Goal: Task Accomplishment & Management: Use online tool/utility

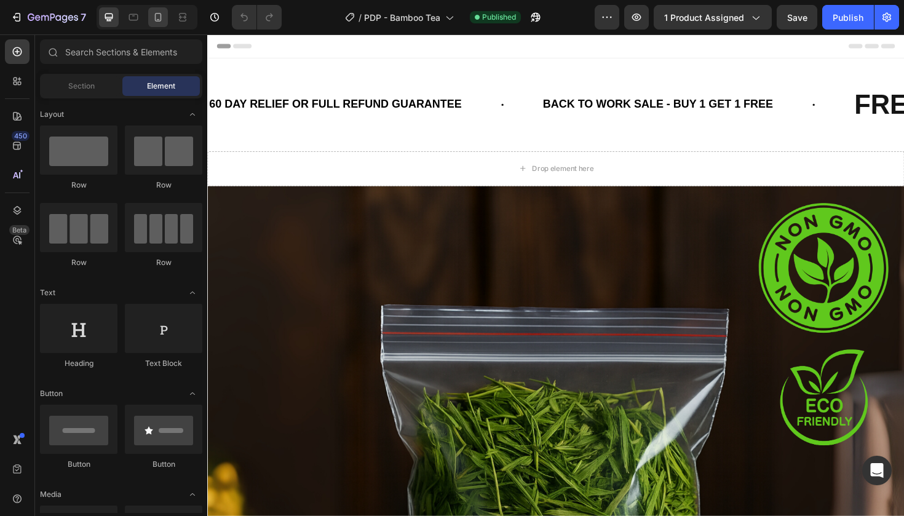
click at [168, 12] on div at bounding box center [158, 17] width 20 height 20
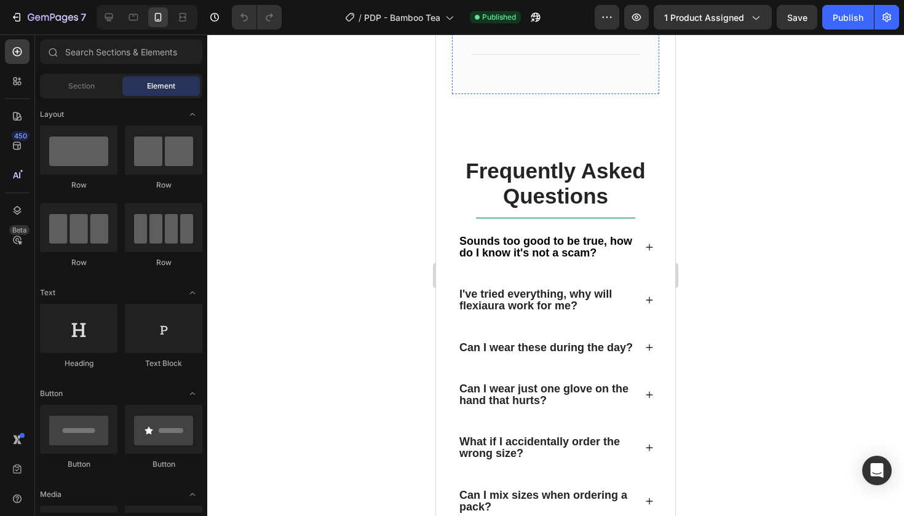
scroll to position [2578, 0]
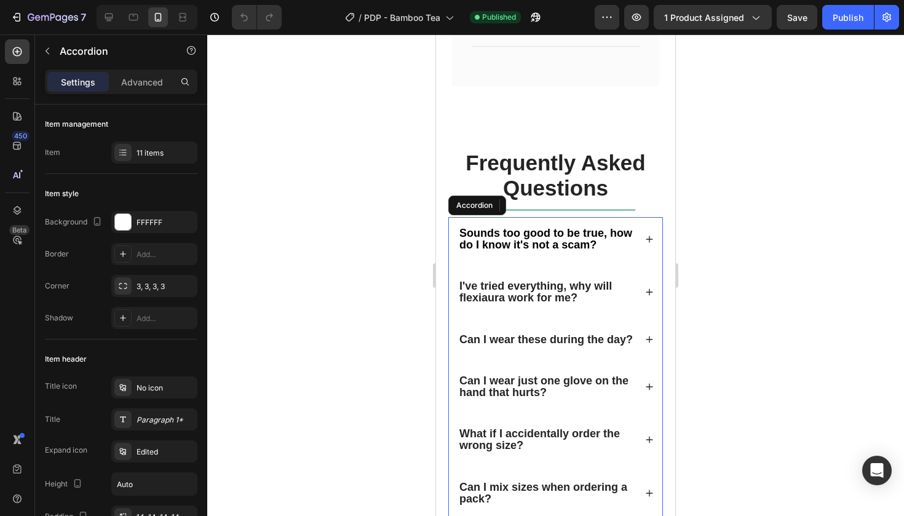
click at [651, 235] on icon at bounding box center [649, 239] width 9 height 9
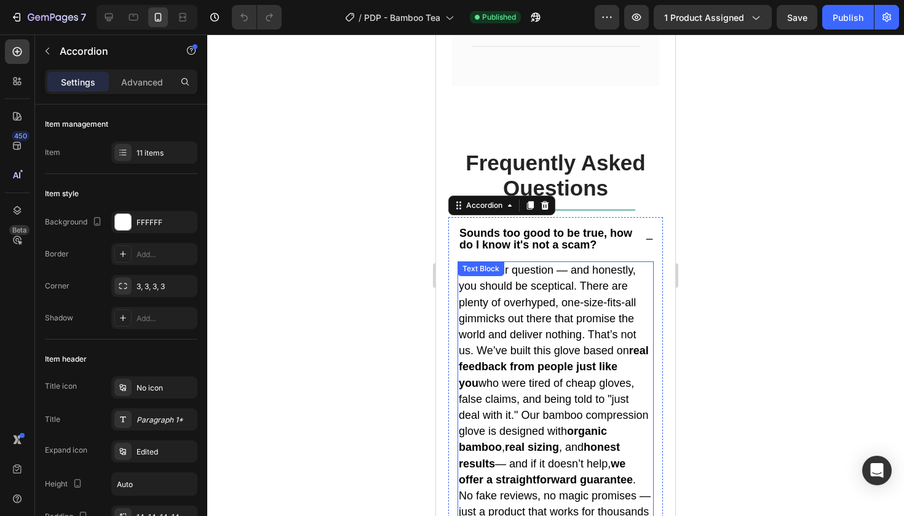
click at [521, 299] on span "Totally fair question — and honestly, you should be sceptical. There are plenty…" at bounding box center [555, 399] width 192 height 270
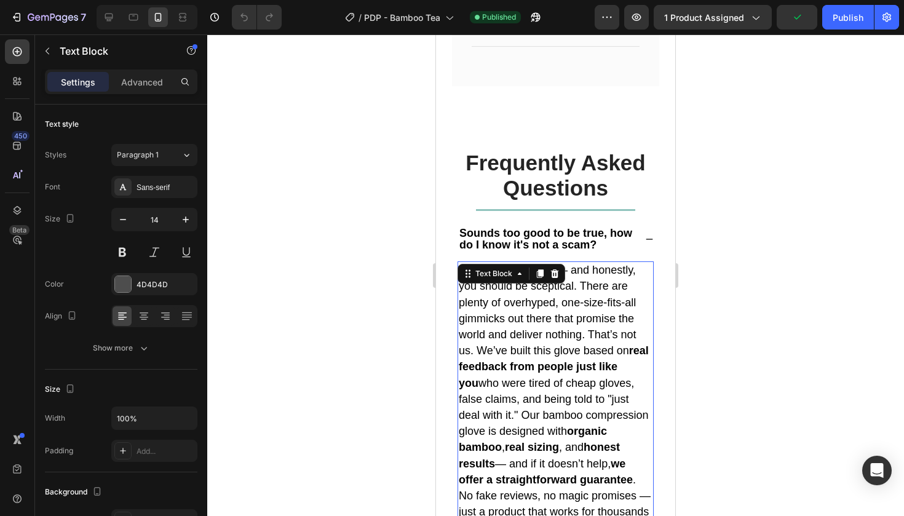
click at [521, 299] on span "Totally fair question — and honestly, you should be sceptical. There are plenty…" at bounding box center [555, 399] width 192 height 270
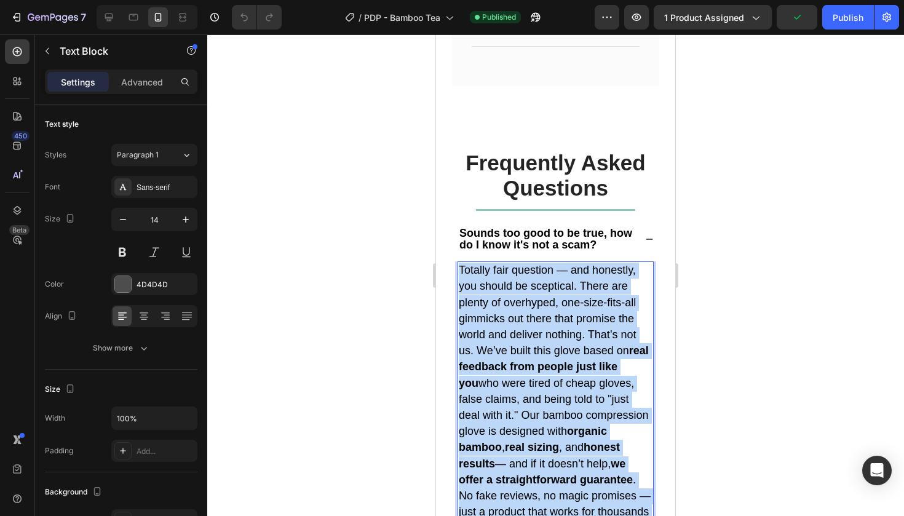
click at [521, 299] on span "Totally fair question — and honestly, you should be sceptical. There are plenty…" at bounding box center [555, 399] width 192 height 270
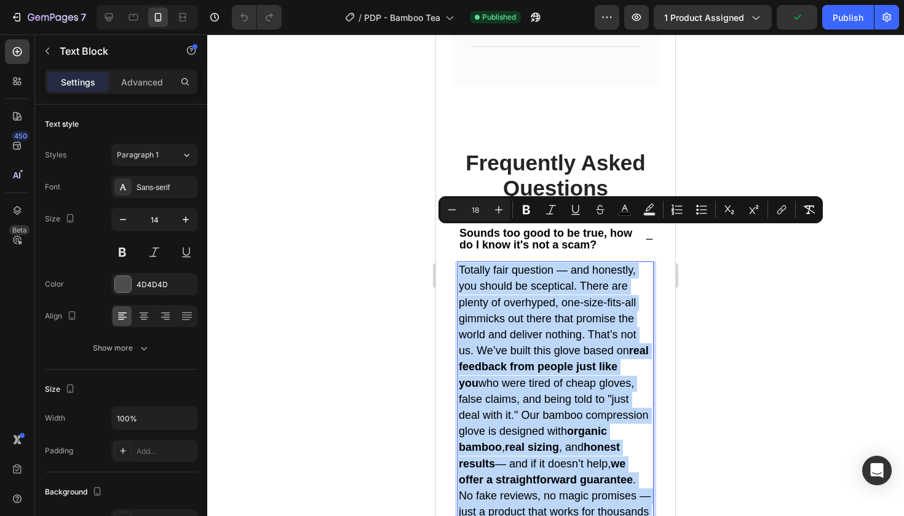
copy span "Totally fair question — and honestly, you should be sceptical. There are plenty…"
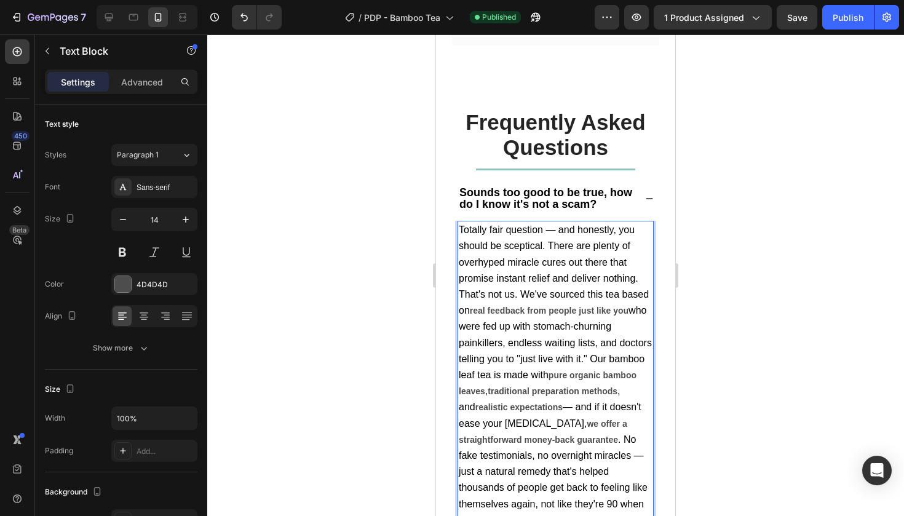
scroll to position [2623, 0]
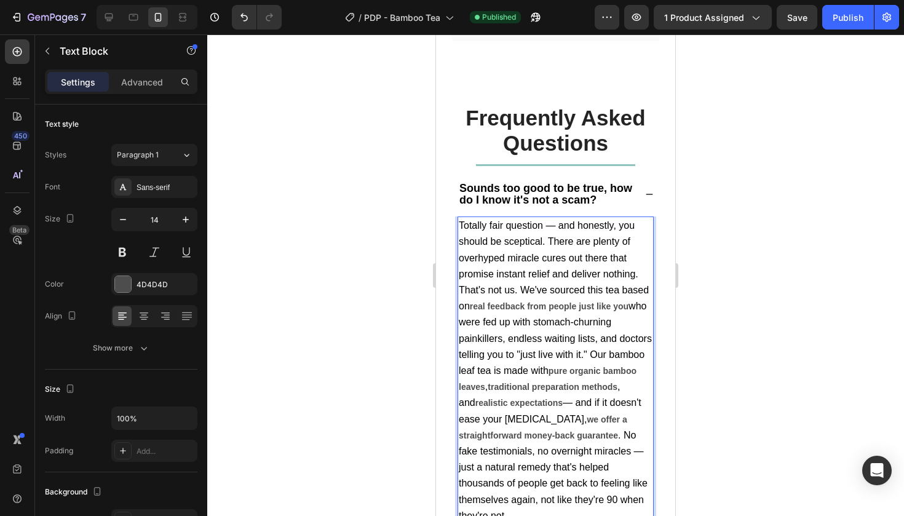
click at [603, 451] on span ". No fake testimonials, no overnight miracles — just a natural remedy that's he…" at bounding box center [553, 475] width 189 height 91
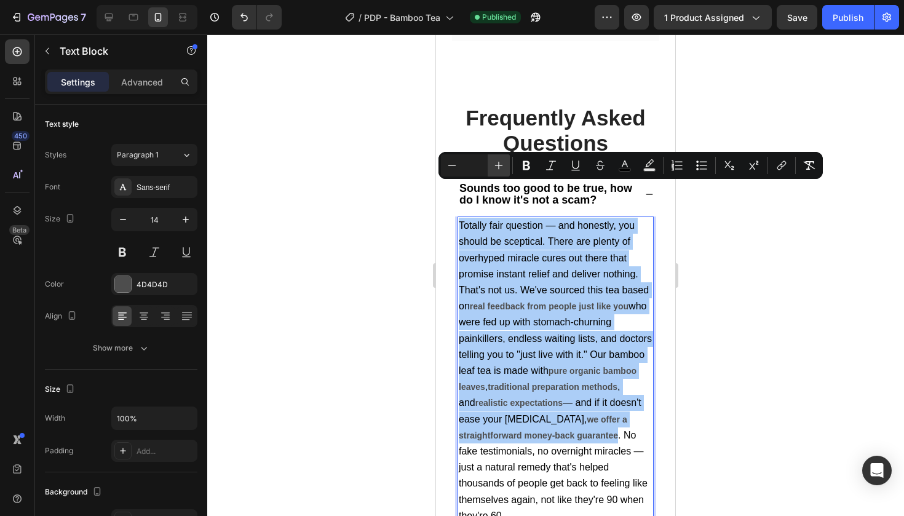
click at [488, 164] on button "Plus" at bounding box center [499, 165] width 22 height 22
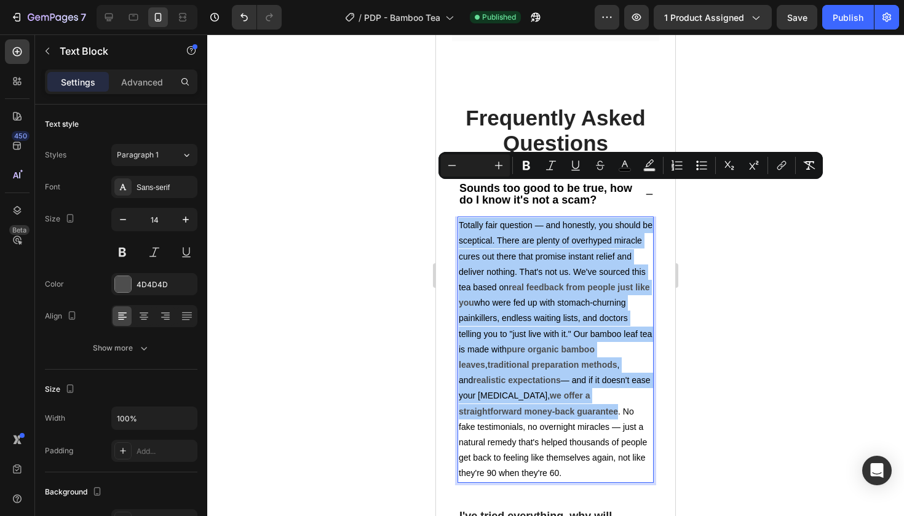
click at [474, 163] on input "Editor contextual toolbar" at bounding box center [475, 165] width 25 height 15
type input "18"
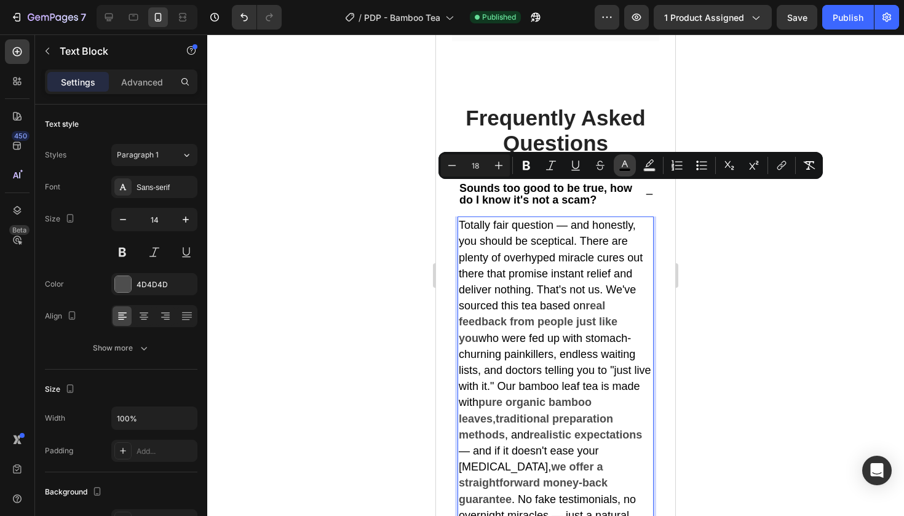
click at [624, 166] on icon "Editor contextual toolbar" at bounding box center [625, 165] width 12 height 12
type input "000000"
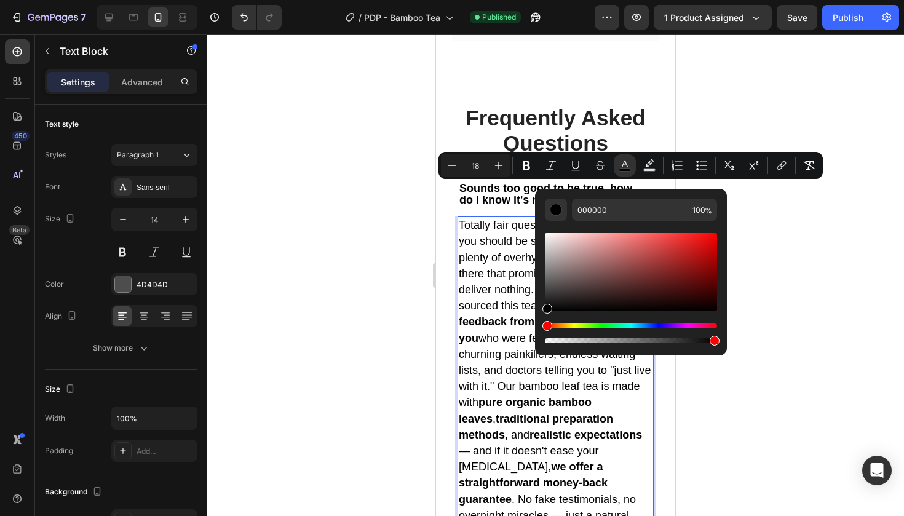
drag, startPoint x: 995, startPoint y: 360, endPoint x: 506, endPoint y: 331, distance: 489.9
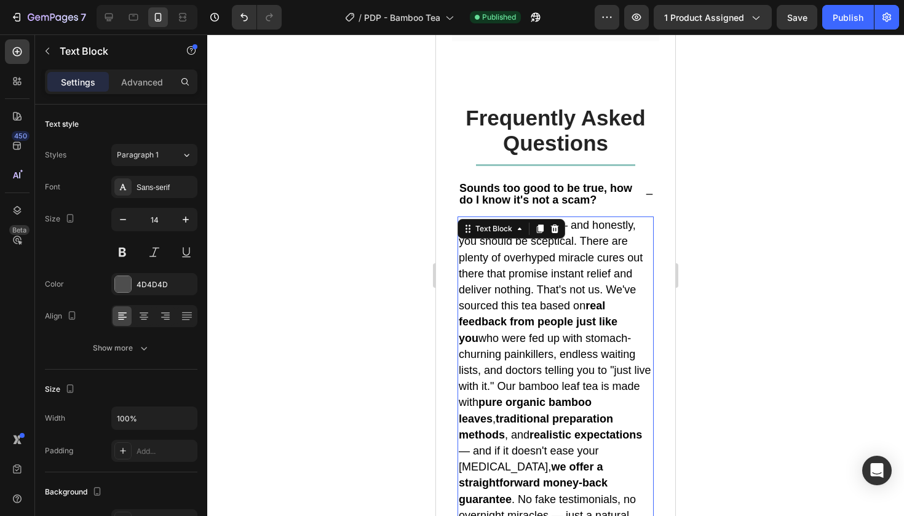
click at [707, 177] on div at bounding box center [555, 275] width 697 height 482
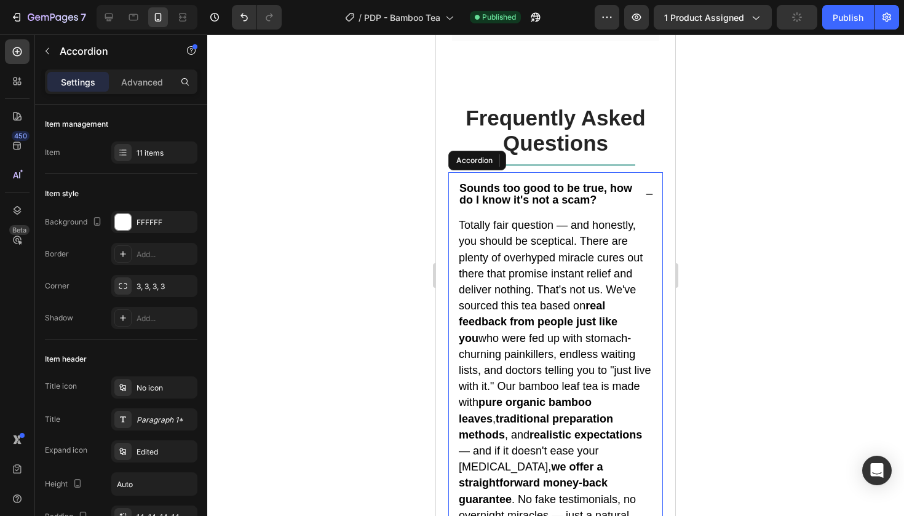
click at [642, 172] on div "Sounds too good to be true, how do I know it's not a scam?" at bounding box center [555, 194] width 213 height 44
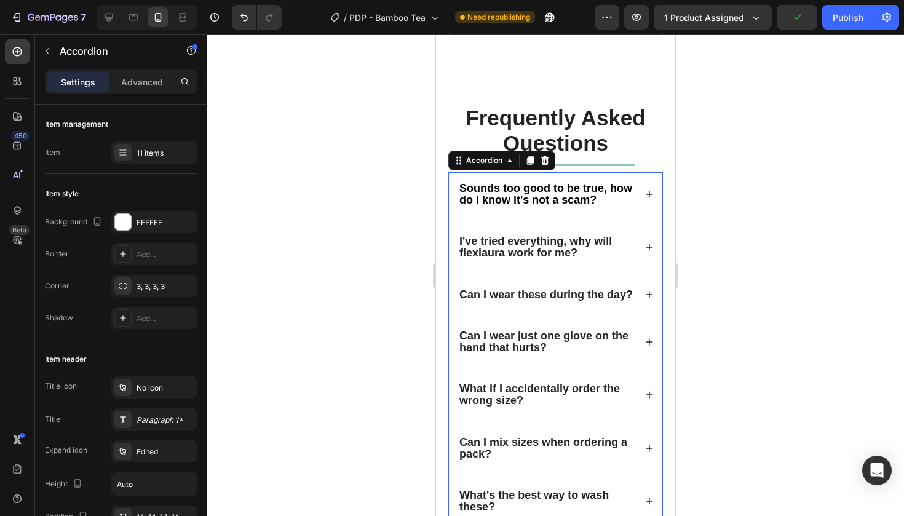
click at [653, 225] on div "I've tried everything, why will flexiaura work for me?" at bounding box center [555, 247] width 213 height 44
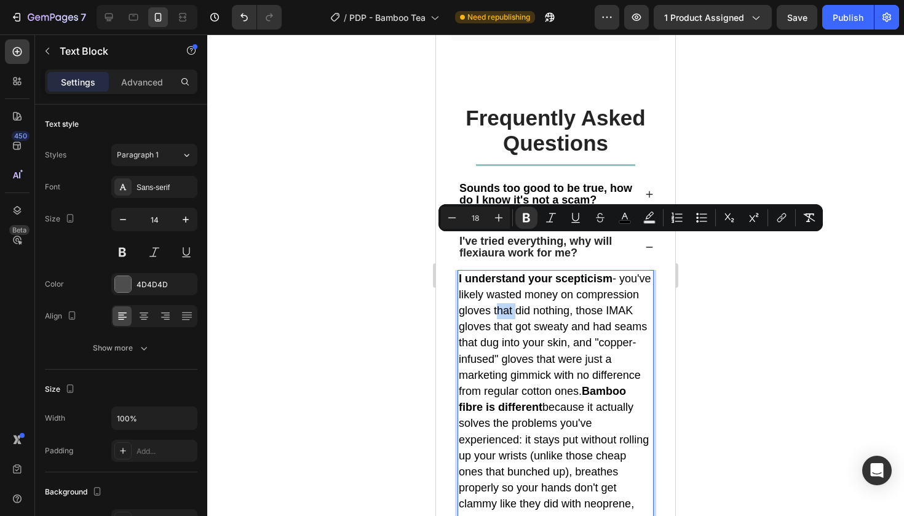
copy span "I understand your scepticism - you've likely wasted money on compression gloves…"
click at [676, 1] on div "7 Version history / PDP - Bamboo Tea Need republishing Preview 1 product assign…" at bounding box center [452, 17] width 904 height 35
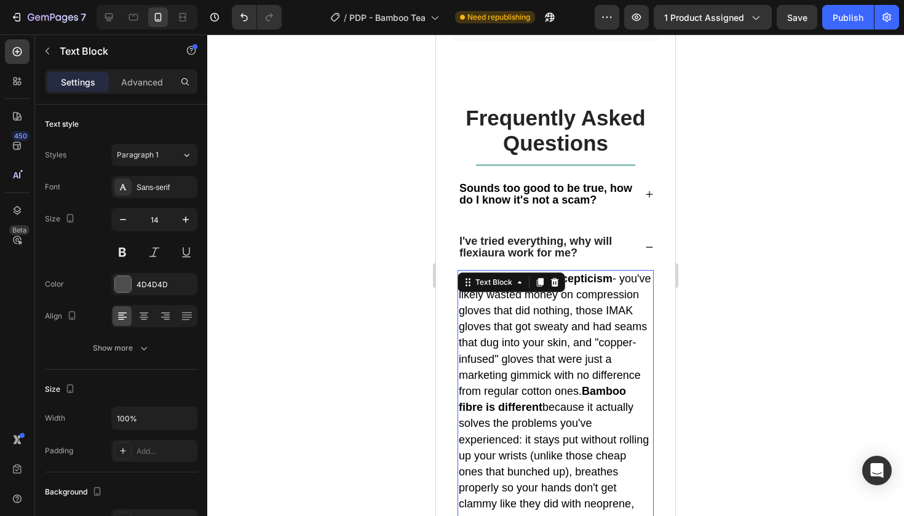
click at [729, 237] on div at bounding box center [555, 275] width 697 height 482
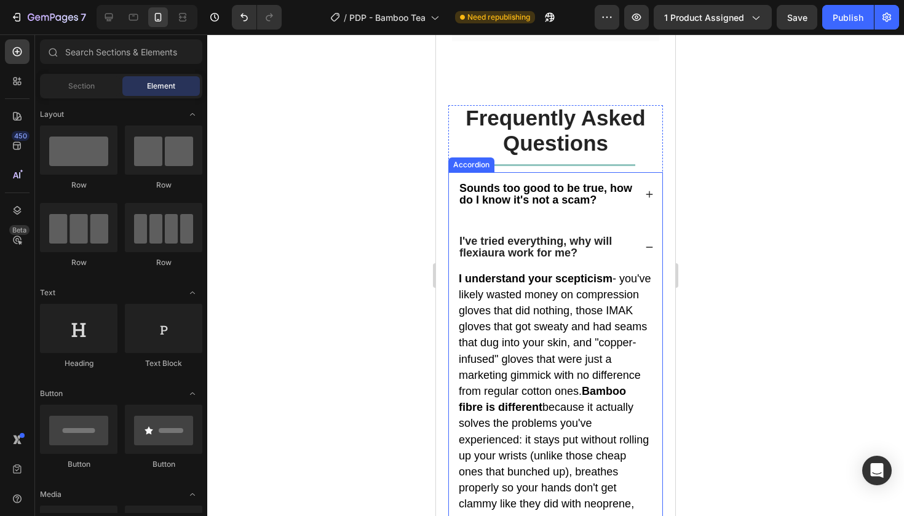
click at [643, 172] on div "Sounds too good to be true, how do I know it's not a scam?" at bounding box center [555, 194] width 213 height 44
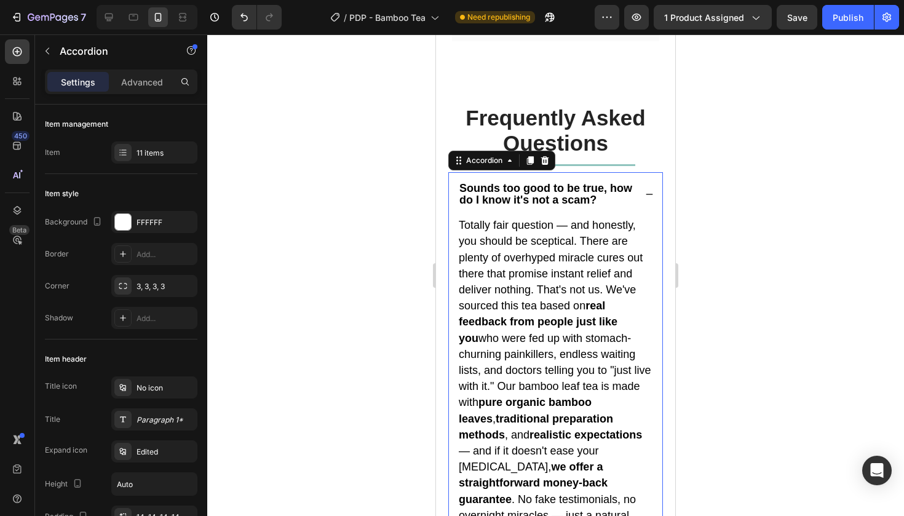
click at [644, 172] on div "Sounds too good to be true, how do I know it's not a scam?" at bounding box center [555, 194] width 213 height 44
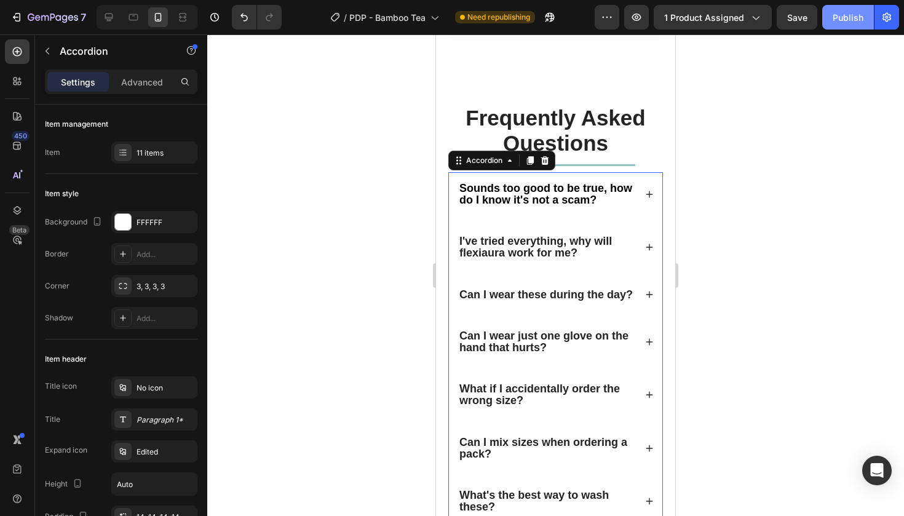
click at [843, 13] on div "Publish" at bounding box center [848, 17] width 31 height 13
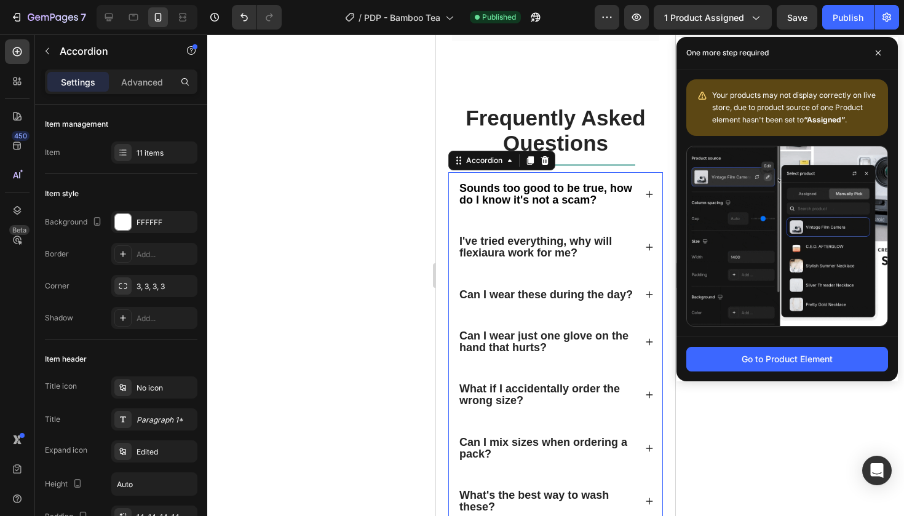
click at [650, 244] on icon at bounding box center [650, 247] width 7 height 7
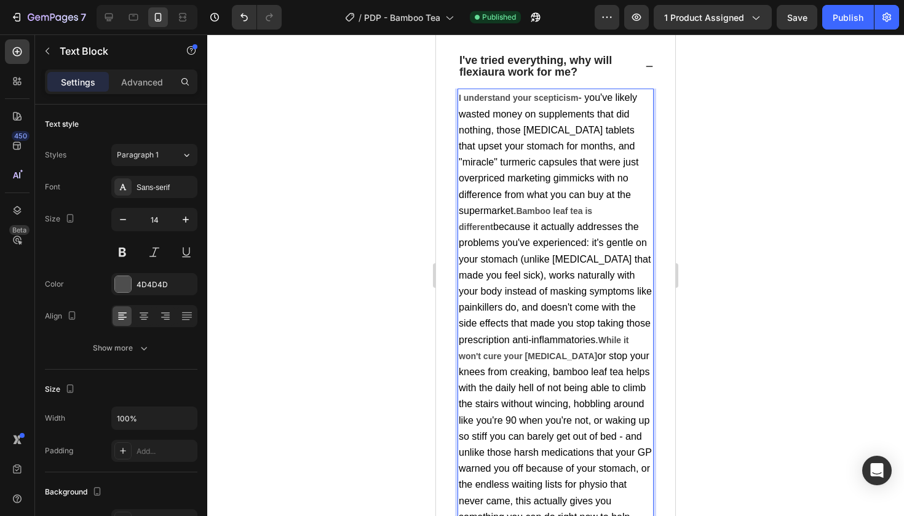
scroll to position [2798, 0]
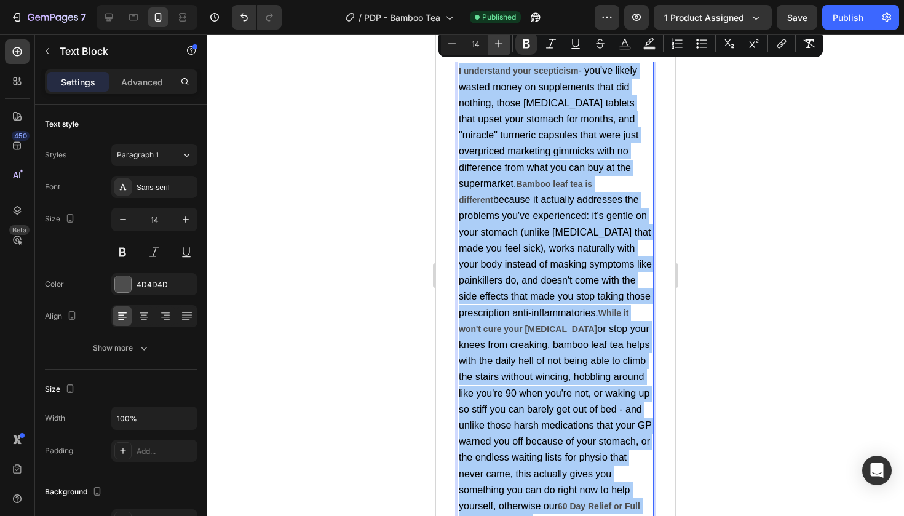
click at [504, 41] on icon "Editor contextual toolbar" at bounding box center [499, 44] width 12 height 12
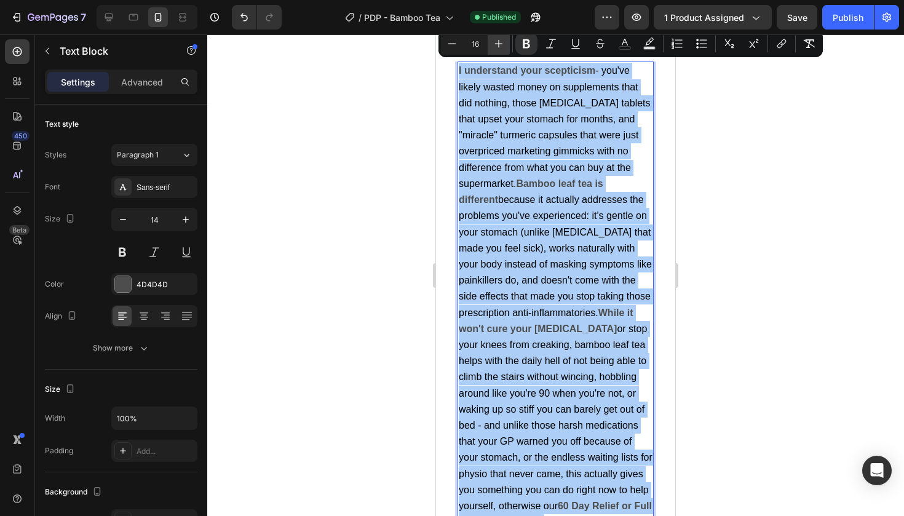
click at [504, 41] on icon "Editor contextual toolbar" at bounding box center [499, 44] width 12 height 12
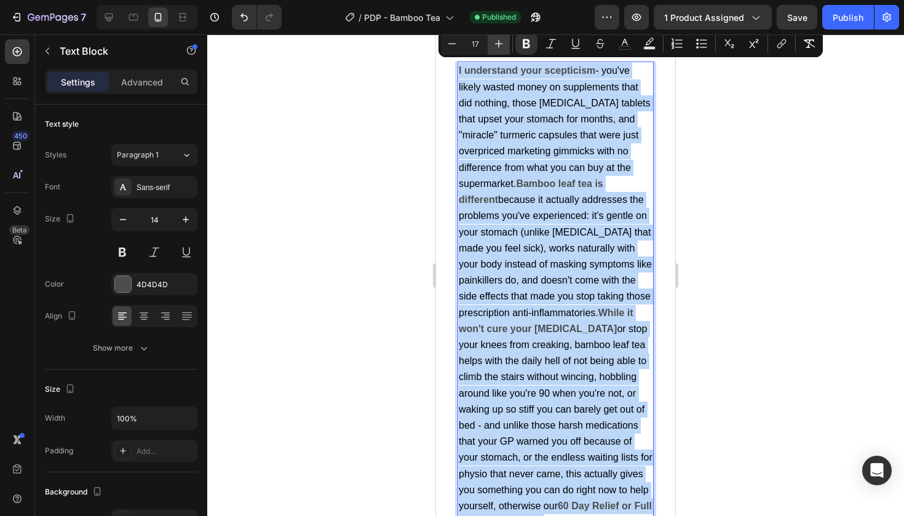
type input "18"
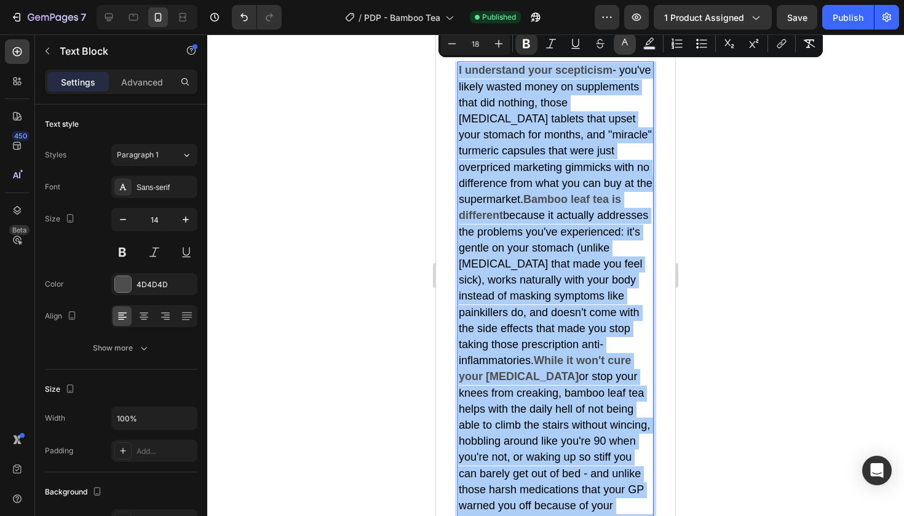
click at [626, 46] on icon "Editor contextual toolbar" at bounding box center [625, 44] width 12 height 12
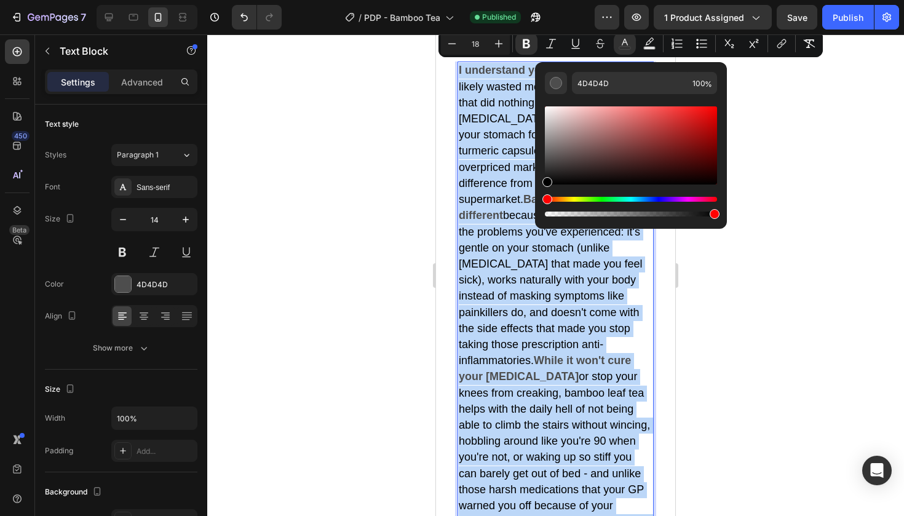
type input "000000"
drag, startPoint x: 1009, startPoint y: 174, endPoint x: 529, endPoint y: 233, distance: 483.3
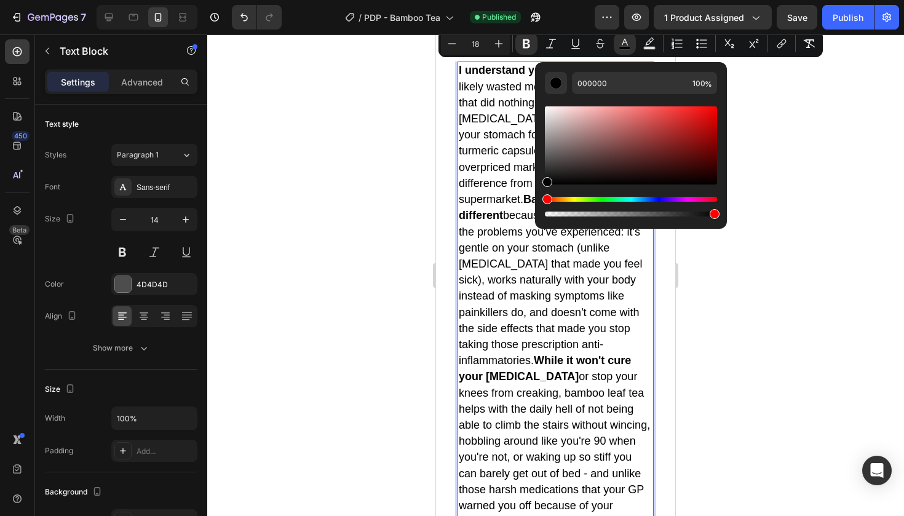
click at [886, 116] on div at bounding box center [555, 275] width 697 height 482
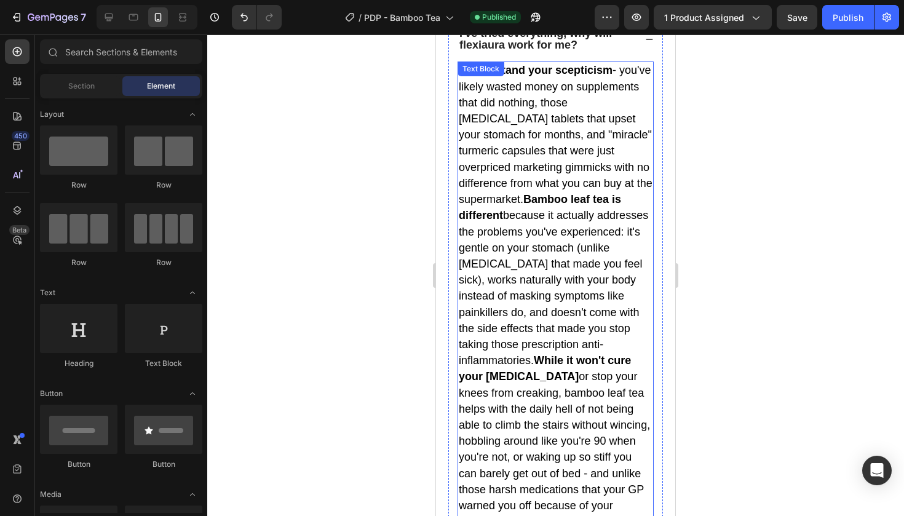
click at [645, 73] on p "I understand your scepticism - you've likely wasted money on supplements that d…" at bounding box center [556, 337] width 194 height 548
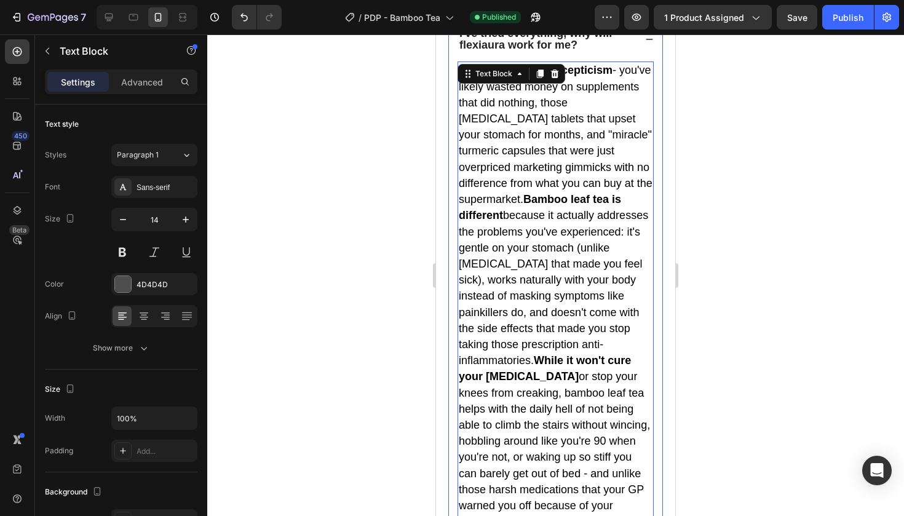
click at [648, 47] on div "I've tried everything, why will flexiaura work for me?" at bounding box center [555, 39] width 213 height 44
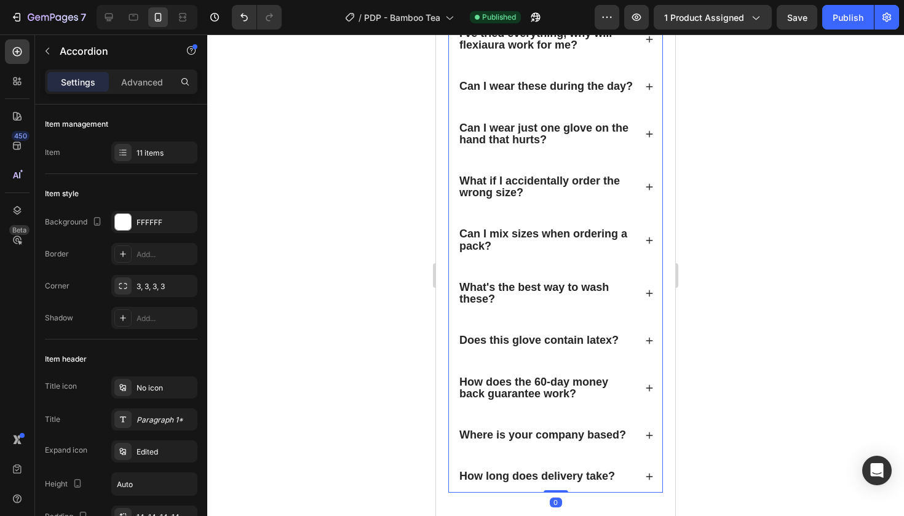
click at [654, 83] on div "Can I wear these during the day?" at bounding box center [555, 86] width 213 height 33
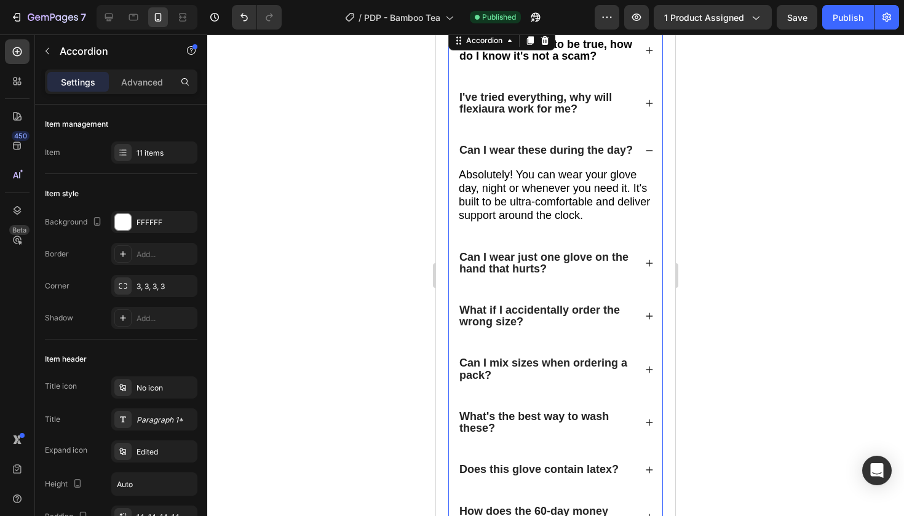
scroll to position [2726, 0]
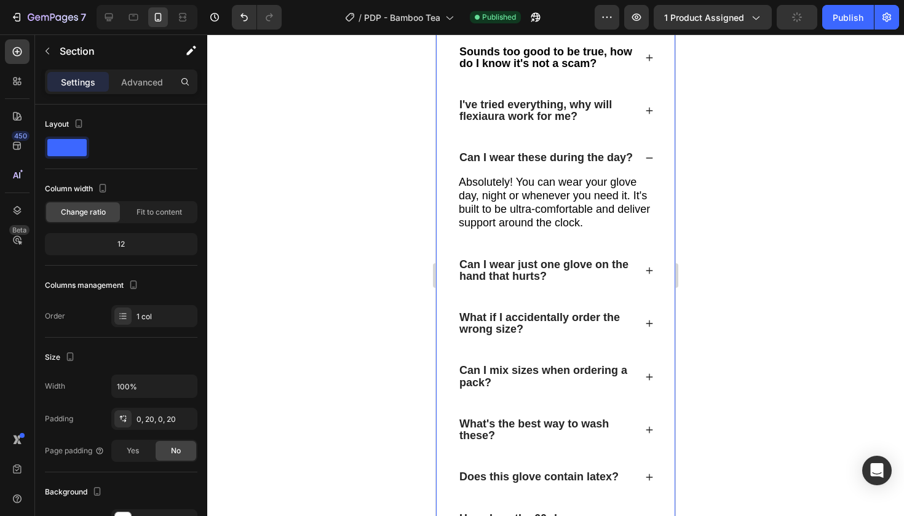
click at [448, 151] on div "Frequently Asked Questions Heading Title Line Sounds too good to be true, how d…" at bounding box center [555, 299] width 239 height 661
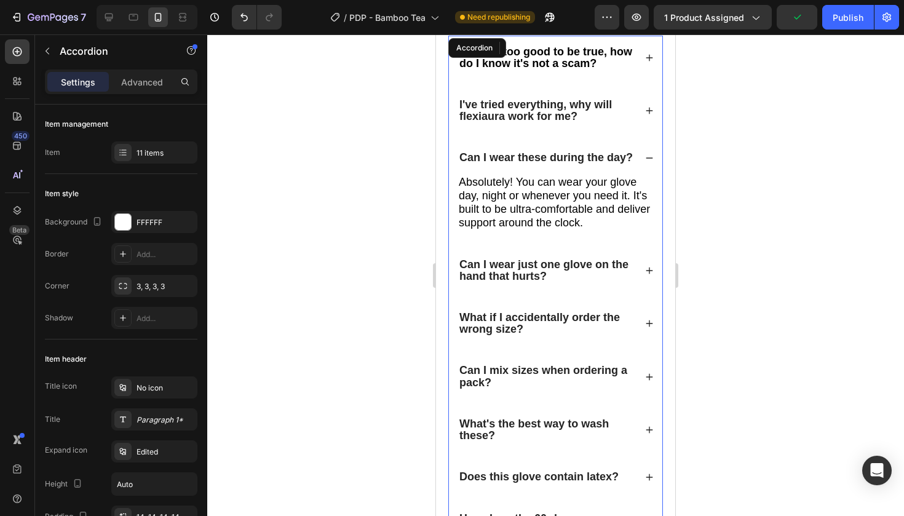
click at [451, 150] on div "Can I wear these during the day?" at bounding box center [555, 157] width 213 height 33
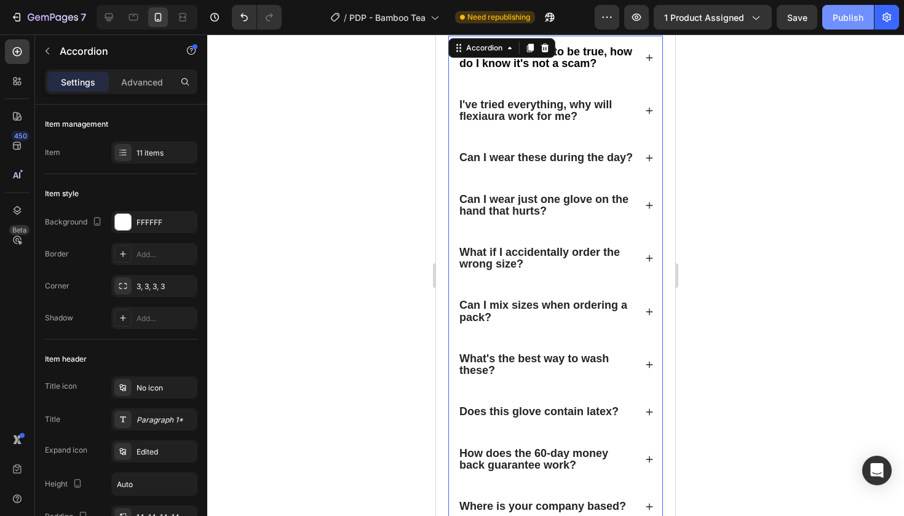
click at [837, 13] on div "Publish" at bounding box center [848, 17] width 31 height 13
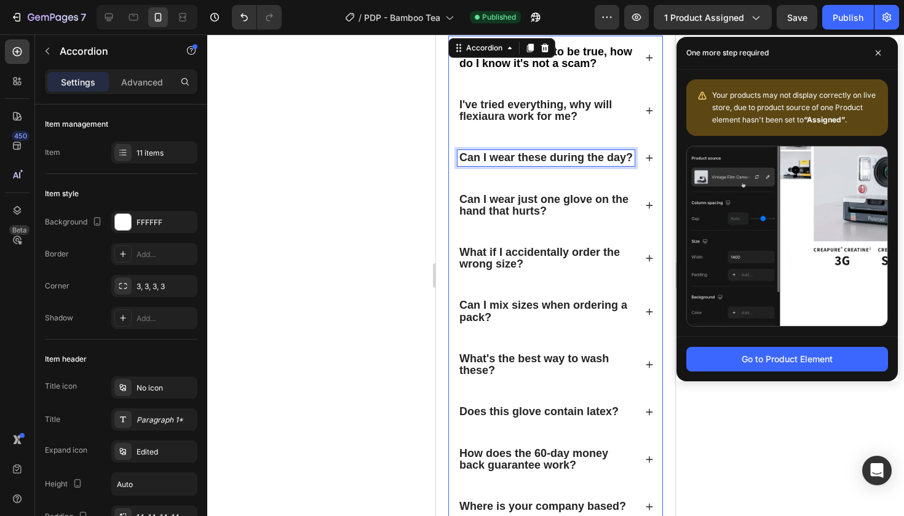
click at [561, 156] on strong "Can I wear these during the day?" at bounding box center [546, 157] width 173 height 12
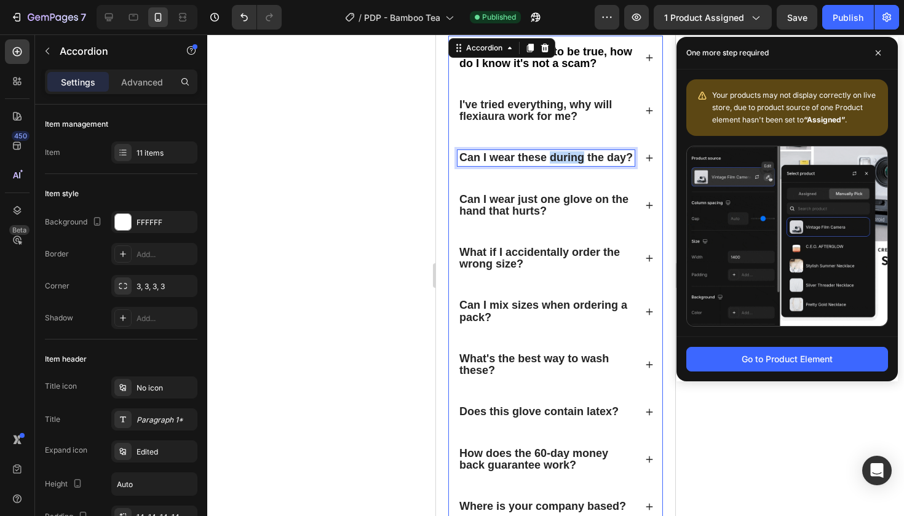
click at [561, 156] on strong "Can I wear these during the day?" at bounding box center [546, 157] width 173 height 12
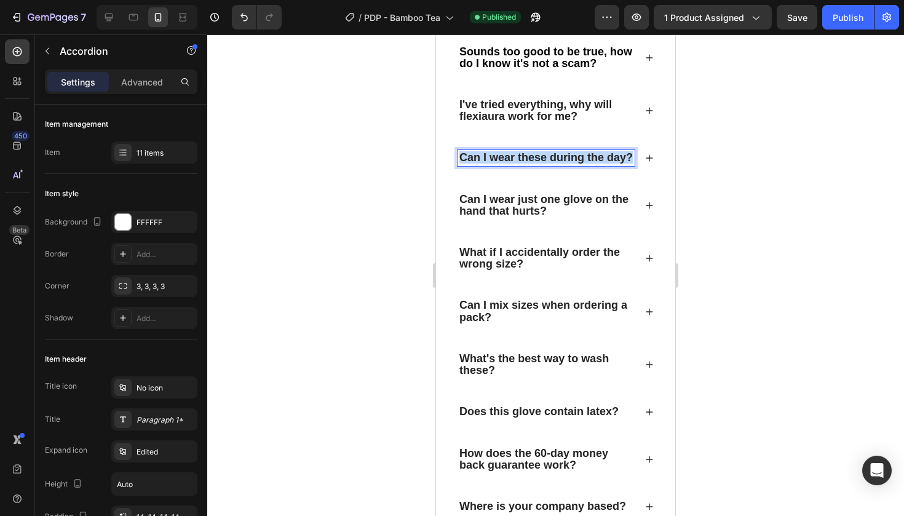
click at [561, 156] on strong "Can I wear these during the day?" at bounding box center [546, 157] width 173 height 12
click at [514, 156] on span "How does it taste?" at bounding box center [503, 157] width 86 height 12
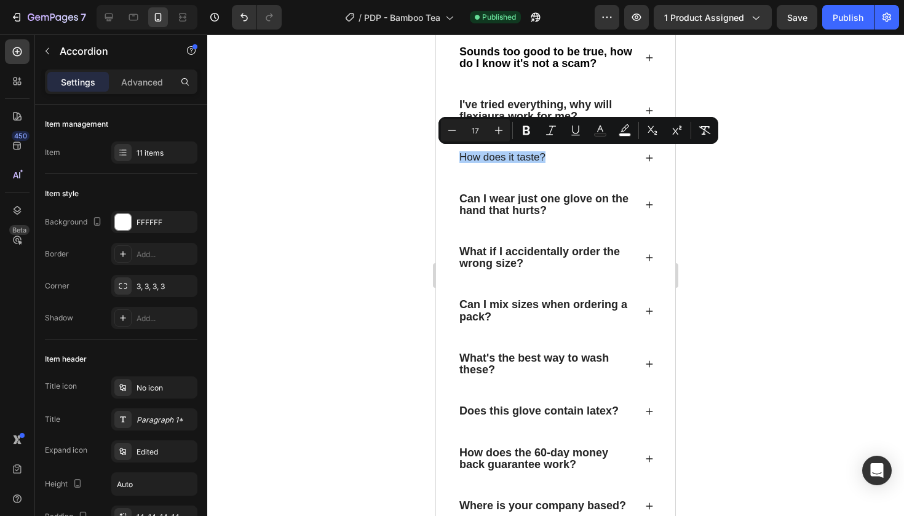
click at [515, 130] on div "Minus 17 Plus Bold Italic Underline color color Subscript Superscript Remove Fo…" at bounding box center [578, 130] width 275 height 22
click at [508, 132] on button "Plus" at bounding box center [499, 130] width 22 height 22
type input "18"
click at [515, 132] on button "Bold" at bounding box center [526, 130] width 22 height 22
click at [540, 108] on strong "I've tried everything, why will flexiaura work for me?" at bounding box center [536, 110] width 153 height 24
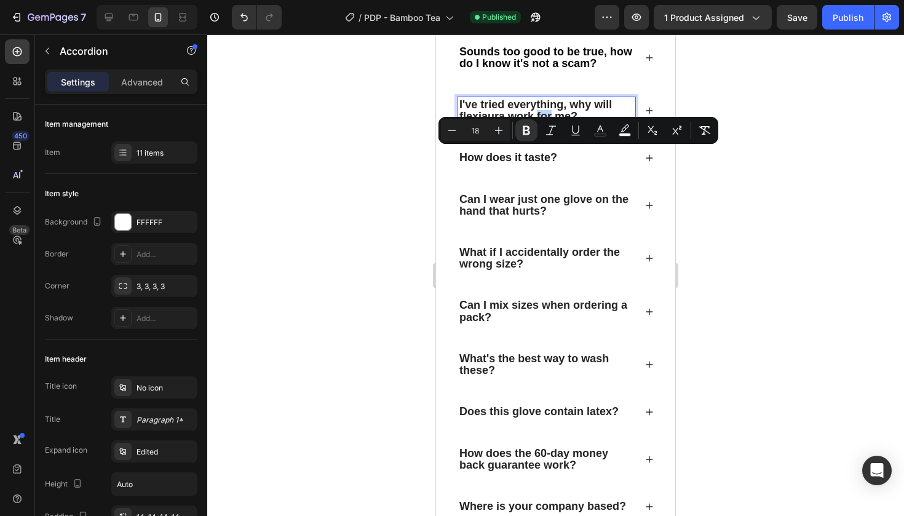
click at [540, 108] on strong "I've tried everything, why will flexiaura work for me?" at bounding box center [536, 110] width 153 height 24
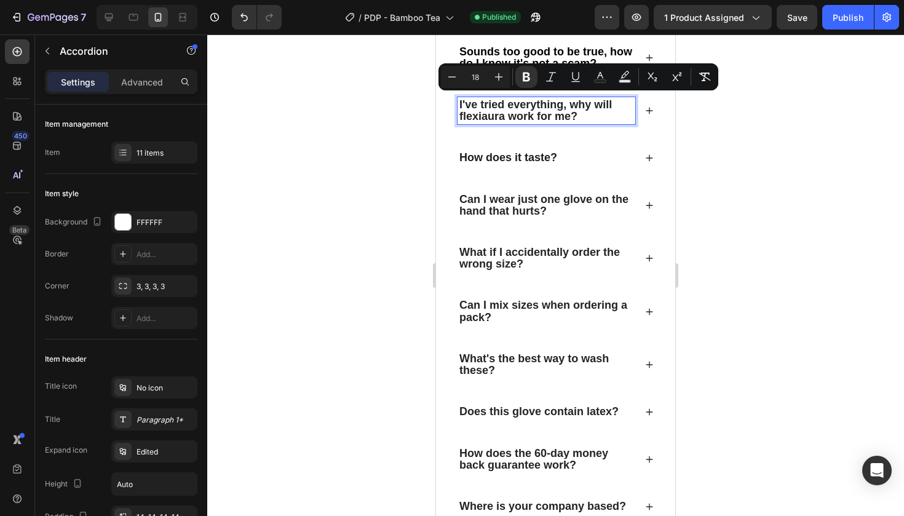
click at [648, 154] on icon at bounding box center [649, 158] width 9 height 9
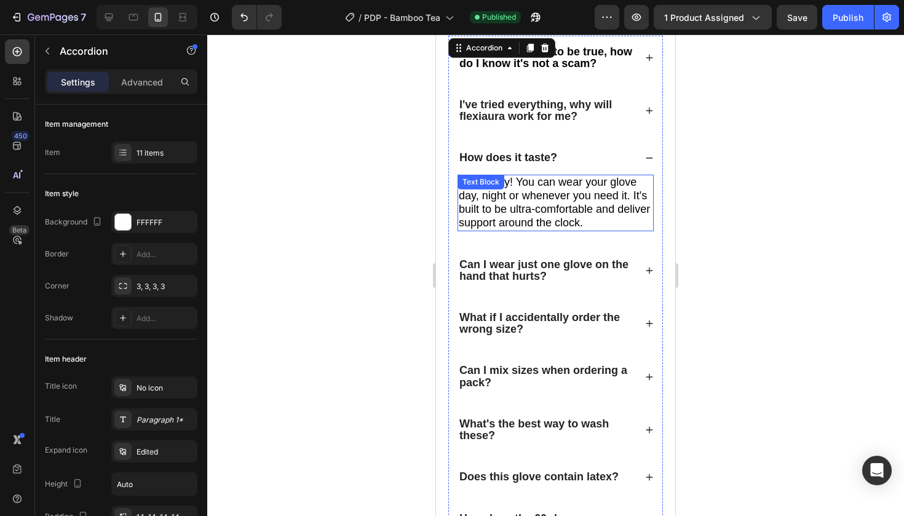
click at [528, 213] on span "Absolutely! You can wear your glove day, night or whenever you need it. It's bu…" at bounding box center [554, 202] width 191 height 53
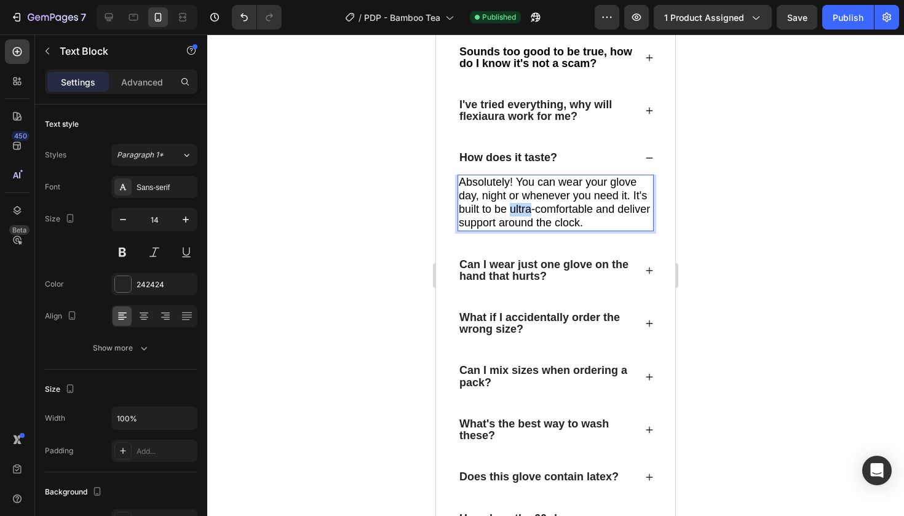
click at [528, 213] on span "Absolutely! You can wear your glove day, night or whenever you need it. It's bu…" at bounding box center [554, 202] width 191 height 53
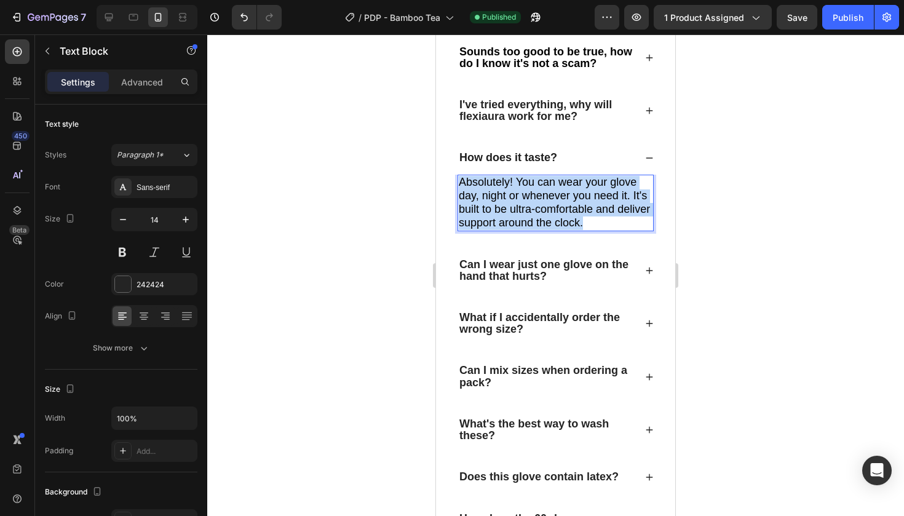
click at [528, 213] on span "Absolutely! You can wear your glove day, night or whenever you need it. It's bu…" at bounding box center [554, 202] width 191 height 53
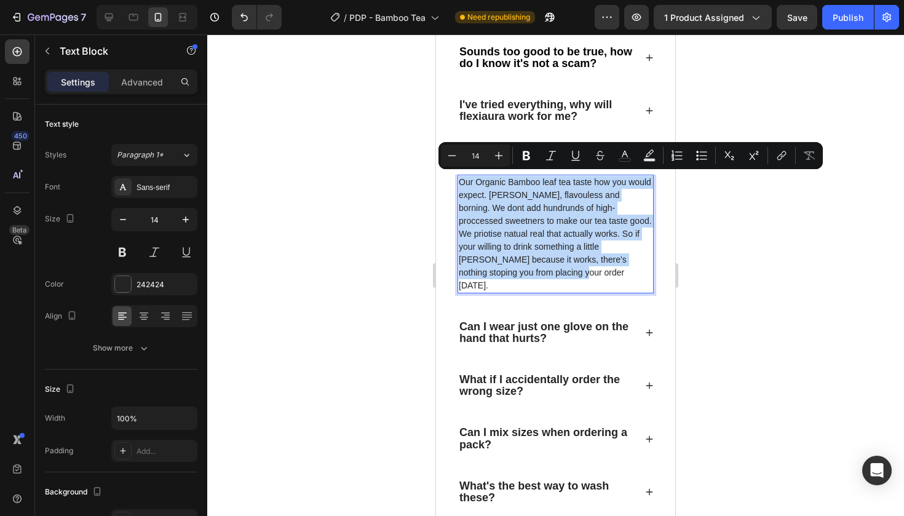
copy p "Our Organic Bamboo leaf tea taste how you would expect. [PERSON_NAME], flavoule…"
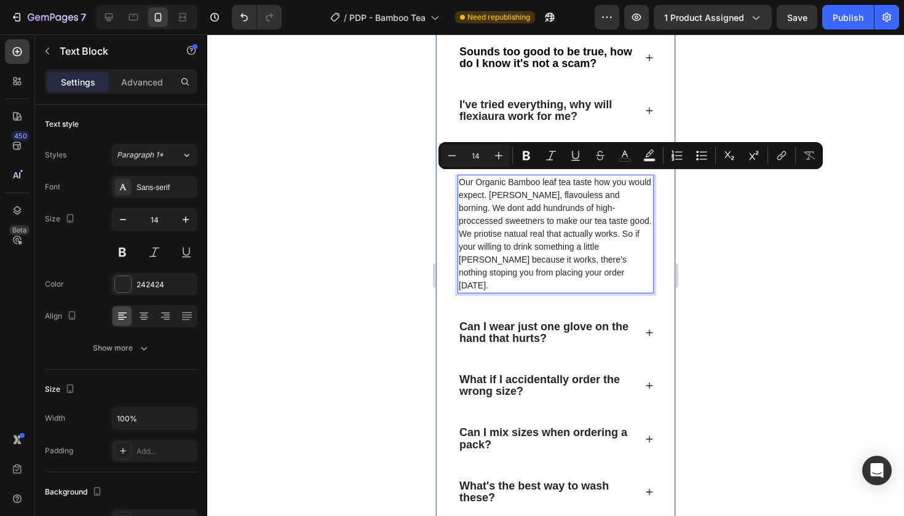
click at [520, 217] on p "Our Organic Bamboo leaf tea taste how you would expect. [PERSON_NAME], flavoule…" at bounding box center [556, 234] width 194 height 116
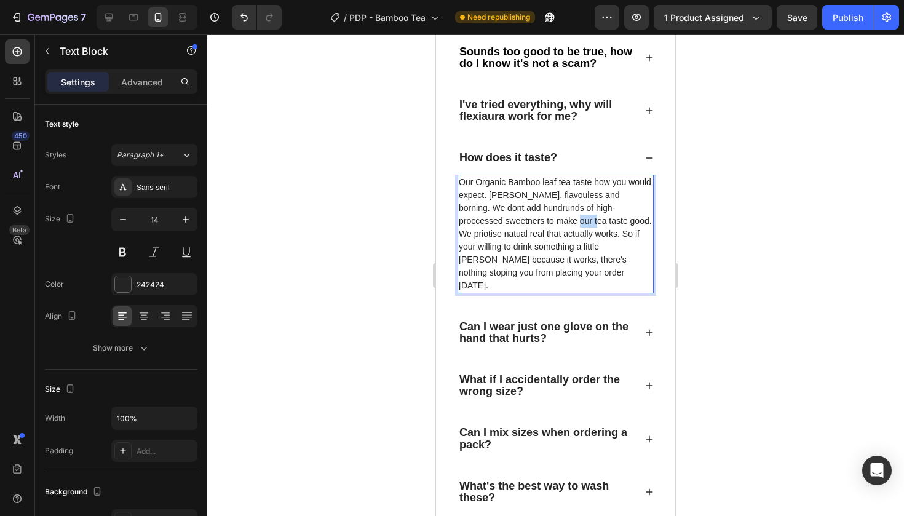
click at [520, 217] on p "Our Organic Bamboo leaf tea taste how you would expect. [PERSON_NAME], flavoule…" at bounding box center [556, 234] width 194 height 116
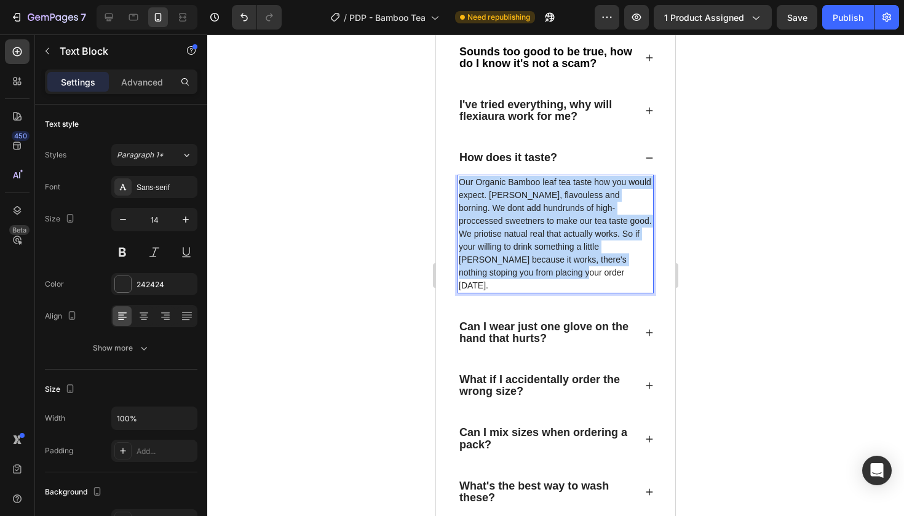
click at [520, 217] on p "Our Organic Bamboo leaf tea taste how you would expect. [PERSON_NAME], flavoule…" at bounding box center [556, 234] width 194 height 116
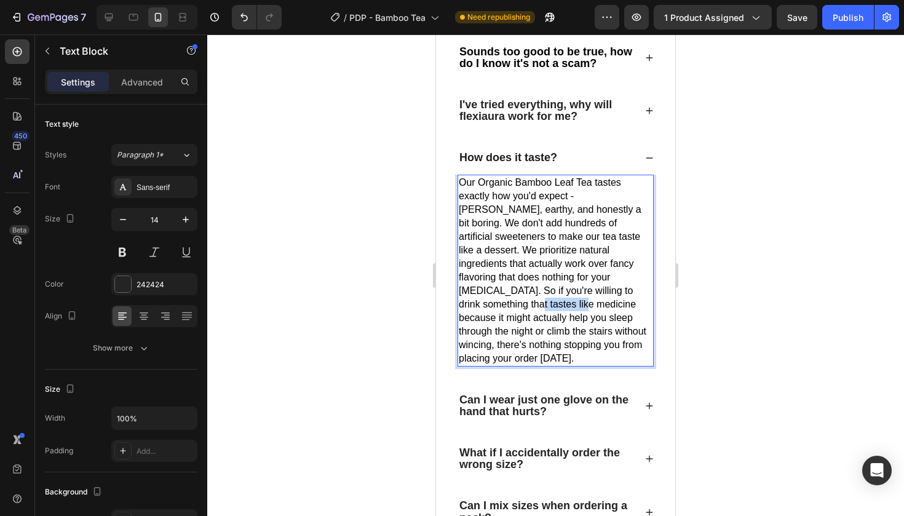
drag, startPoint x: 555, startPoint y: 282, endPoint x: 608, endPoint y: 280, distance: 53.0
click at [608, 280] on span "Our Organic Bamboo Leaf Tea tastes exactly how you'd expect - [PERSON_NAME], ea…" at bounding box center [553, 270] width 188 height 186
click at [589, 281] on span "Our Organic Bamboo Leaf Tea tastes exactly how you'd expect - [PERSON_NAME], ea…" at bounding box center [553, 270] width 188 height 186
click at [558, 280] on span "Our Organic Bamboo Leaf Tea tastes exactly how you'd expect - [PERSON_NAME], ea…" at bounding box center [554, 270] width 191 height 186
click at [554, 287] on span "Our Organic Bamboo Leaf Tea tastes exactly how you'd expect - [PERSON_NAME], ea…" at bounding box center [554, 270] width 191 height 186
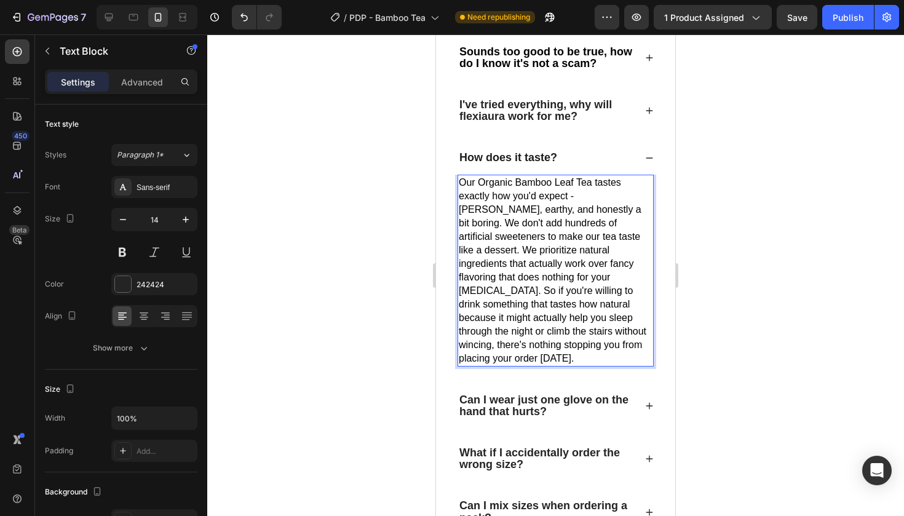
click at [604, 283] on span "Our Organic Bamboo Leaf Tea tastes exactly how you'd expect - [PERSON_NAME], ea…" at bounding box center [553, 270] width 188 height 186
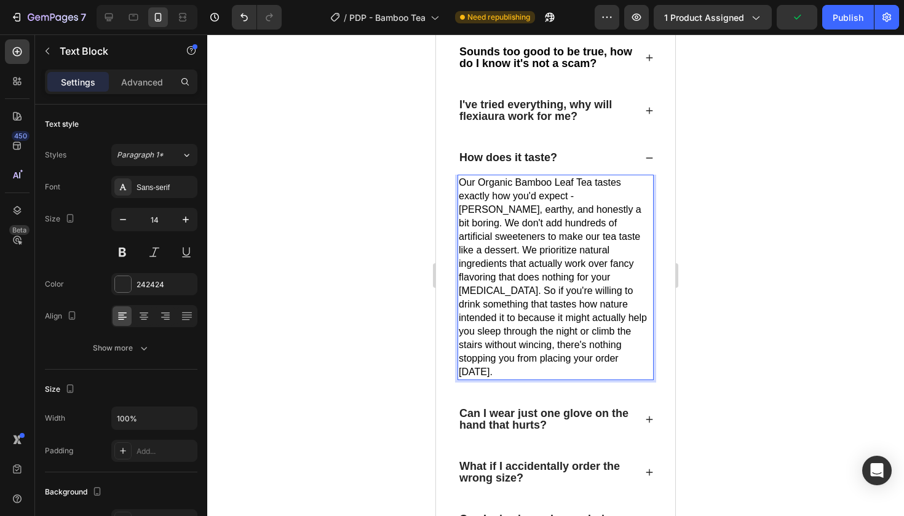
click at [589, 340] on p "Our Organic Bamboo Leaf Tea tastes exactly how you'd expect - [PERSON_NAME], ea…" at bounding box center [556, 277] width 194 height 203
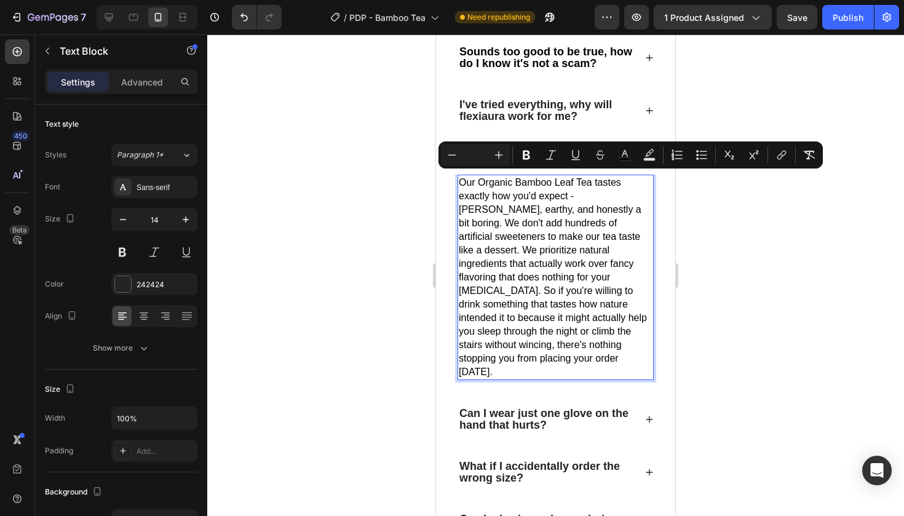
click at [570, 287] on span "Our Organic Bamboo Leaf Tea tastes exactly how you'd expect - [PERSON_NAME], ea…" at bounding box center [553, 277] width 188 height 200
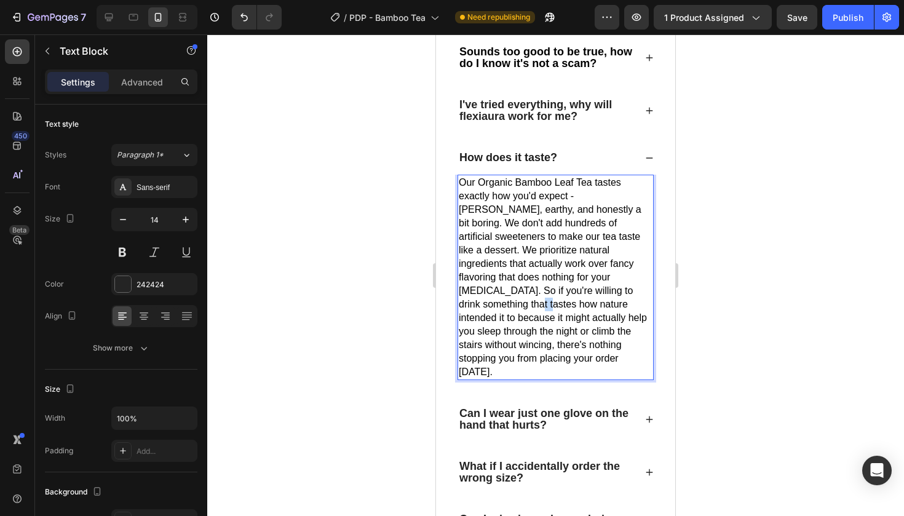
click at [570, 287] on span "Our Organic Bamboo Leaf Tea tastes exactly how you'd expect - [PERSON_NAME], ea…" at bounding box center [553, 277] width 188 height 200
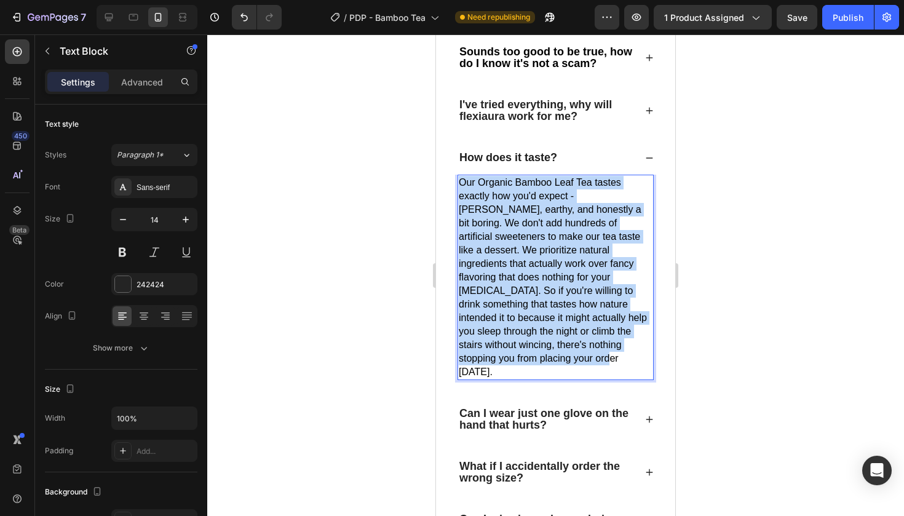
click at [570, 287] on span "Our Organic Bamboo Leaf Tea tastes exactly how you'd expect - [PERSON_NAME], ea…" at bounding box center [553, 277] width 188 height 200
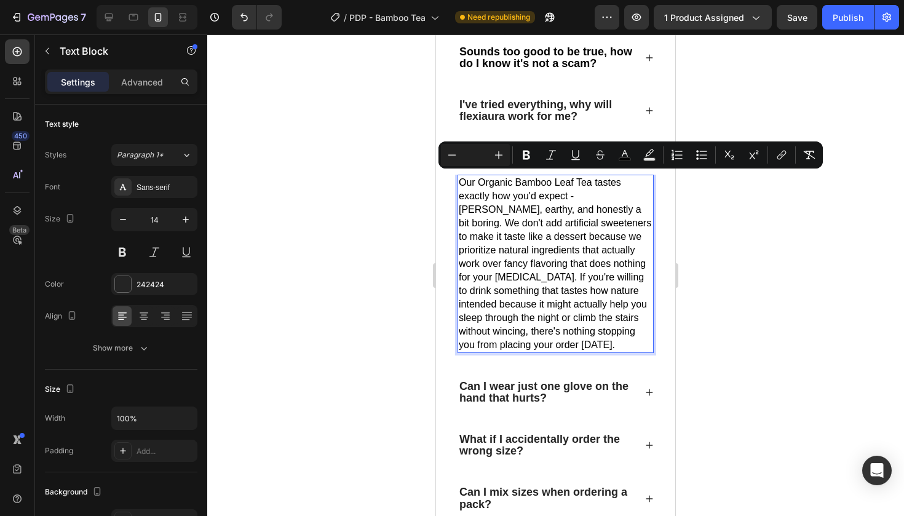
click at [478, 154] on input "Editor contextual toolbar" at bounding box center [475, 155] width 25 height 15
type input "18"
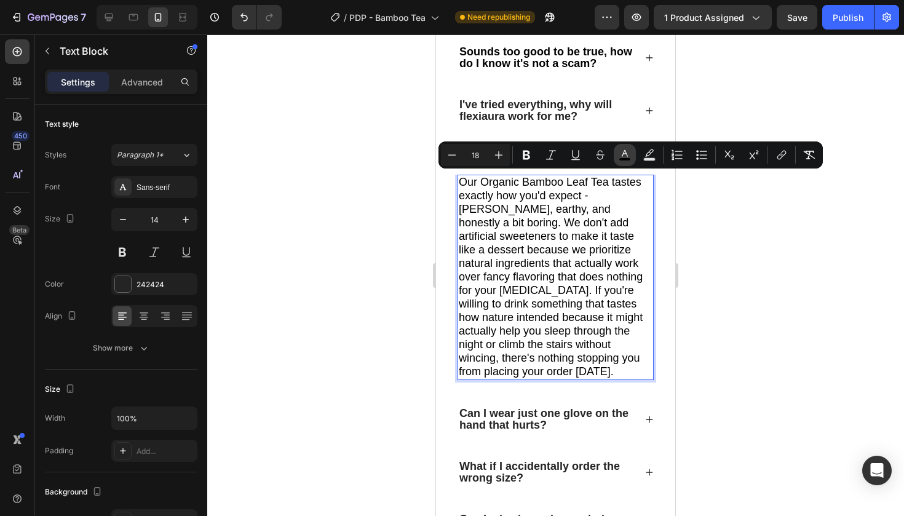
click at [621, 156] on icon "Editor contextual toolbar" at bounding box center [625, 155] width 12 height 12
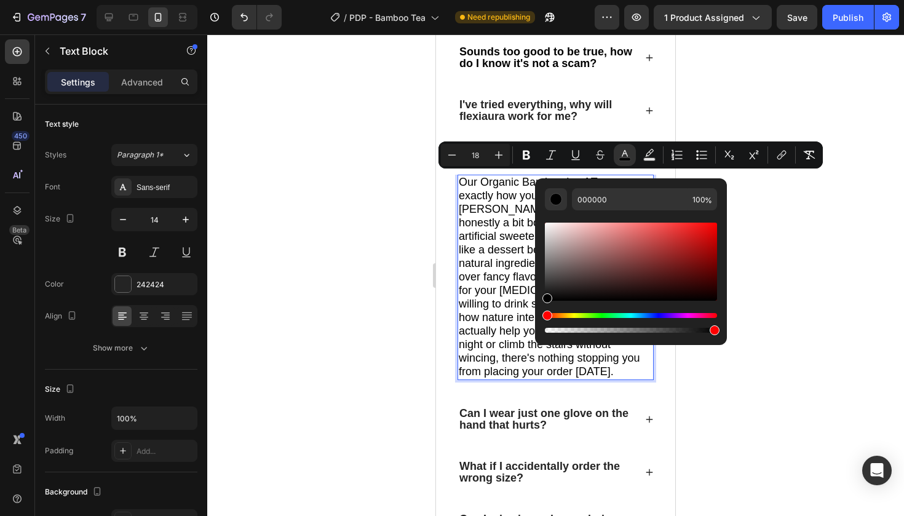
drag, startPoint x: 1020, startPoint y: 306, endPoint x: 512, endPoint y: 344, distance: 509.5
click at [490, 306] on span "Our Organic Bamboo Leaf Tea tastes exactly how you'd expect - [PERSON_NAME], ea…" at bounding box center [551, 277] width 184 height 202
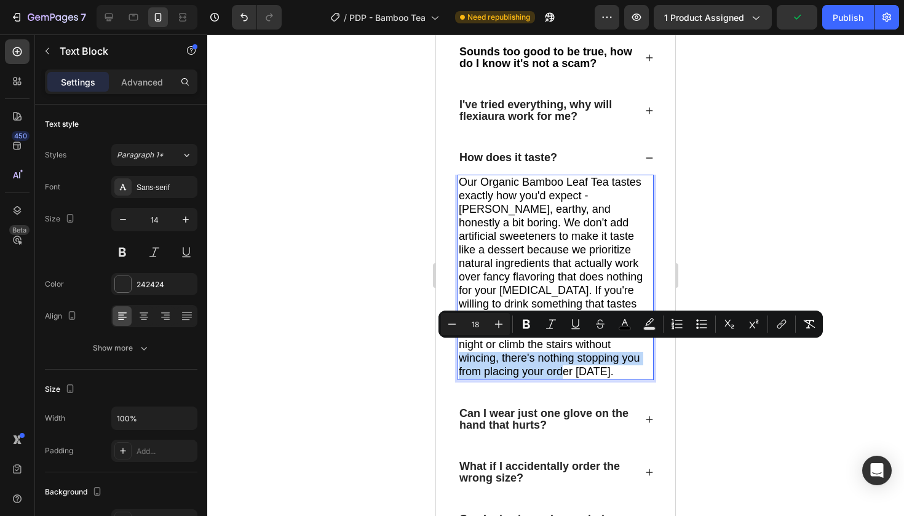
drag, startPoint x: 502, startPoint y: 349, endPoint x: 604, endPoint y: 367, distance: 103.7
click at [604, 367] on span "Our Organic Bamboo Leaf Tea tastes exactly how you'd expect - [PERSON_NAME], ea…" at bounding box center [551, 277] width 184 height 202
click at [611, 367] on p "Our Organic Bamboo Leaf Tea tastes exactly how you'd expect - [PERSON_NAME], ea…" at bounding box center [556, 277] width 194 height 203
drag, startPoint x: 611, startPoint y: 367, endPoint x: 502, endPoint y: 348, distance: 110.5
click at [502, 348] on p "Our Organic Bamboo Leaf Tea tastes exactly how you'd expect - [PERSON_NAME], ea…" at bounding box center [556, 277] width 194 height 203
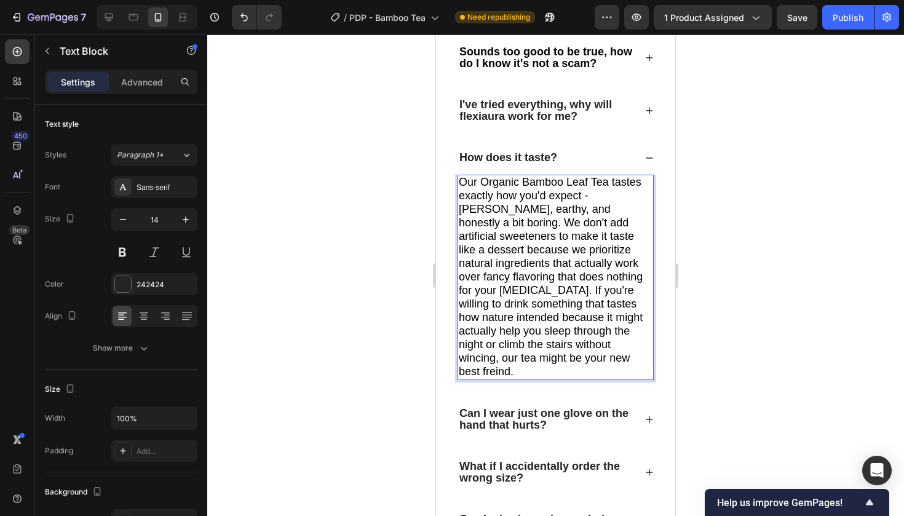
click at [568, 346] on span "Our Organic Bamboo Leaf Tea tastes exactly how you'd expect - [PERSON_NAME], ea…" at bounding box center [551, 277] width 184 height 202
drag, startPoint x: 547, startPoint y: 362, endPoint x: 498, endPoint y: 348, distance: 50.6
click at [498, 348] on p "Our Organic Bamboo Leaf Tea tastes exactly how you'd expect - [PERSON_NAME], ea…" at bounding box center [556, 277] width 194 height 203
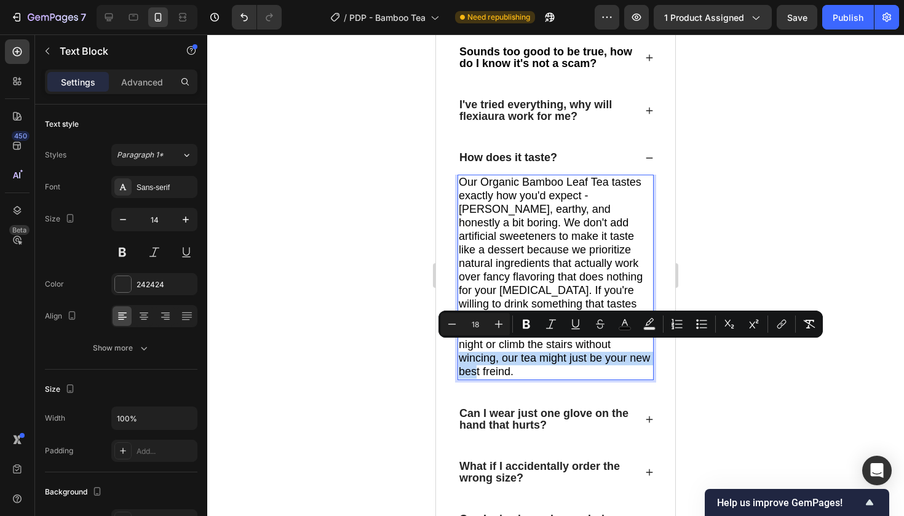
copy span "our tea might just be your new best freind."
click at [515, 353] on span "Our Organic Bamboo Leaf Tea tastes exactly how you'd expect - [PERSON_NAME], ea…" at bounding box center [554, 277] width 191 height 202
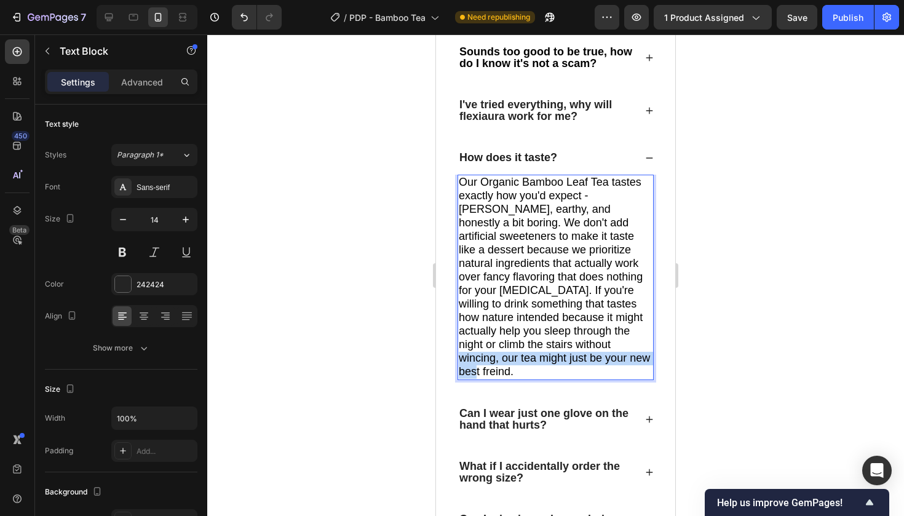
drag, startPoint x: 515, startPoint y: 358, endPoint x: 503, endPoint y: 350, distance: 15.2
click at [503, 350] on p "Our Organic Bamboo Leaf Tea tastes exactly how you'd expect - [PERSON_NAME], ea…" at bounding box center [556, 277] width 194 height 203
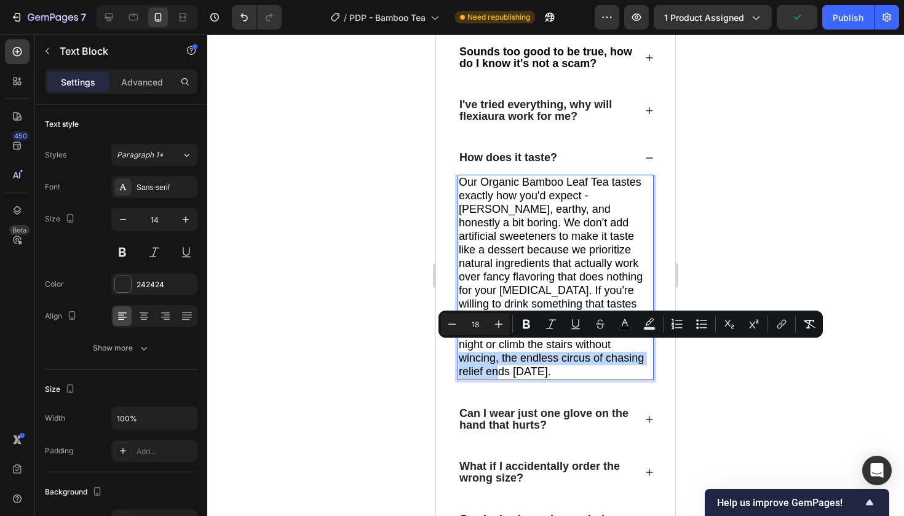
drag, startPoint x: 553, startPoint y: 359, endPoint x: 499, endPoint y: 354, distance: 53.7
click at [499, 354] on p "Our Organic Bamboo Leaf Tea tastes exactly how you'd expect - [PERSON_NAME], ea…" at bounding box center [556, 277] width 194 height 203
copy span "the endless circus of chasing relief ends [DATE]."
click at [557, 361] on p "Our Organic Bamboo Leaf Tea tastes exactly how you'd expect - [PERSON_NAME], ea…" at bounding box center [556, 277] width 194 height 203
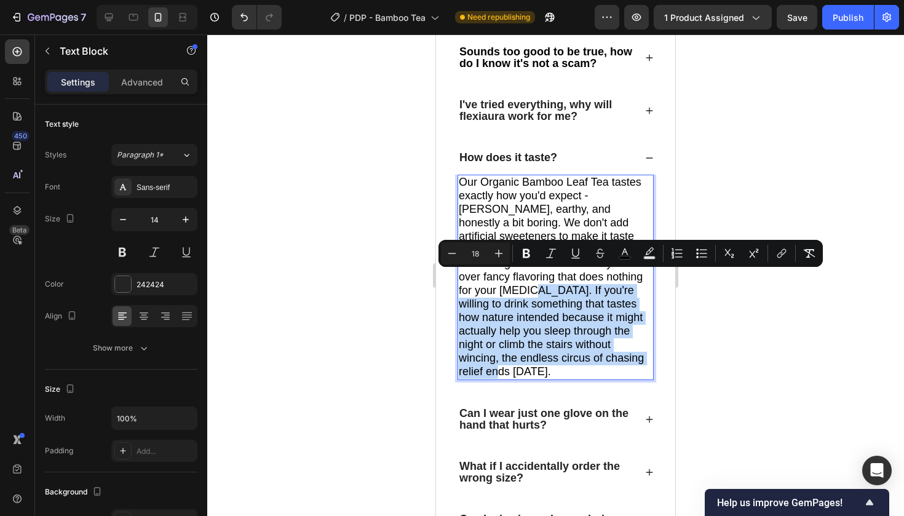
drag, startPoint x: 631, startPoint y: 277, endPoint x: 593, endPoint y: 369, distance: 99.8
click at [593, 370] on p "Our Organic Bamboo Leaf Tea tastes exactly how you'd expect - [PERSON_NAME], ea…" at bounding box center [556, 277] width 194 height 203
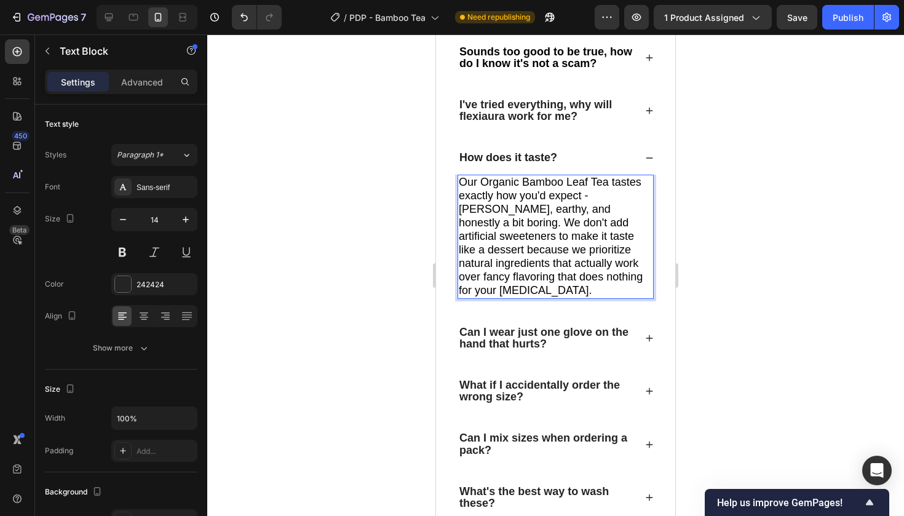
click at [574, 227] on span "Our Organic Bamboo Leaf Tea tastes exactly how you'd expect - [PERSON_NAME], ea…" at bounding box center [551, 236] width 184 height 121
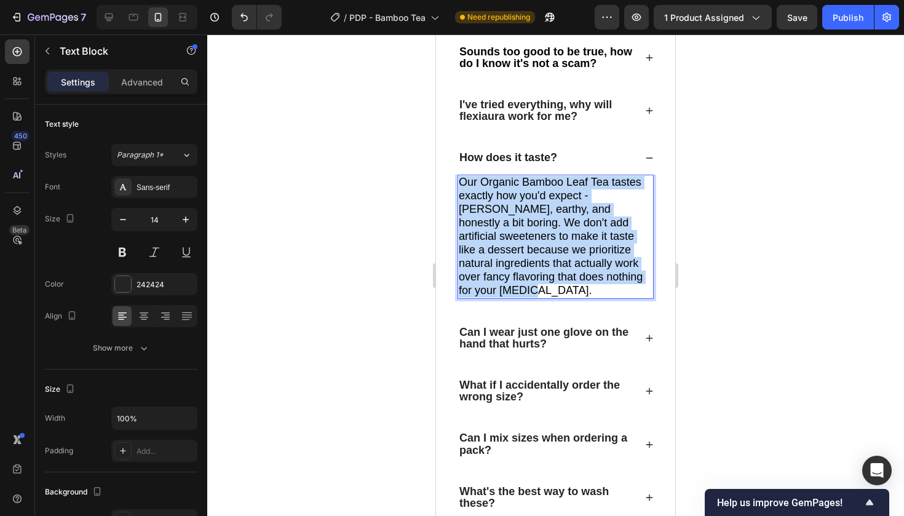
click at [574, 227] on span "Our Organic Bamboo Leaf Tea tastes exactly how you'd expect - [PERSON_NAME], ea…" at bounding box center [551, 236] width 184 height 121
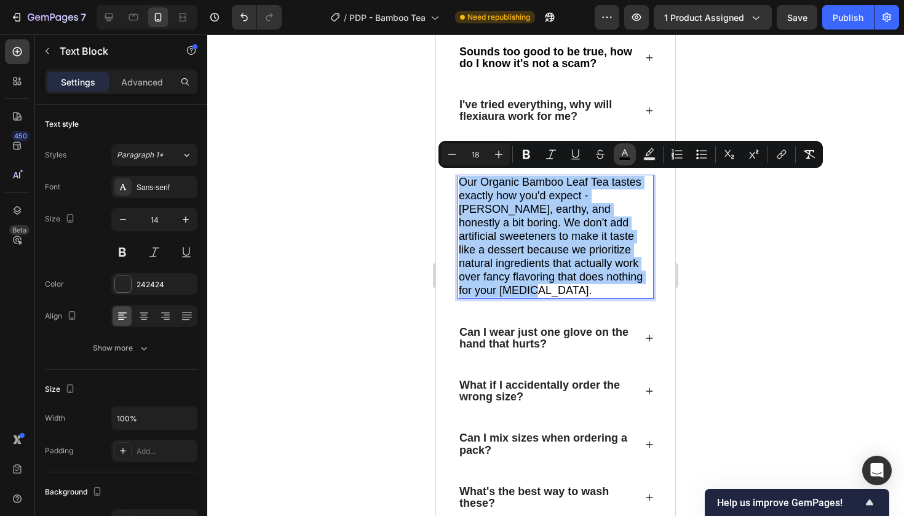
click at [615, 153] on button "color" at bounding box center [625, 154] width 22 height 22
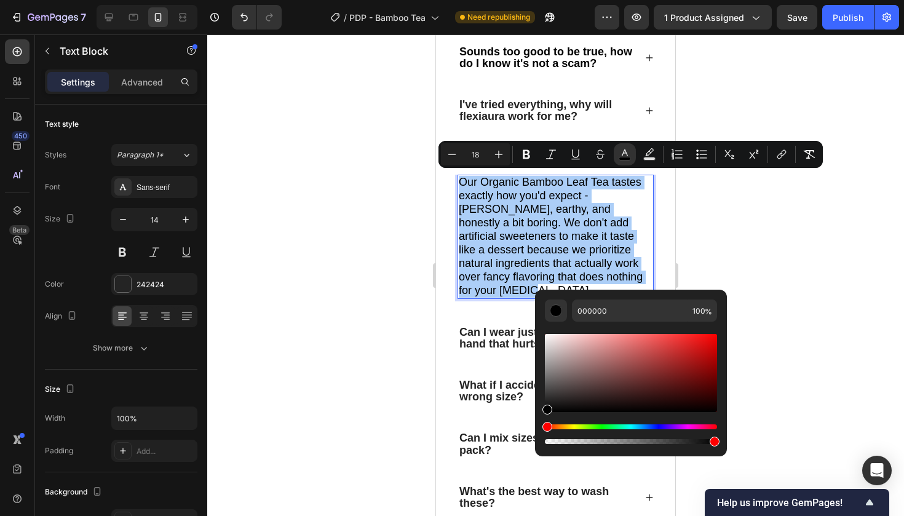
click at [780, 116] on div at bounding box center [555, 275] width 697 height 482
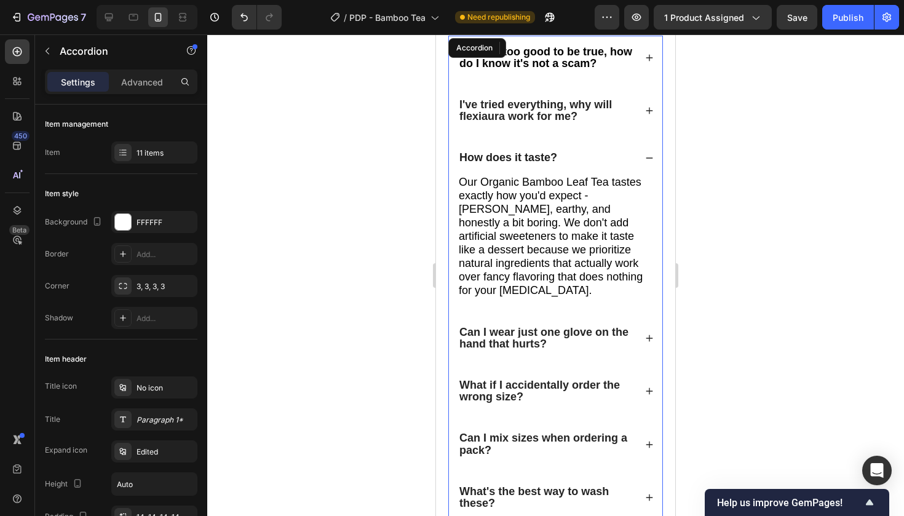
click at [649, 154] on icon at bounding box center [649, 158] width 9 height 9
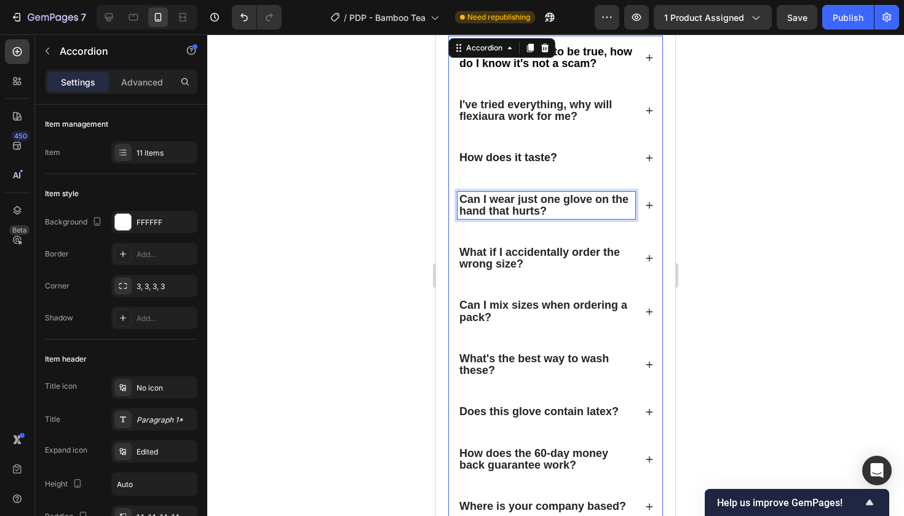
click at [523, 193] on strong "Can I wear just one glove on the hand that hurts?" at bounding box center [544, 205] width 169 height 24
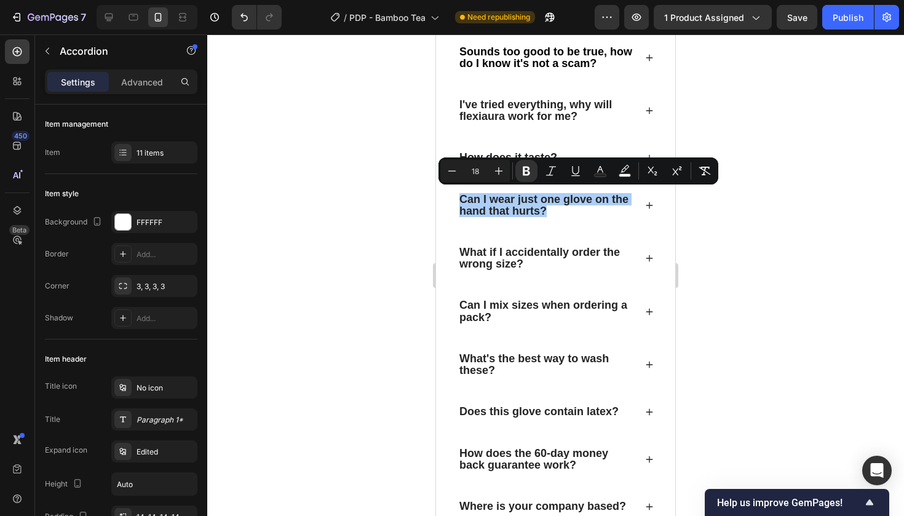
click at [751, 201] on div at bounding box center [555, 275] width 697 height 482
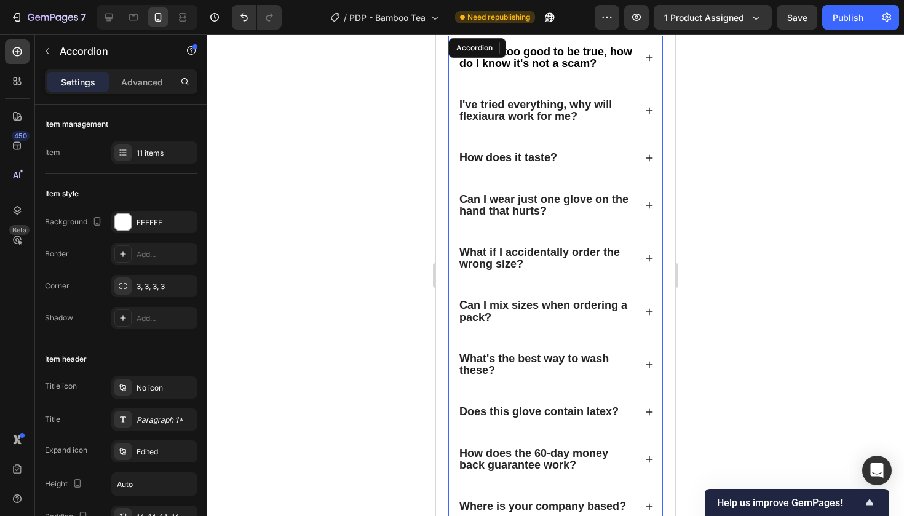
click at [568, 202] on strong "Can I wear just one glove on the hand that hurts?" at bounding box center [544, 205] width 169 height 24
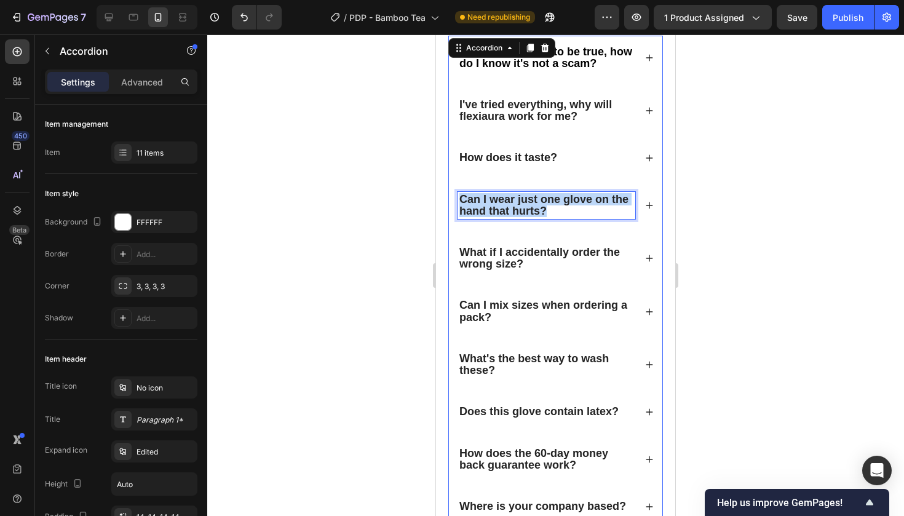
click at [568, 202] on strong "Can I wear just one glove on the hand that hurts?" at bounding box center [544, 205] width 169 height 24
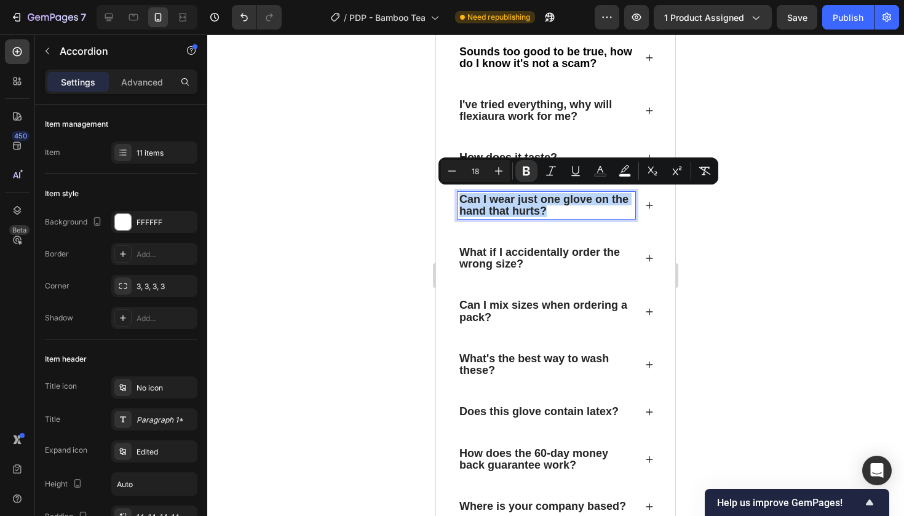
click at [568, 202] on strong "Can I wear just one glove on the hand that hurts?" at bounding box center [544, 205] width 169 height 24
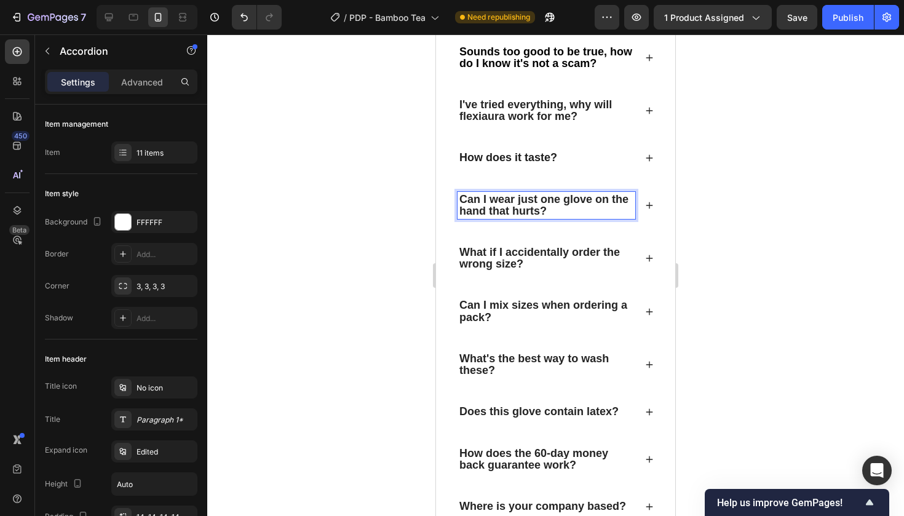
click at [568, 202] on strong "Can I wear just one glove on the hand that hurts?" at bounding box center [544, 205] width 169 height 24
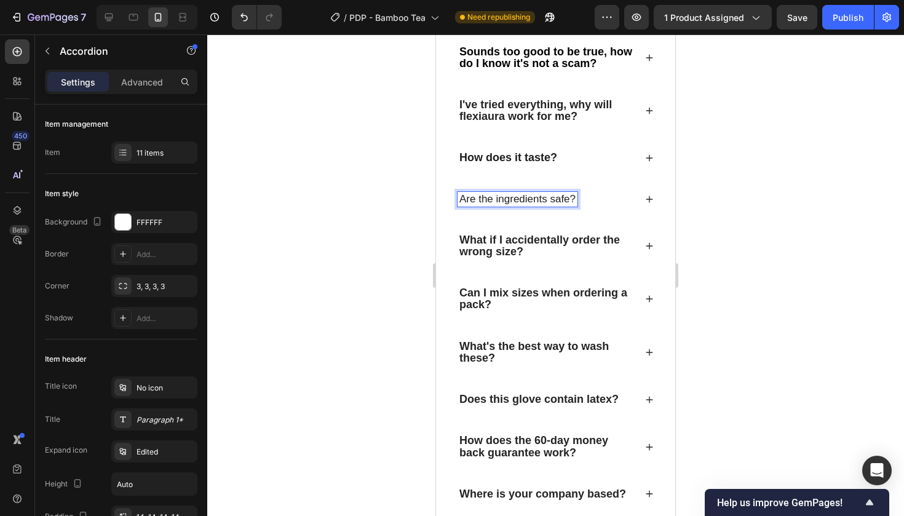
click at [538, 194] on span "Are the ingredients safe?" at bounding box center [518, 199] width 116 height 12
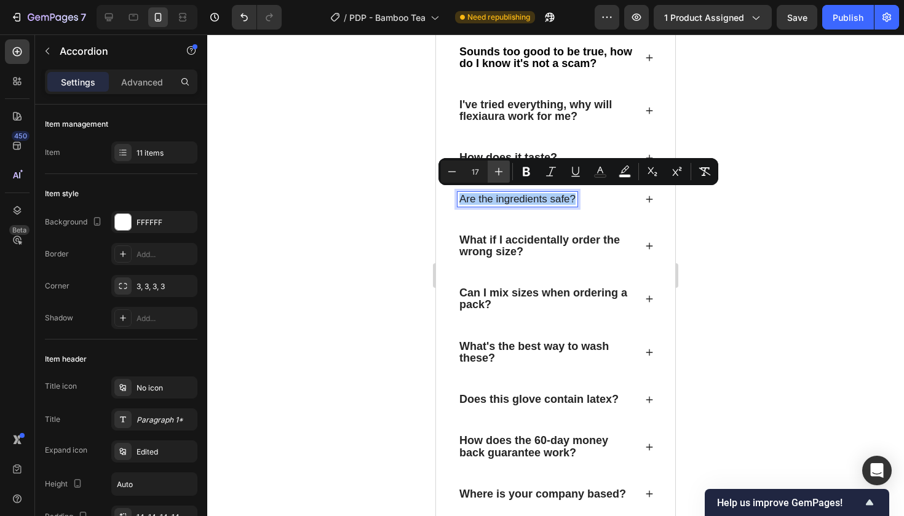
click at [496, 171] on icon "Editor contextual toolbar" at bounding box center [499, 171] width 12 height 12
type input "18"
click at [518, 171] on button "Bold" at bounding box center [526, 172] width 22 height 22
click at [648, 205] on div "Are the ingredients safe?" at bounding box center [555, 199] width 213 height 33
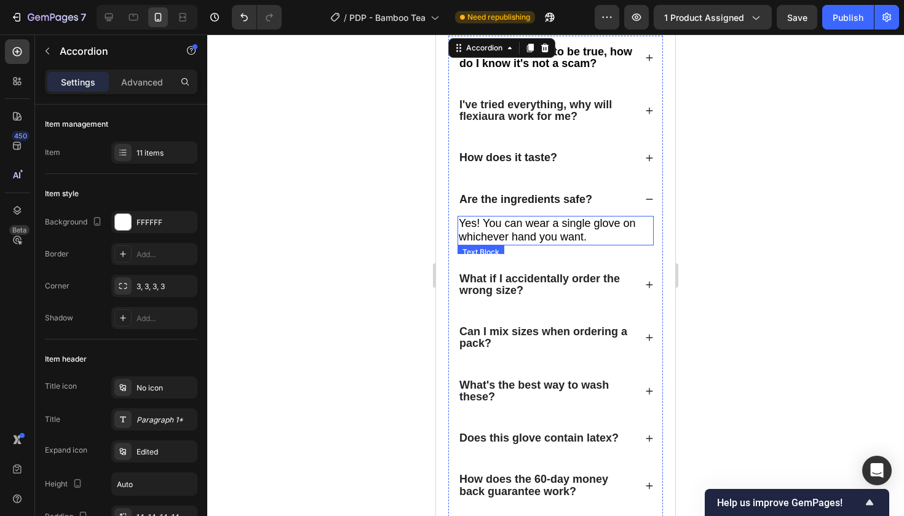
click at [570, 243] on div "Yes! You can wear a single glove on whichever hand you want." at bounding box center [556, 231] width 196 height 30
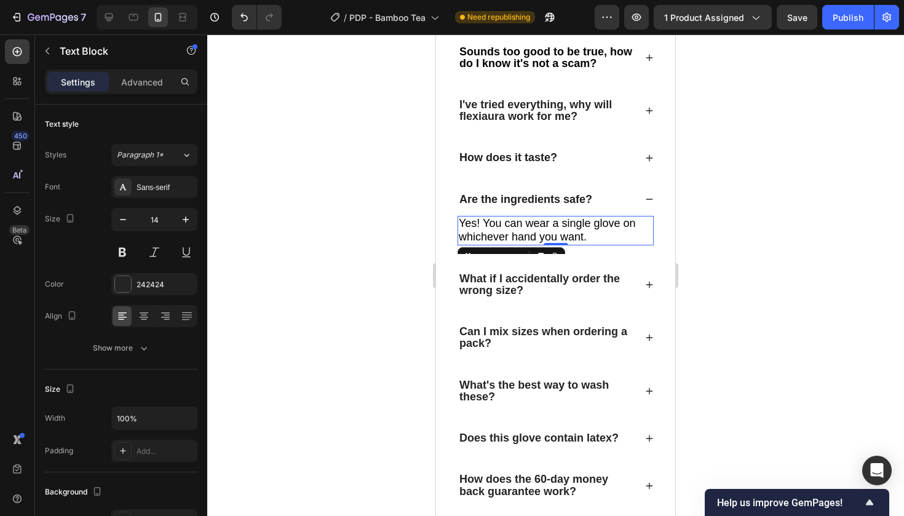
click at [612, 226] on span "Yes! You can wear a single glove on whichever hand you want." at bounding box center [547, 230] width 177 height 26
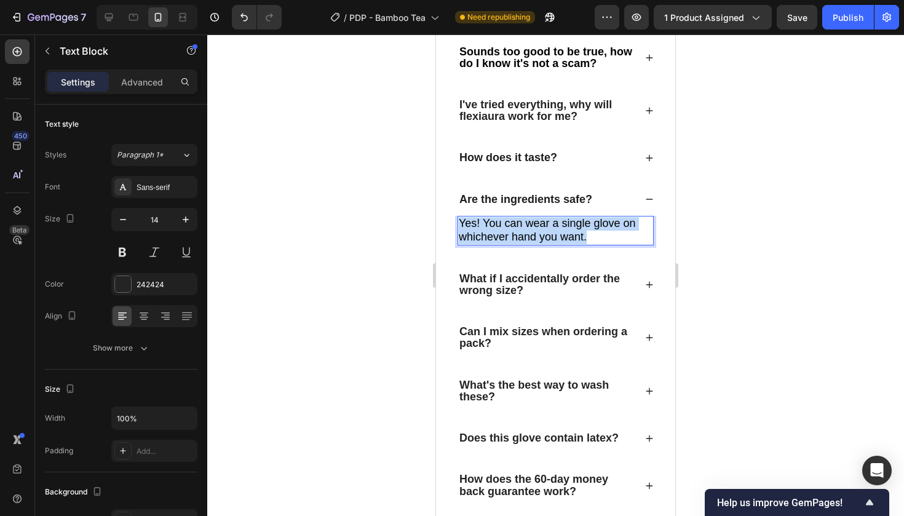
click at [612, 226] on span "Yes! You can wear a single glove on whichever hand you want." at bounding box center [547, 230] width 177 height 26
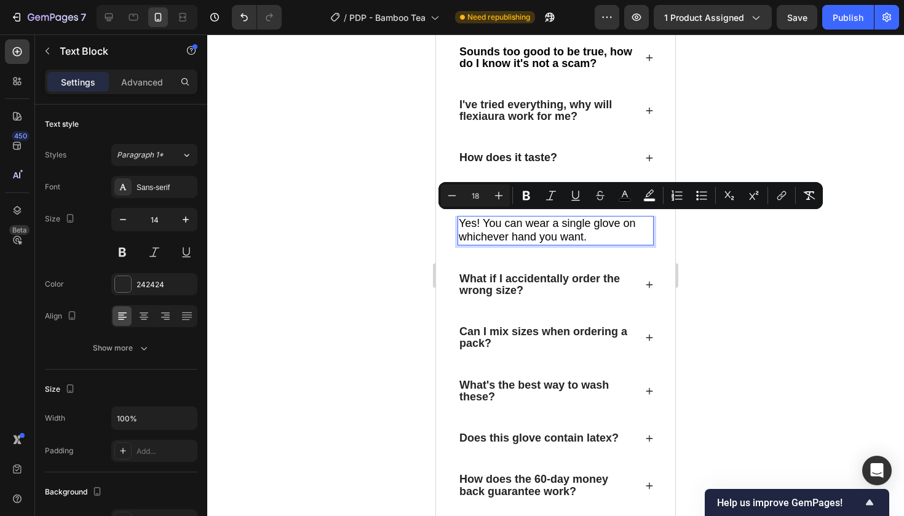
click at [519, 224] on span "Yes! You can wear a single glove on whichever hand you want." at bounding box center [547, 230] width 177 height 26
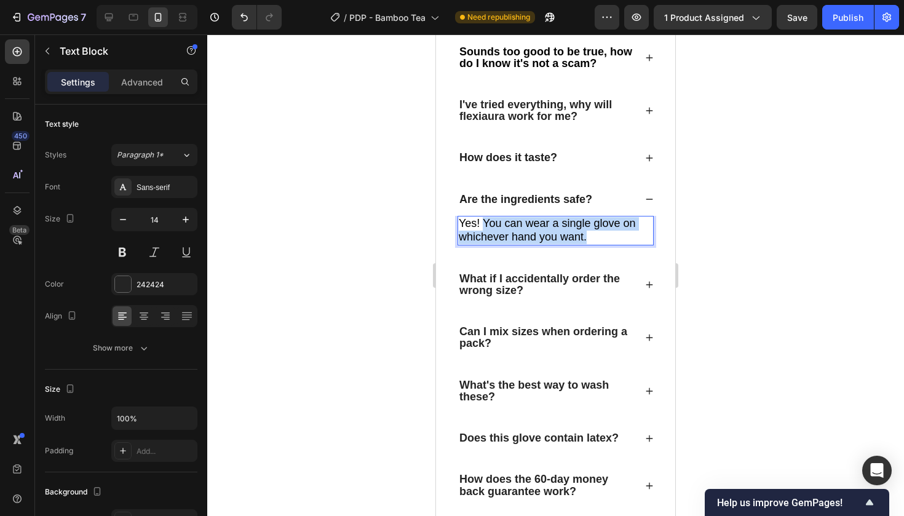
drag, startPoint x: 483, startPoint y: 221, endPoint x: 626, endPoint y: 235, distance: 143.4
click at [626, 235] on p "Yes! You can wear a single glove on whichever hand you want." at bounding box center [556, 230] width 194 height 27
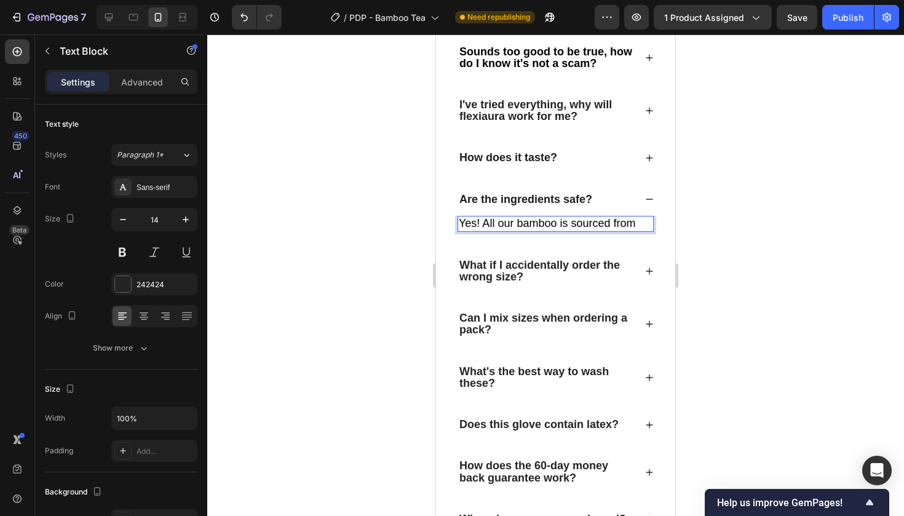
click at [531, 223] on span "Yes! All our bamboo is sourced from" at bounding box center [547, 223] width 177 height 12
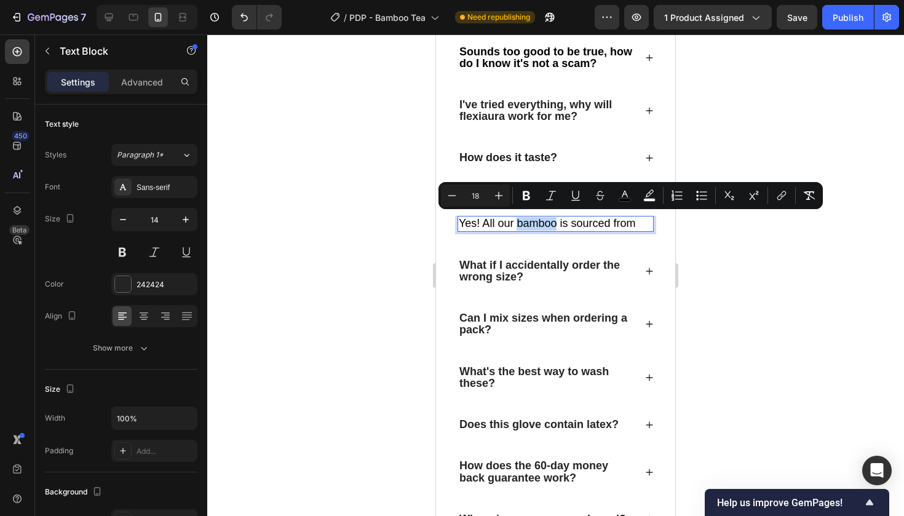
click at [531, 223] on span "Yes! All our bamboo is sourced from" at bounding box center [547, 223] width 177 height 12
drag, startPoint x: 482, startPoint y: 218, endPoint x: 629, endPoint y: 223, distance: 147.1
click at [629, 223] on span "Yes! All our bamboo is sourced from" at bounding box center [547, 223] width 177 height 12
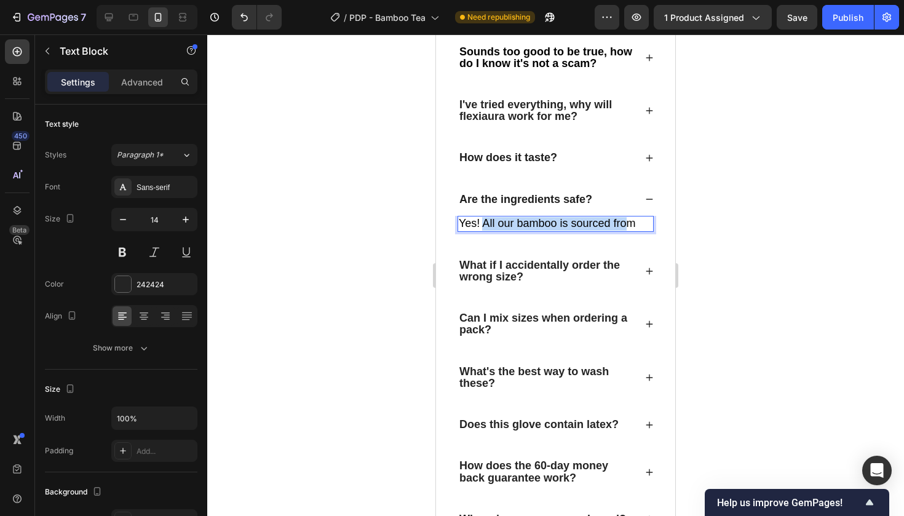
drag, startPoint x: 639, startPoint y: 224, endPoint x: 485, endPoint y: 218, distance: 153.9
click at [485, 218] on span "Yes! All our bamboo is sourced from" at bounding box center [547, 223] width 177 height 12
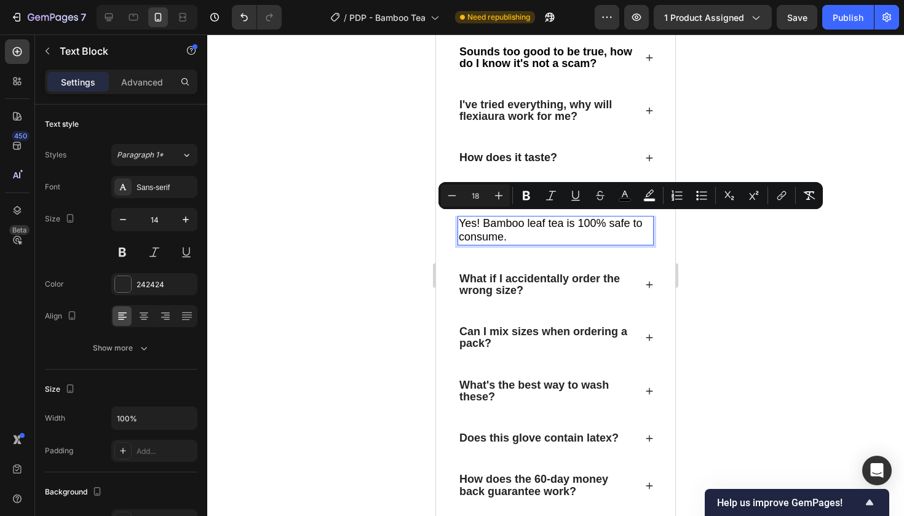
click at [585, 236] on p "Yes! Bamboo leaf tea is 100% safe to consume." at bounding box center [556, 230] width 194 height 27
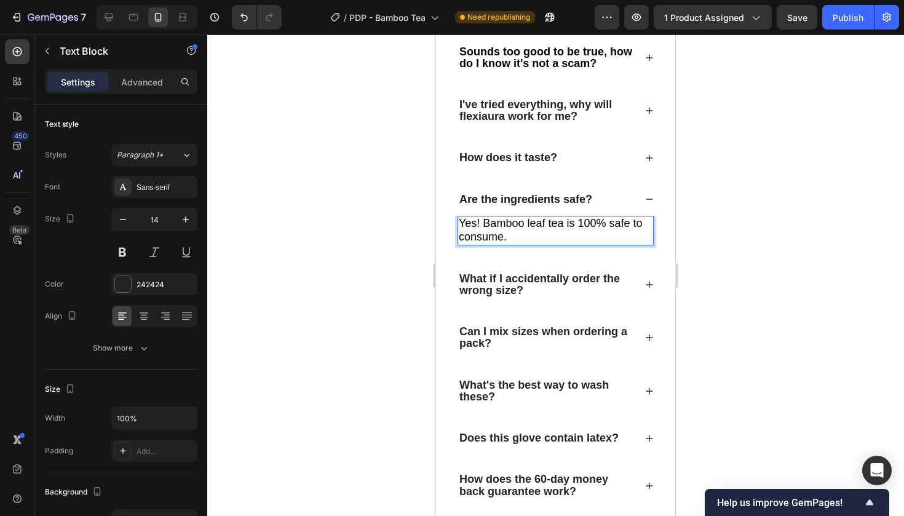
click at [520, 231] on p "Yes! Bamboo leaf tea is 100% safe to consume." at bounding box center [556, 230] width 194 height 27
drag, startPoint x: 520, startPoint y: 231, endPoint x: 484, endPoint y: 220, distance: 37.4
click at [484, 220] on p "Yes! Bamboo leaf tea is 100% safe to consume." at bounding box center [556, 230] width 194 height 27
click at [485, 220] on span "all of our ingredients are 100% safe, with zero exceptions" at bounding box center [553, 230] width 188 height 24
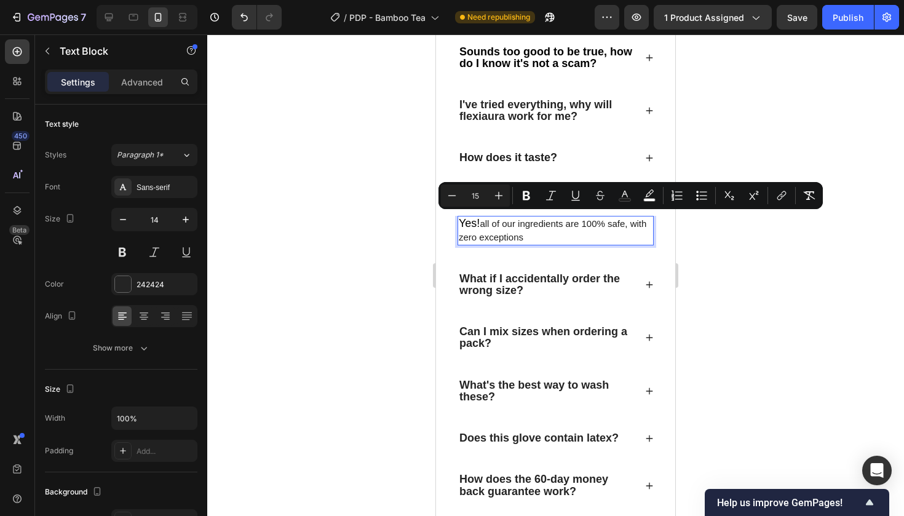
click at [534, 227] on p "Yes! all of our ingredients are 100% safe, with zero exceptions" at bounding box center [556, 230] width 194 height 27
drag, startPoint x: 584, startPoint y: 223, endPoint x: 484, endPoint y: 222, distance: 100.3
click at [484, 222] on span "all of our ingredients are 100% safe, with zero exceptions" at bounding box center [553, 230] width 188 height 24
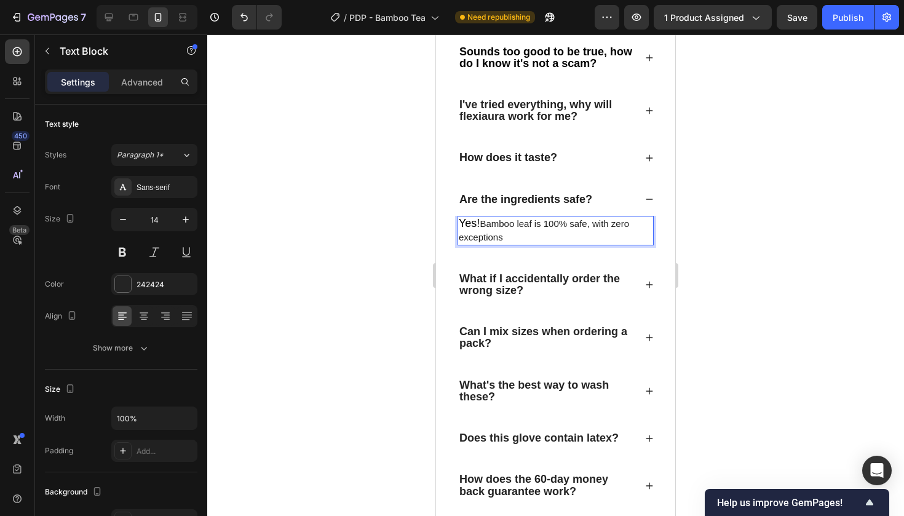
drag, startPoint x: 528, startPoint y: 234, endPoint x: 485, endPoint y: 219, distance: 46.3
click at [485, 219] on p "Yes! Bamboo leaf is 100% safe, with zero exceptions" at bounding box center [556, 230] width 194 height 27
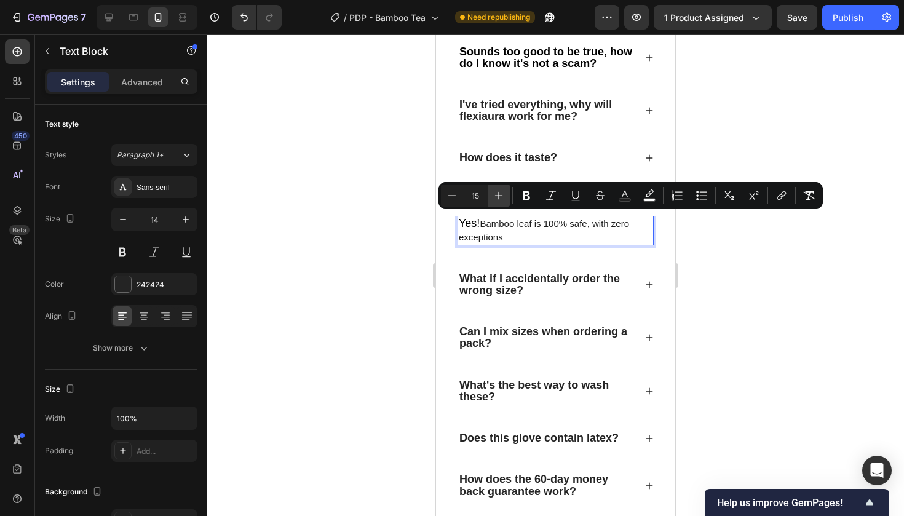
click at [496, 196] on icon "Editor contextual toolbar" at bounding box center [499, 195] width 12 height 12
type input "18"
click at [627, 193] on icon "Editor contextual toolbar" at bounding box center [625, 195] width 12 height 12
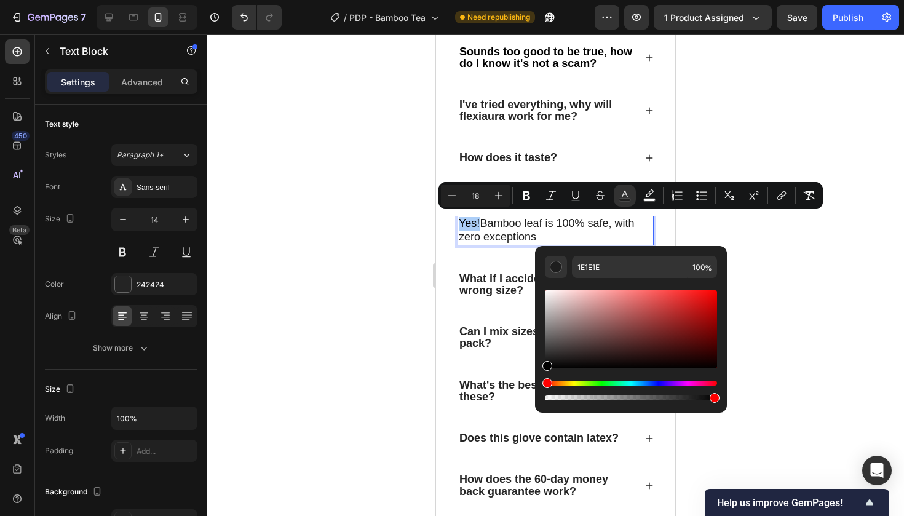
drag, startPoint x: 997, startPoint y: 391, endPoint x: 498, endPoint y: 427, distance: 499.6
type input "000000"
click at [861, 252] on div at bounding box center [555, 275] width 697 height 482
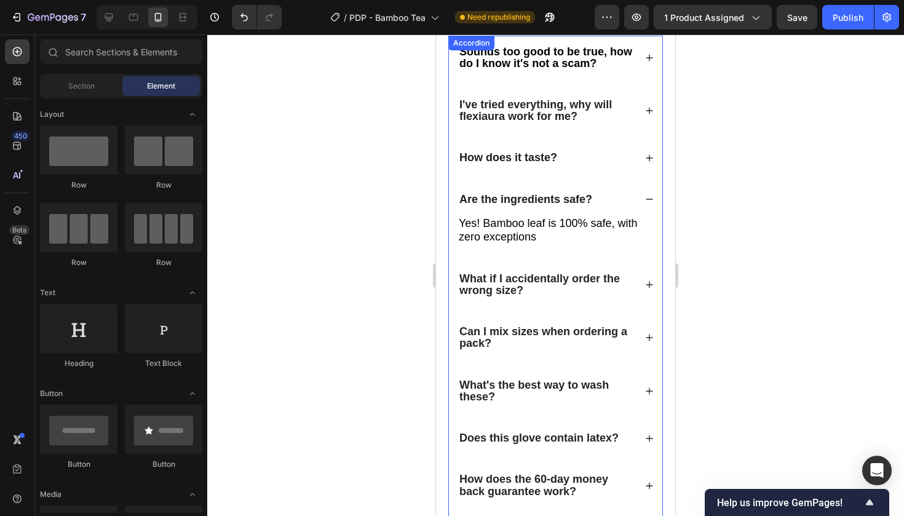
click at [648, 186] on div "Are the ingredients safe?" at bounding box center [555, 199] width 213 height 33
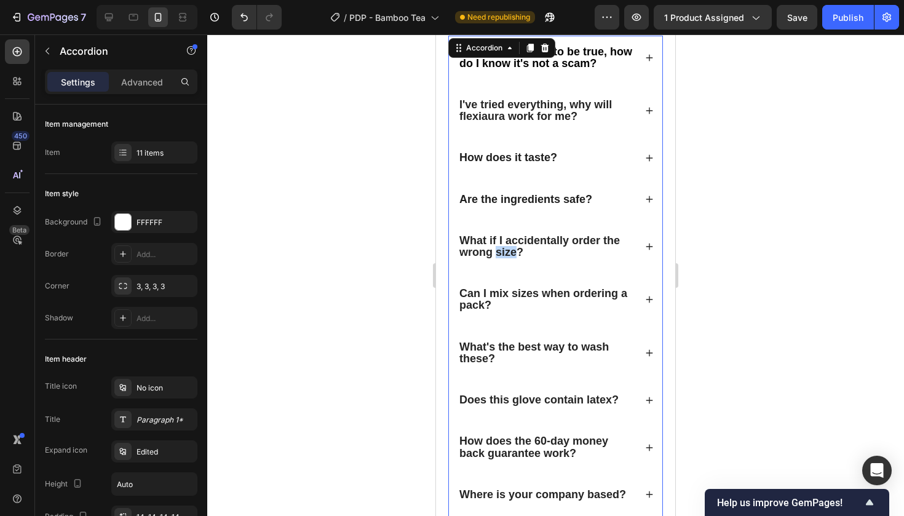
click at [507, 247] on strong "What if I accidentally order the wrong size?" at bounding box center [540, 246] width 161 height 24
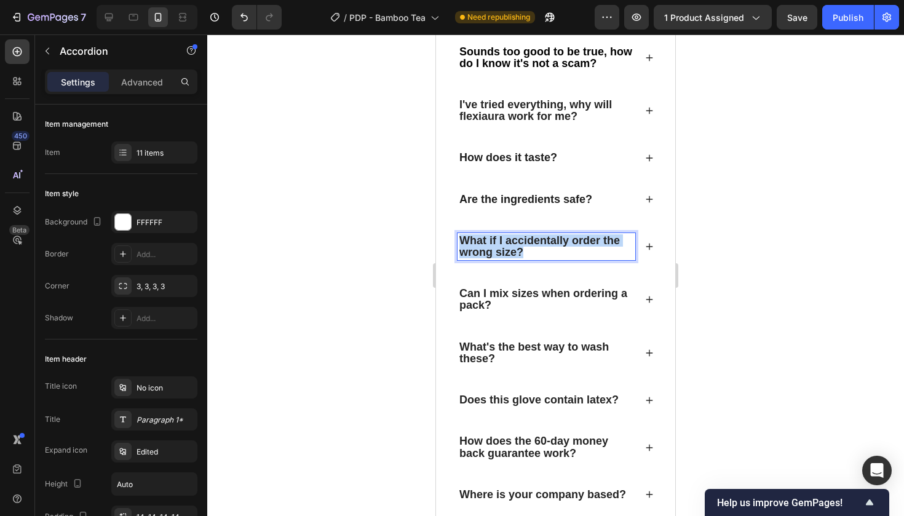
click at [507, 247] on strong "What if I accidentally order the wrong size?" at bounding box center [540, 246] width 161 height 24
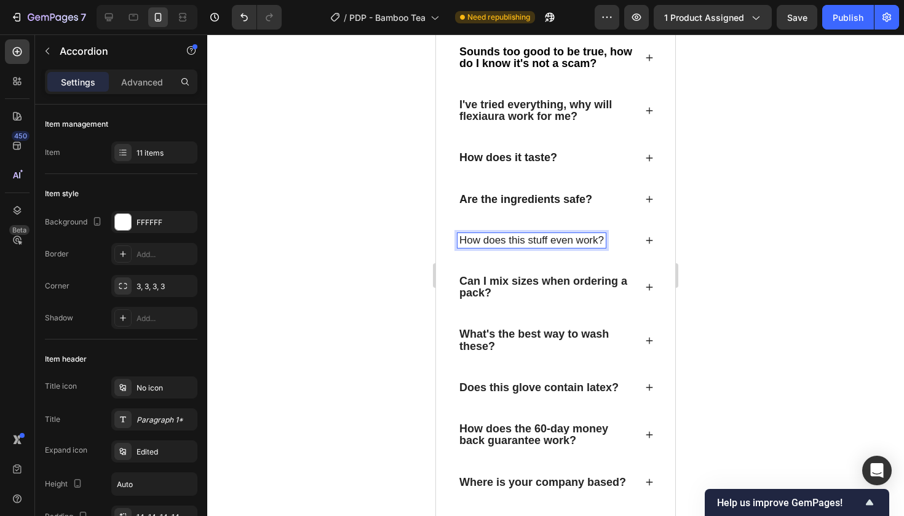
click at [536, 238] on span "How does this stuff even work?" at bounding box center [532, 240] width 145 height 12
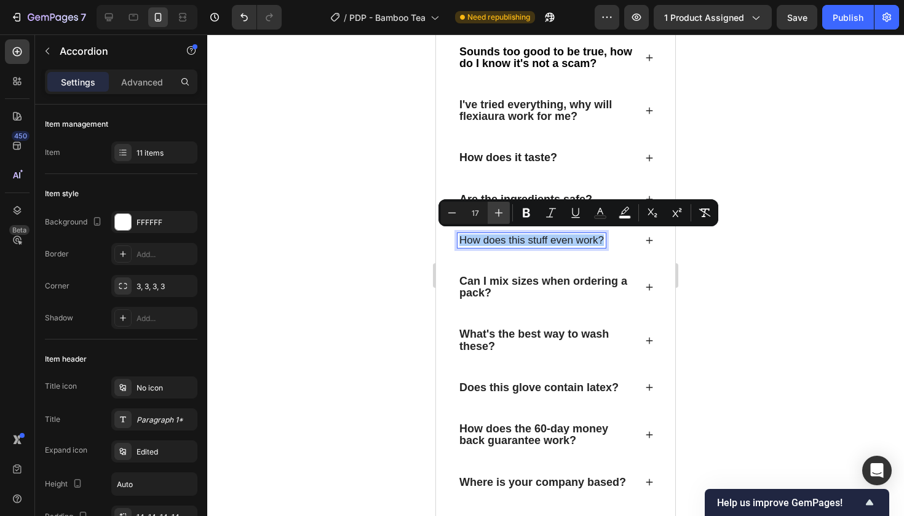
click at [508, 215] on button "Plus" at bounding box center [499, 213] width 22 height 22
type input "18"
click at [523, 215] on icon "Editor contextual toolbar" at bounding box center [526, 213] width 12 height 12
click at [520, 241] on strong "How does this stuff even work?" at bounding box center [543, 240] width 166 height 12
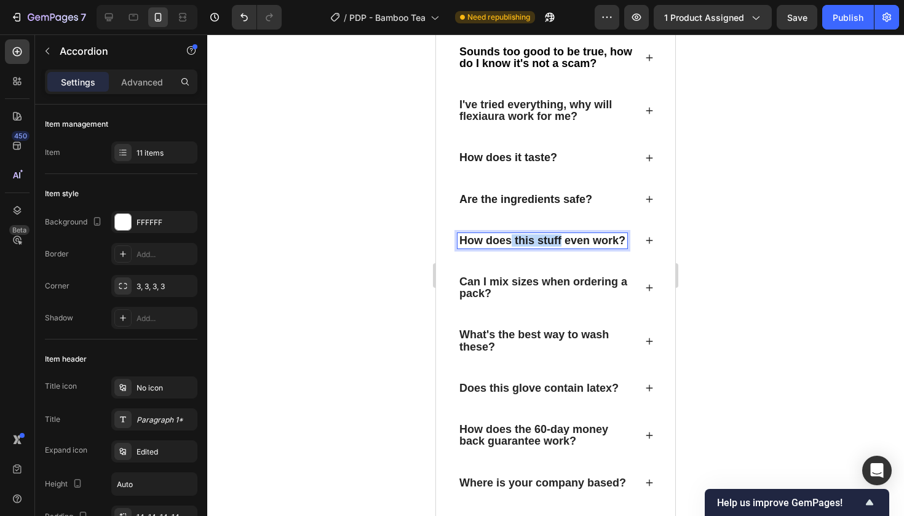
drag, startPoint x: 513, startPoint y: 239, endPoint x: 563, endPoint y: 237, distance: 49.8
click at [563, 237] on strong "How does this stuff even work?" at bounding box center [543, 240] width 166 height 12
click at [537, 236] on strong "How does it even work?" at bounding box center [523, 240] width 126 height 12
click at [840, 165] on div at bounding box center [555, 275] width 697 height 482
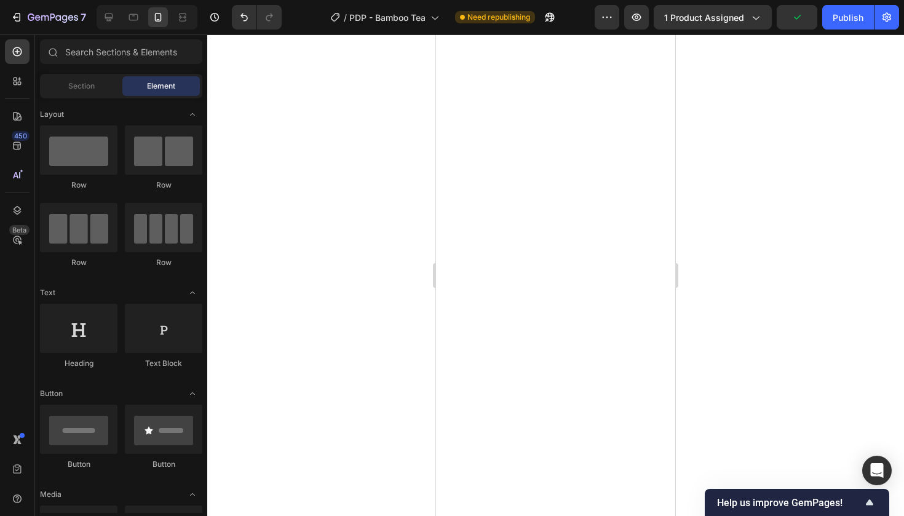
scroll to position [0, 0]
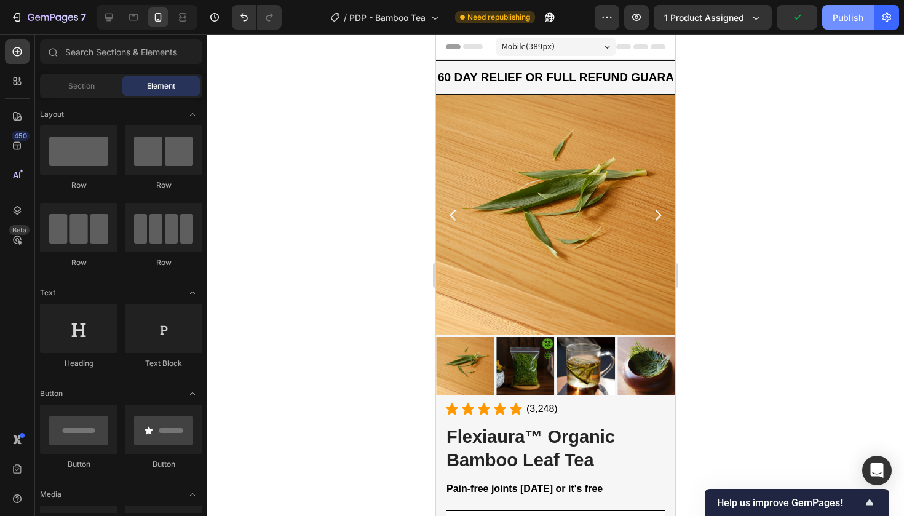
click at [850, 24] on button "Publish" at bounding box center [848, 17] width 52 height 25
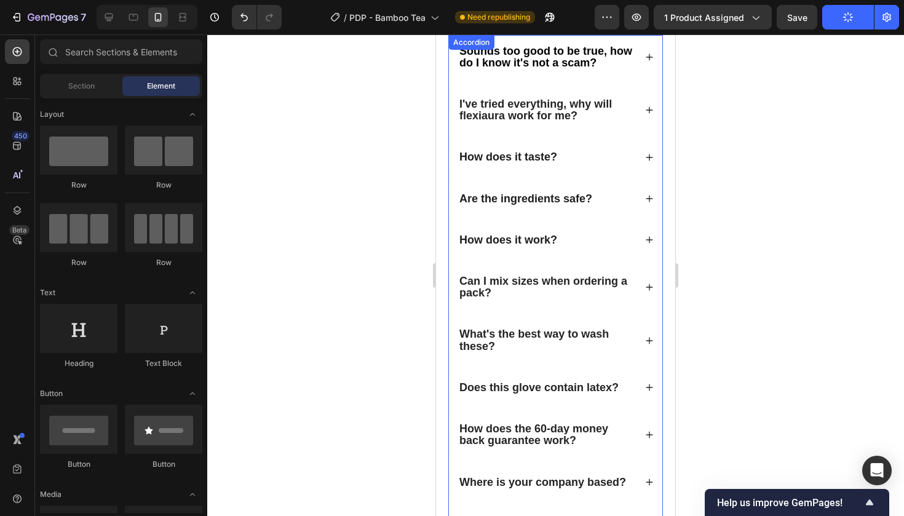
scroll to position [2728, 0]
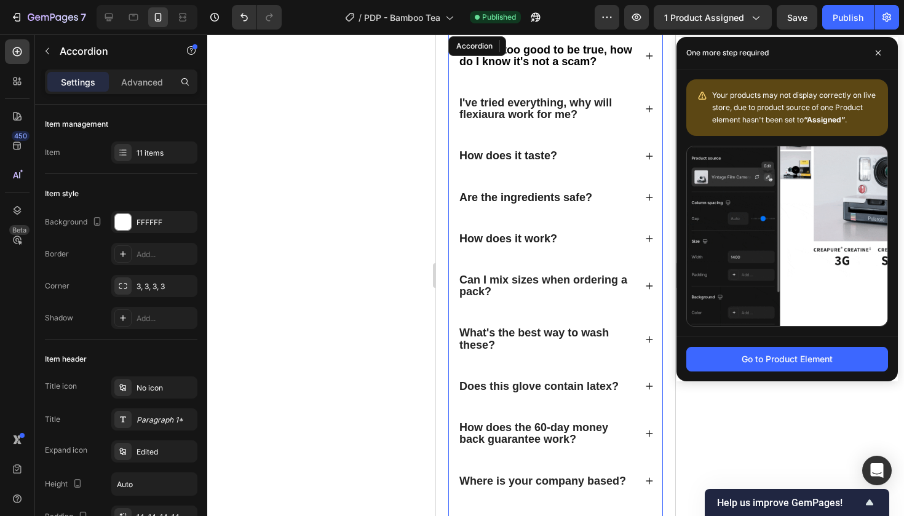
click at [650, 201] on div "Are the ingredients safe?" at bounding box center [555, 197] width 213 height 33
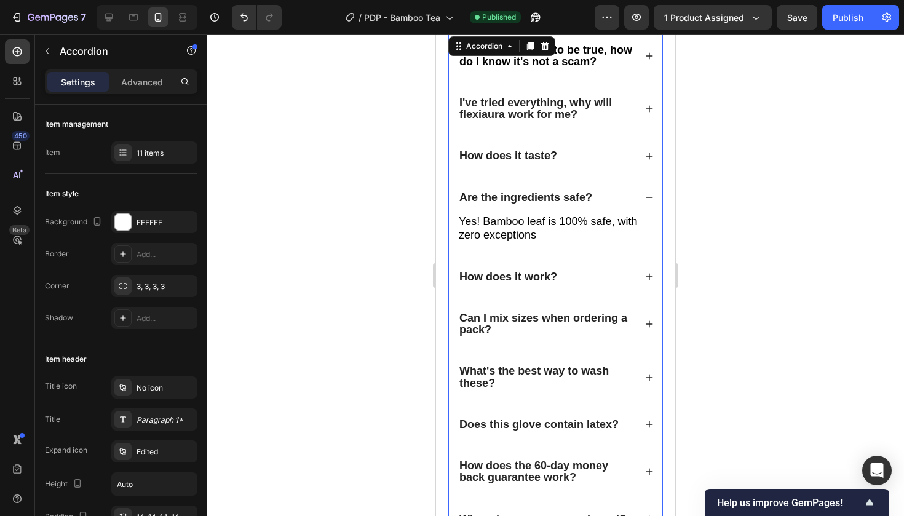
click at [650, 201] on div "Are the ingredients safe?" at bounding box center [555, 197] width 213 height 33
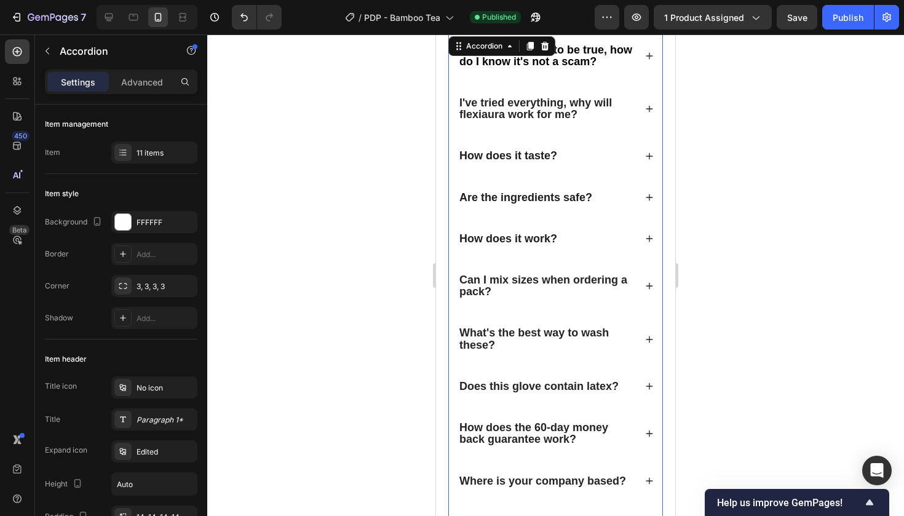
click at [651, 237] on icon at bounding box center [649, 238] width 9 height 9
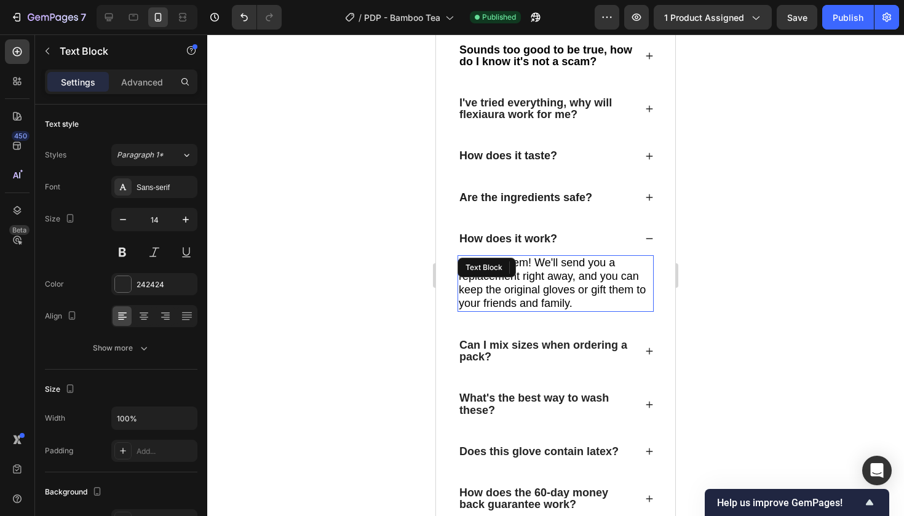
click at [557, 284] on span "Not a problem! We'll send you a replacement right away, and you can keep the or…" at bounding box center [552, 283] width 187 height 53
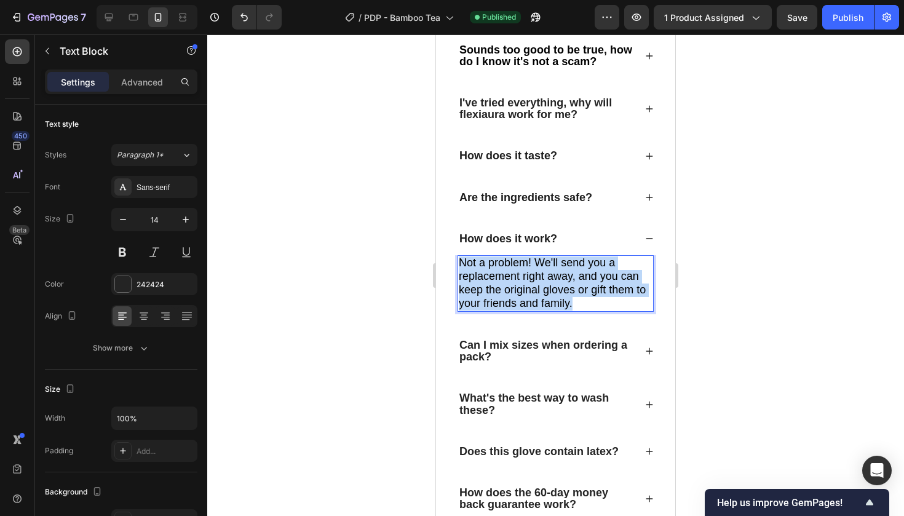
click at [557, 284] on span "Not a problem! We'll send you a replacement right away, and you can keep the or…" at bounding box center [552, 283] width 187 height 53
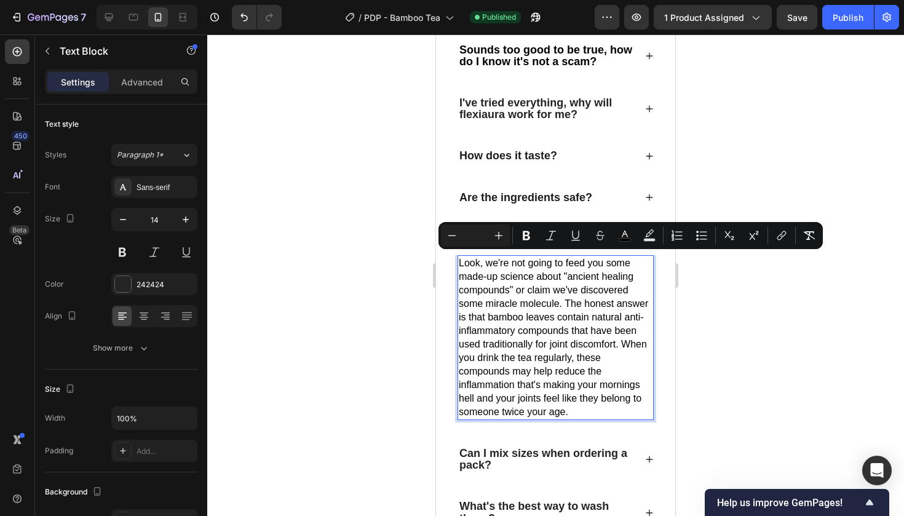
click at [472, 233] on input "Editor contextual toolbar" at bounding box center [475, 235] width 25 height 15
type input "18"
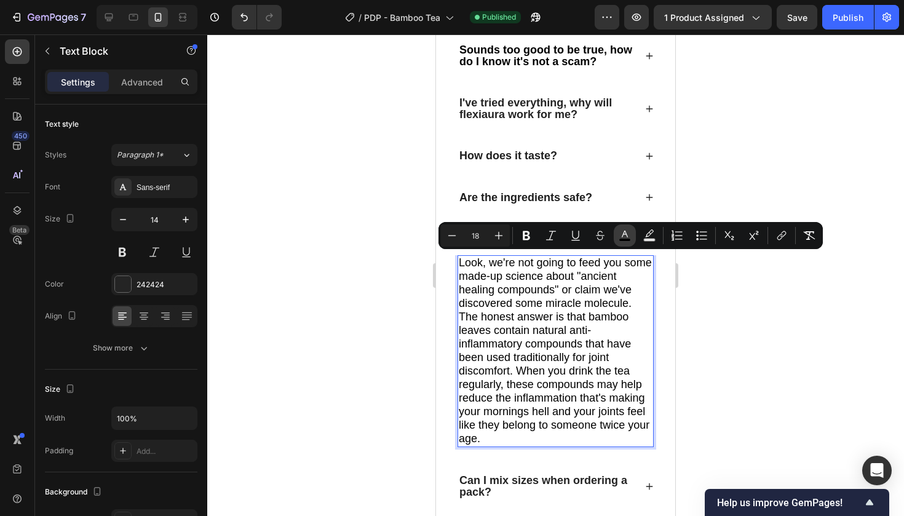
click at [627, 230] on icon "Editor contextual toolbar" at bounding box center [625, 235] width 12 height 12
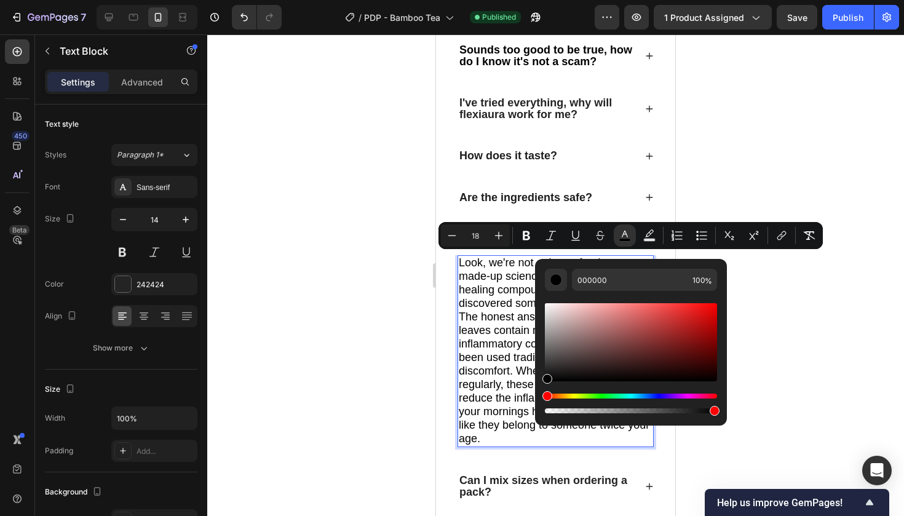
click at [490, 274] on span "Look, we're not going to feed you some made-up science about "ancient healing c…" at bounding box center [555, 351] width 193 height 188
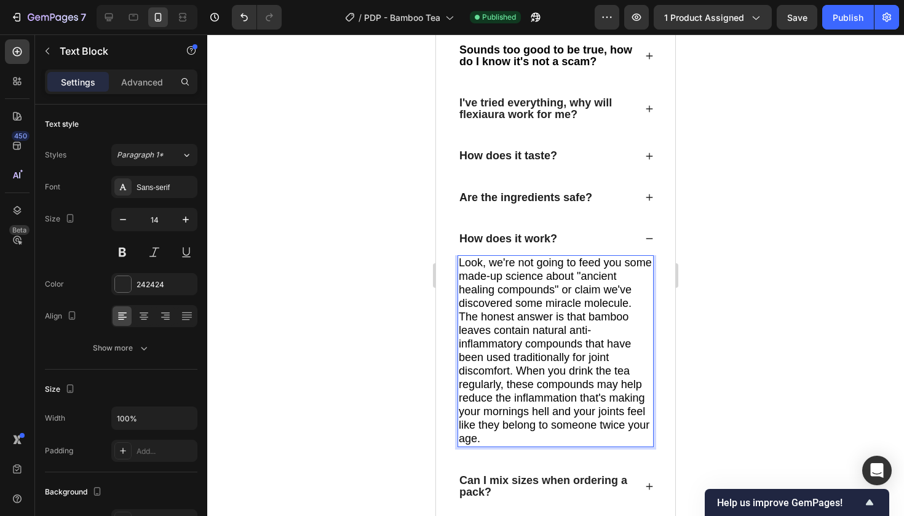
click at [491, 280] on span "Look, we're not going to feed you some made-up science about "ancient healing c…" at bounding box center [555, 351] width 193 height 188
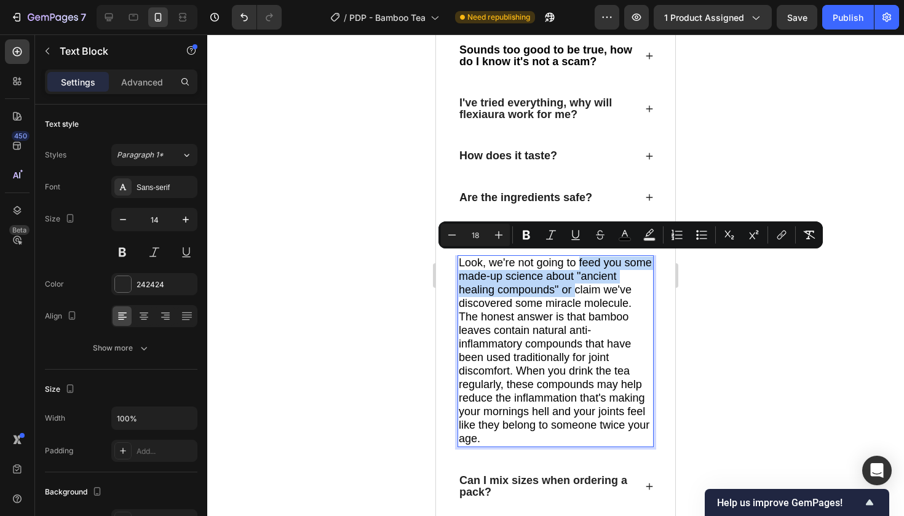
drag, startPoint x: 579, startPoint y: 257, endPoint x: 578, endPoint y: 286, distance: 29.6
click at [578, 286] on span "Look, we're not going to feed you some made-up science about "ancient healing c…" at bounding box center [555, 351] width 193 height 188
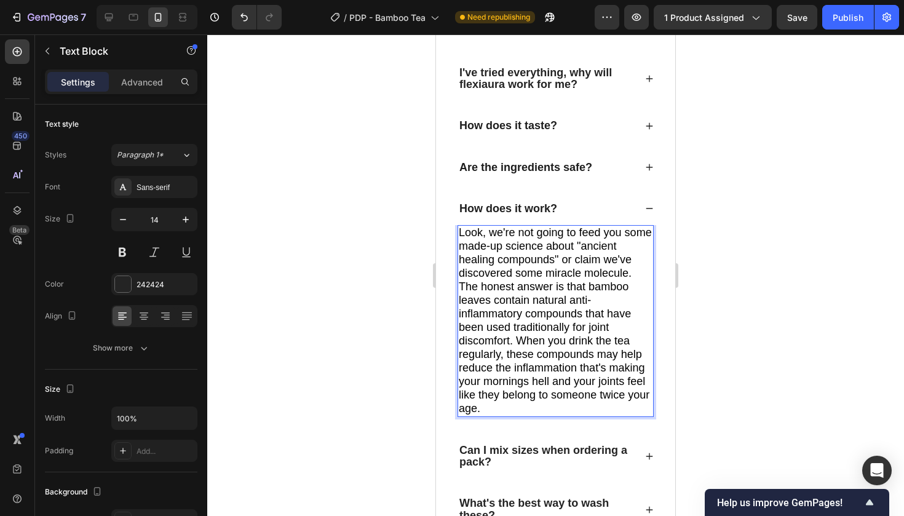
scroll to position [2764, 0]
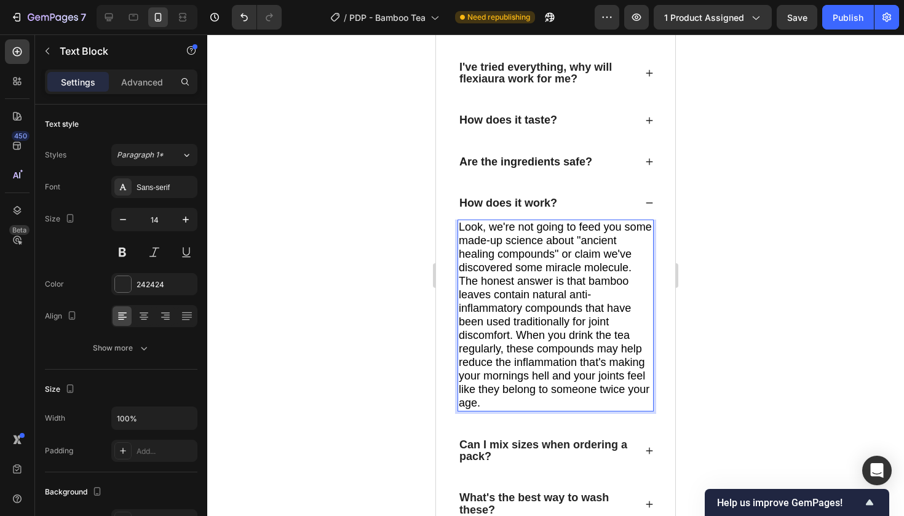
click at [512, 405] on p "Look, we're not going to feed you some made-up science about "ancient healing c…" at bounding box center [556, 315] width 194 height 189
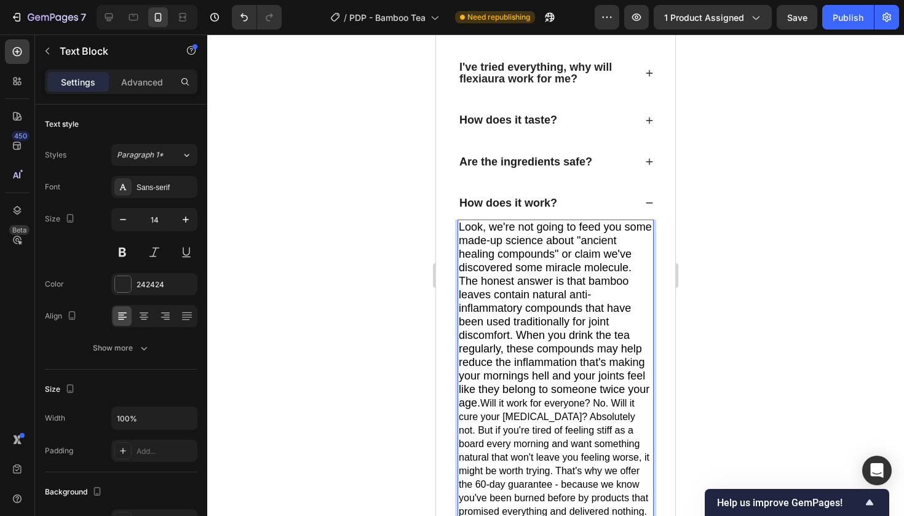
scroll to position [2778, 0]
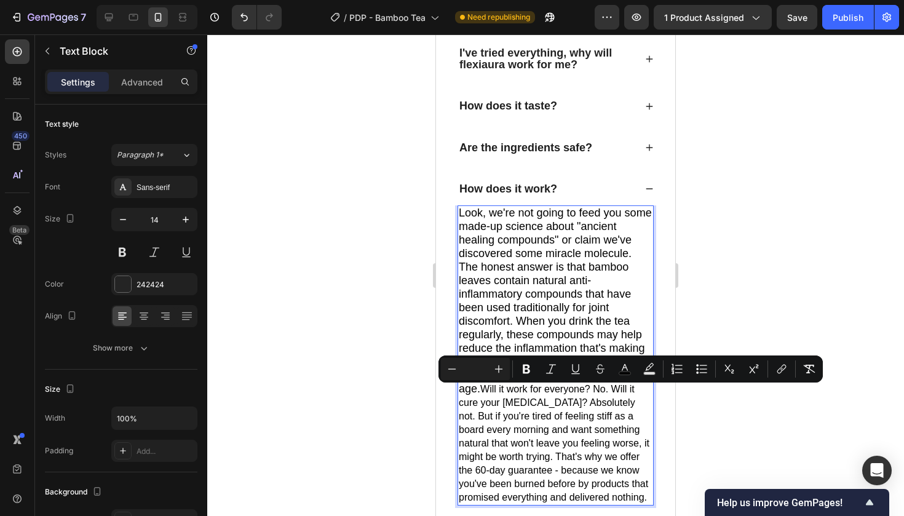
drag, startPoint x: 483, startPoint y: 398, endPoint x: 611, endPoint y: 505, distance: 166.8
click at [611, 504] on p "Look, we're not going to feed you some made-up science about "ancient healing c…" at bounding box center [556, 356] width 194 height 298
click at [474, 371] on input "Editor contextual toolbar" at bounding box center [475, 369] width 25 height 15
type input "18"
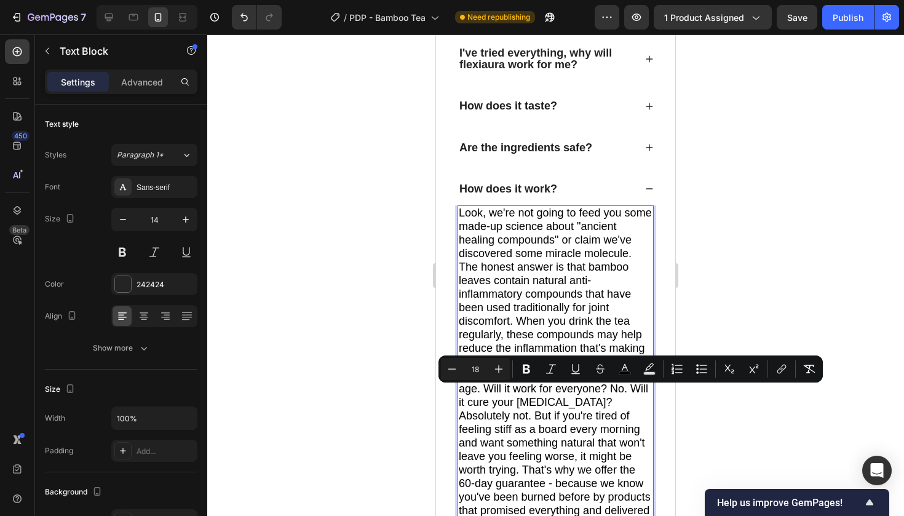
click at [829, 153] on div at bounding box center [555, 275] width 697 height 482
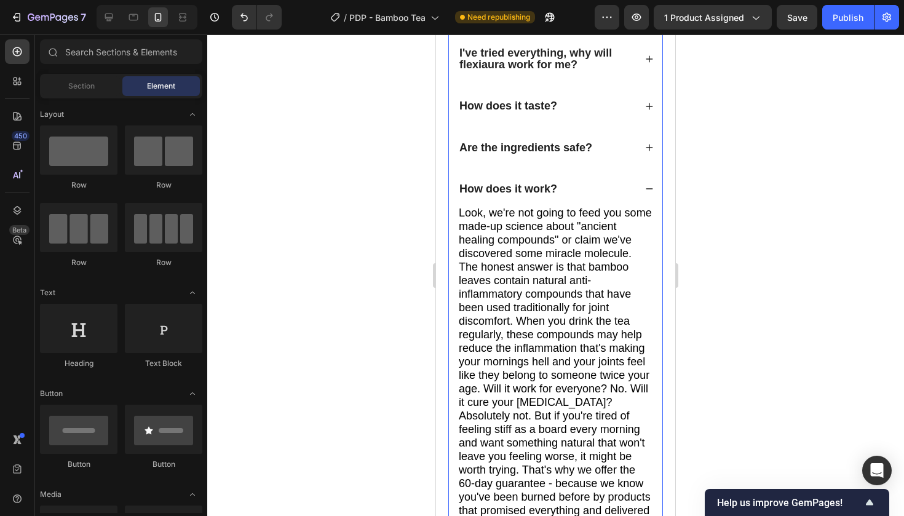
click at [649, 191] on div "How does it work?" at bounding box center [555, 189] width 213 height 33
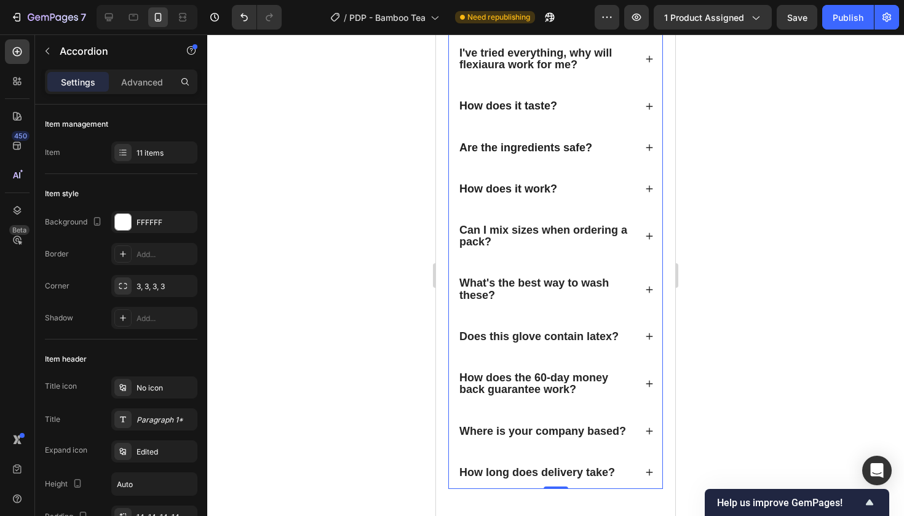
click at [594, 214] on div "Can I mix sizes when ordering a pack?" at bounding box center [555, 236] width 213 height 44
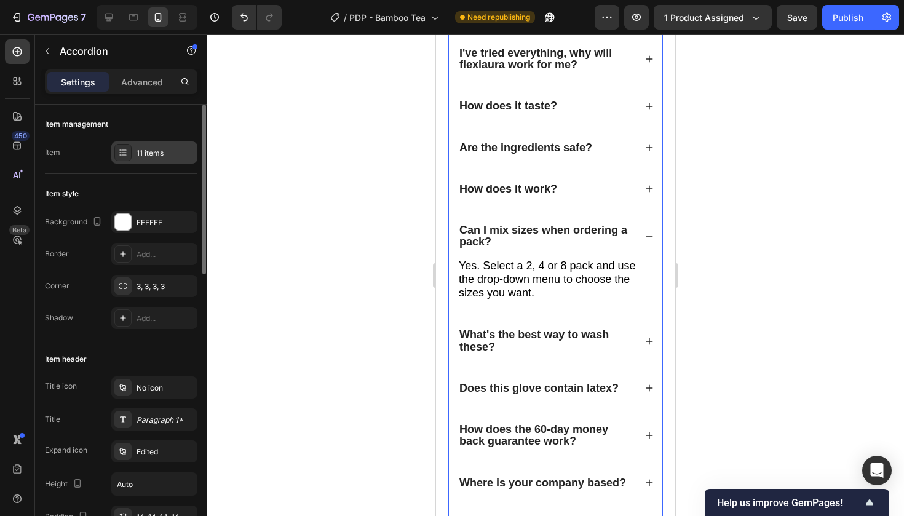
click at [159, 151] on div "11 items" at bounding box center [166, 153] width 58 height 11
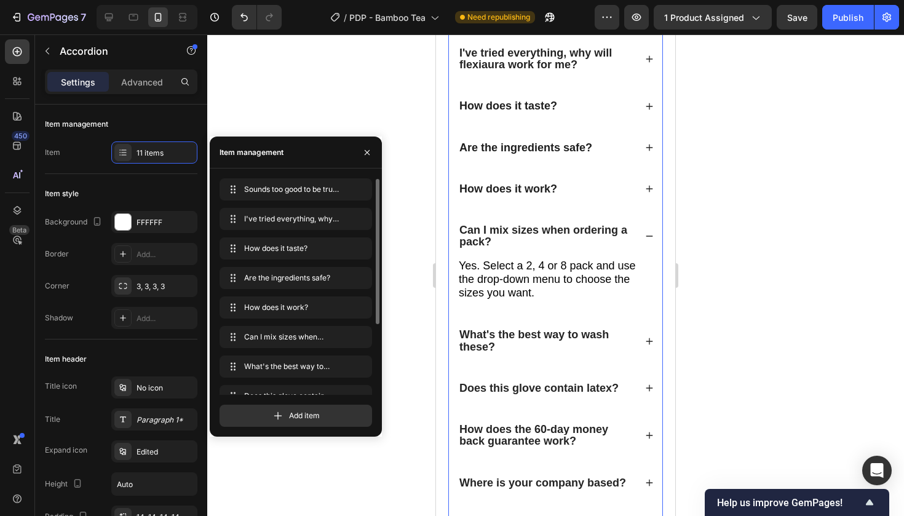
scroll to position [25, 0]
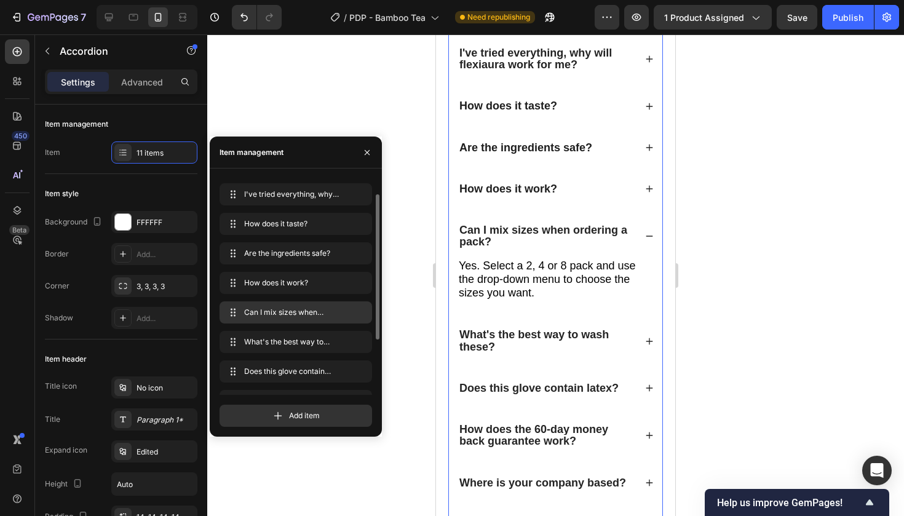
click at [271, 319] on div "Can I mix sizes when ordering a pack? Can I mix sizes when ordering a pack?" at bounding box center [296, 312] width 143 height 17
click at [365, 314] on button "button" at bounding box center [358, 312] width 17 height 17
click at [349, 312] on div "Delete" at bounding box center [350, 312] width 23 height 11
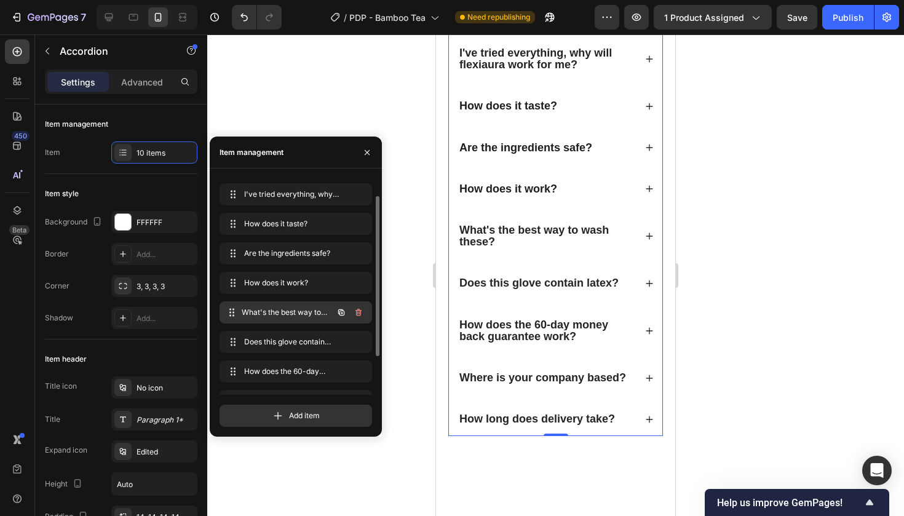
click at [271, 311] on span "What's the best way to wash these?" at bounding box center [287, 312] width 91 height 11
click at [355, 314] on icon "button" at bounding box center [359, 313] width 10 height 10
click at [343, 315] on div "Delete" at bounding box center [350, 312] width 23 height 11
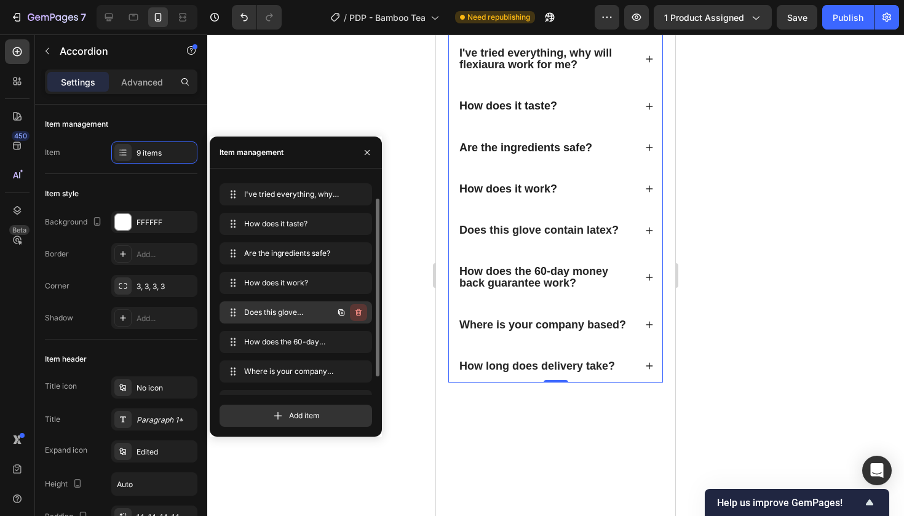
click at [359, 311] on icon "button" at bounding box center [359, 312] width 6 height 7
click at [356, 314] on div "Delete" at bounding box center [350, 312] width 23 height 11
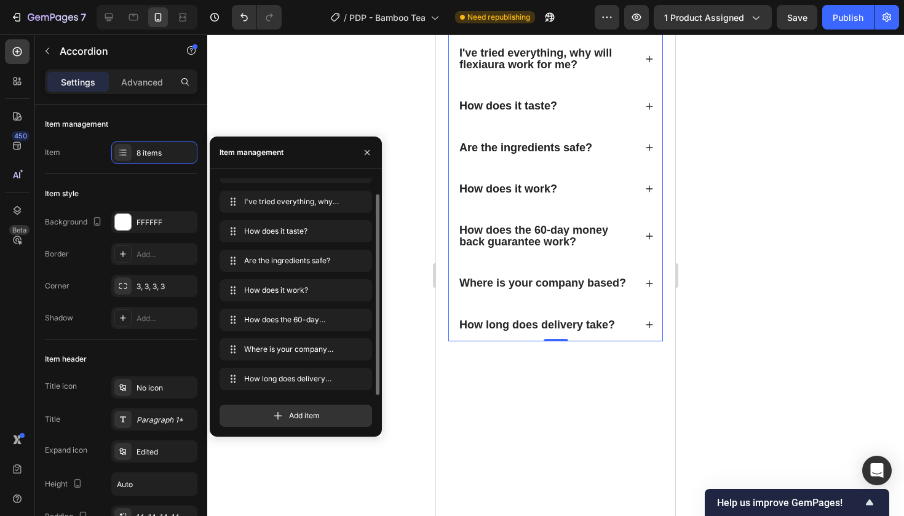
scroll to position [17, 0]
click at [355, 376] on icon "button" at bounding box center [359, 379] width 10 height 10
click at [341, 261] on icon "button" at bounding box center [341, 261] width 10 height 10
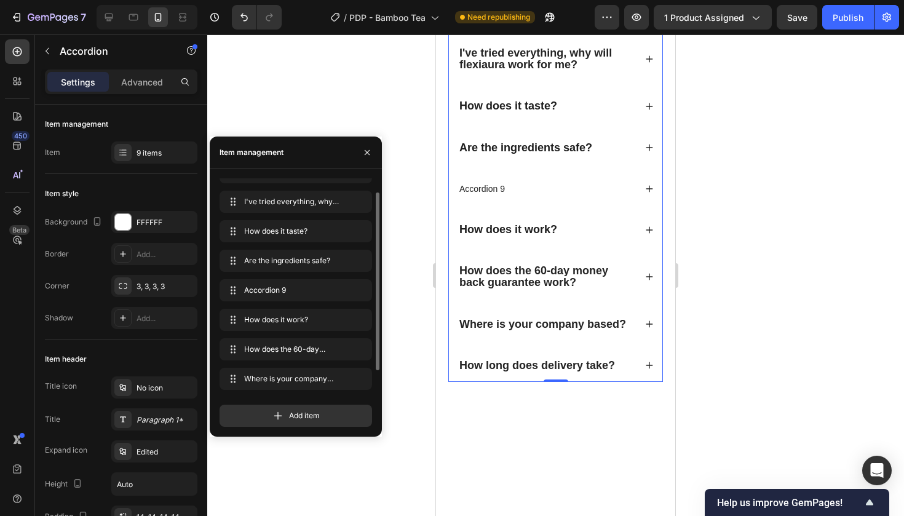
click at [482, 202] on div "Sounds too good to be true, how do I know it's not a scam? I've tried everythin…" at bounding box center [555, 183] width 215 height 398
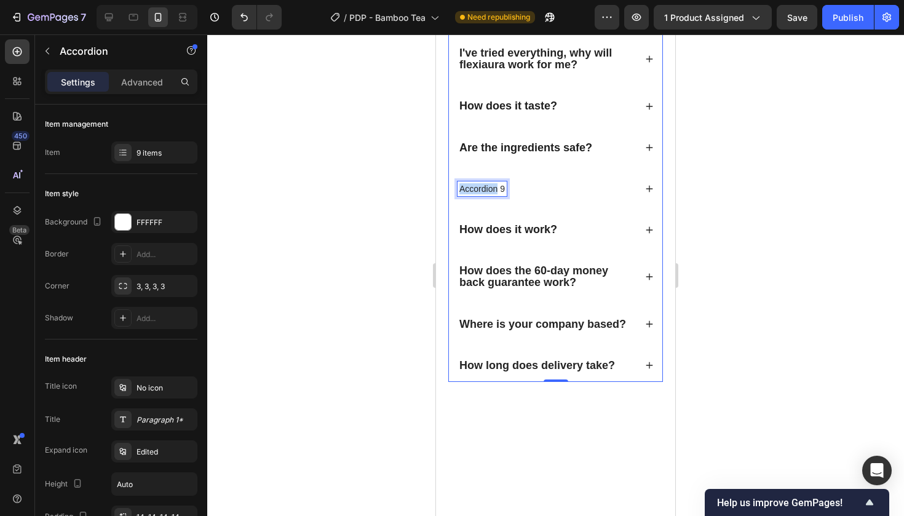
click at [494, 188] on p "Accordion 9" at bounding box center [483, 188] width 46 height 11
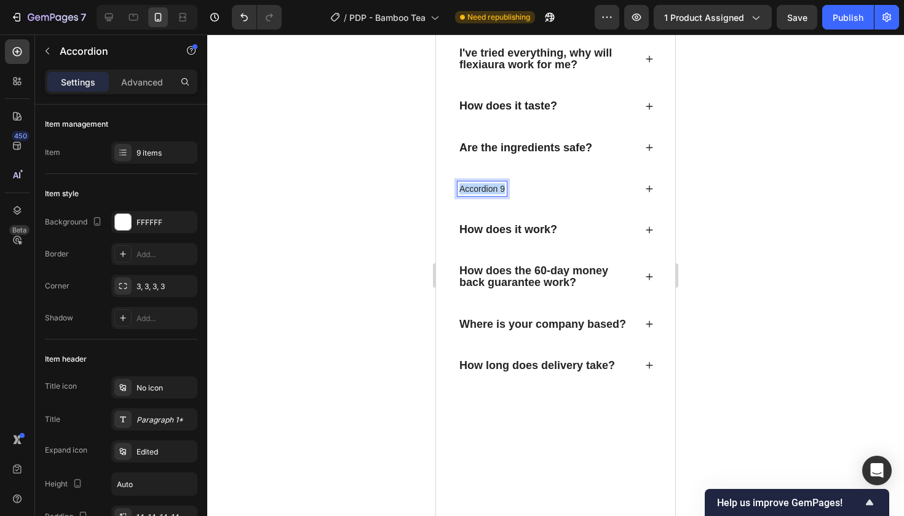
click at [494, 188] on p "Accordion 9" at bounding box center [483, 188] width 46 height 11
click at [483, 188] on p "How many tea's does 1 bag make?" at bounding box center [527, 188] width 134 height 11
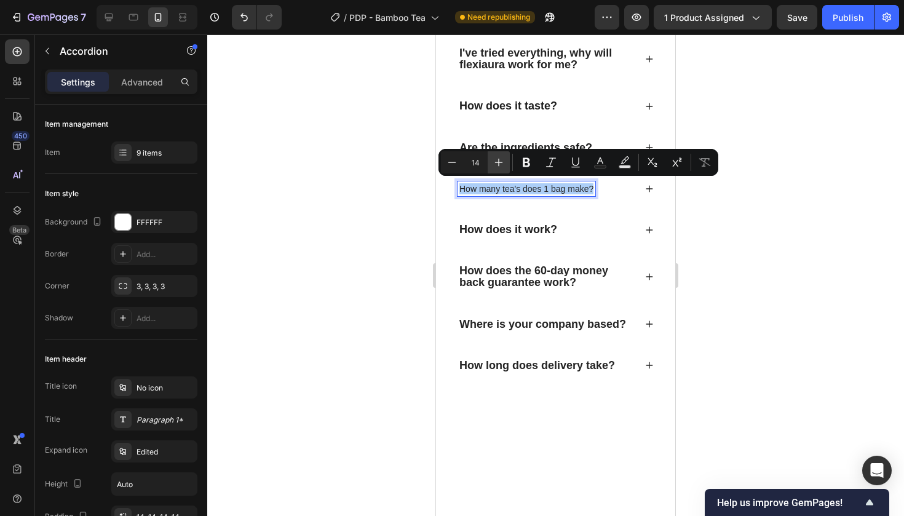
click at [493, 164] on icon "Editor contextual toolbar" at bounding box center [499, 162] width 12 height 12
type input "18"
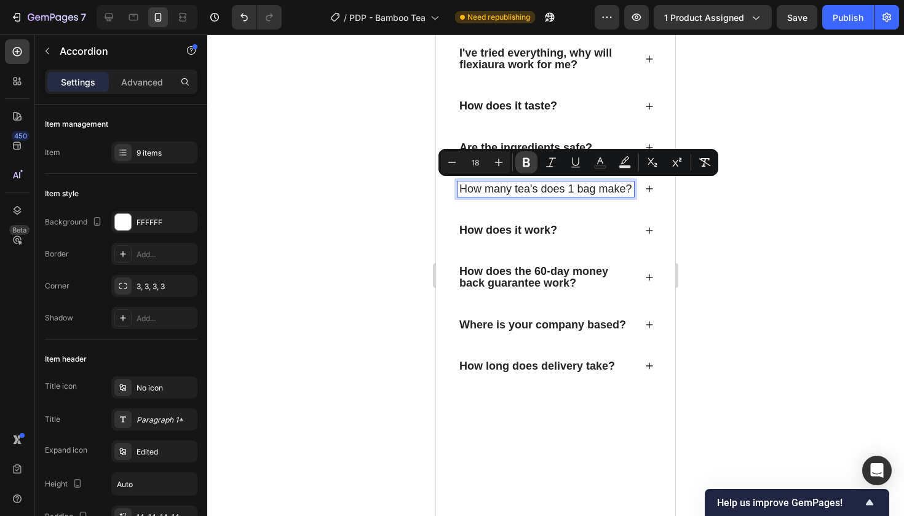
click at [528, 167] on icon "Editor contextual toolbar" at bounding box center [526, 162] width 7 height 9
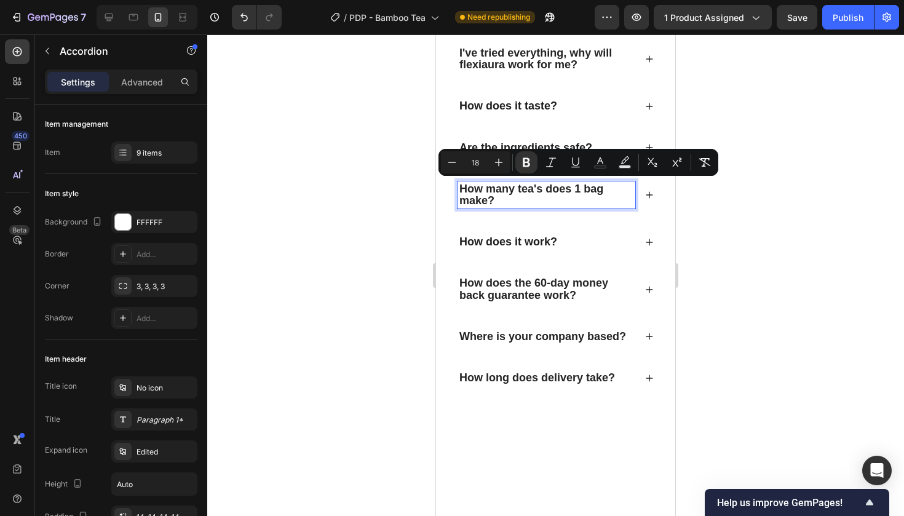
click at [517, 188] on strong "How many tea's does 1 bag make?" at bounding box center [532, 195] width 144 height 24
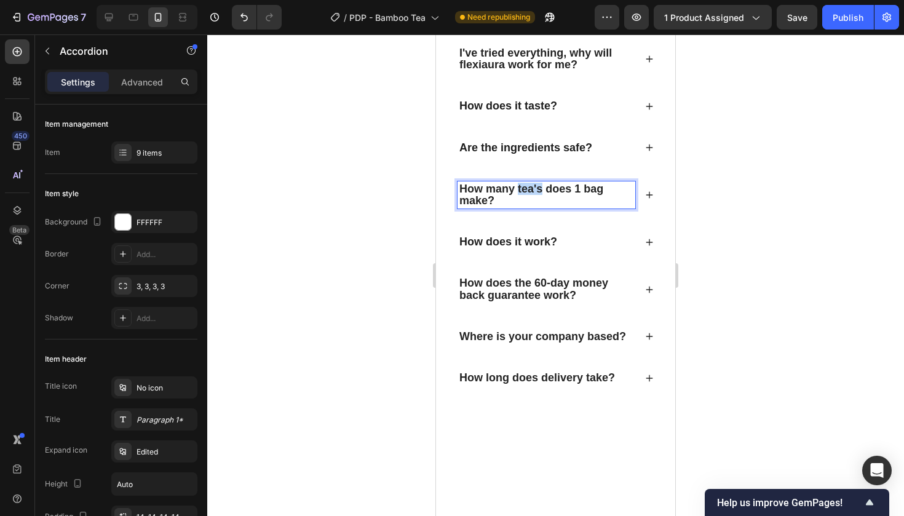
click at [517, 188] on strong "How many tea's does 1 bag make?" at bounding box center [532, 195] width 144 height 24
copy strong "How many tea's does 1 bag make?"
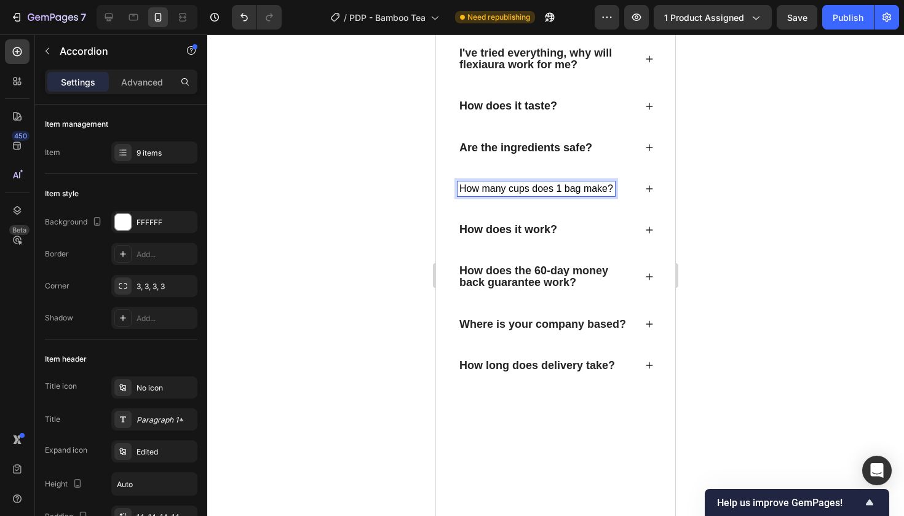
click at [533, 189] on span "How many cups does 1 bag make?" at bounding box center [537, 188] width 154 height 10
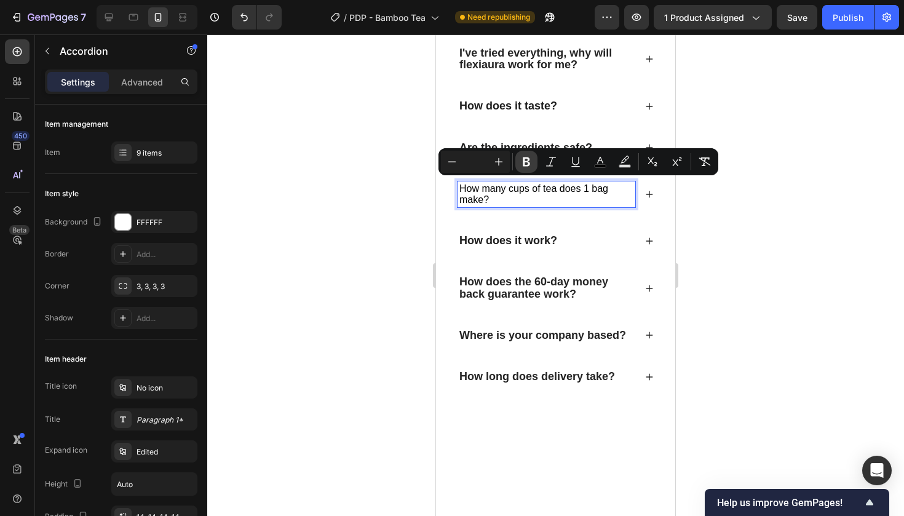
click at [521, 164] on icon "Editor contextual toolbar" at bounding box center [526, 162] width 12 height 12
click at [502, 164] on icon "Editor contextual toolbar" at bounding box center [499, 162] width 12 height 12
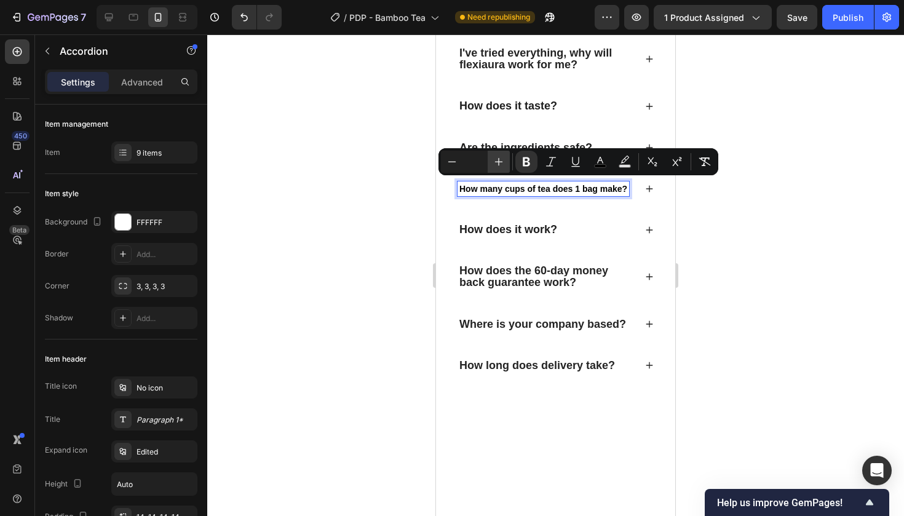
click at [502, 164] on icon "Editor contextual toolbar" at bounding box center [499, 162] width 12 height 12
click at [489, 163] on button "Plus" at bounding box center [499, 162] width 22 height 22
click at [477, 163] on input "Editor contextual toolbar" at bounding box center [475, 161] width 25 height 15
type input "18"
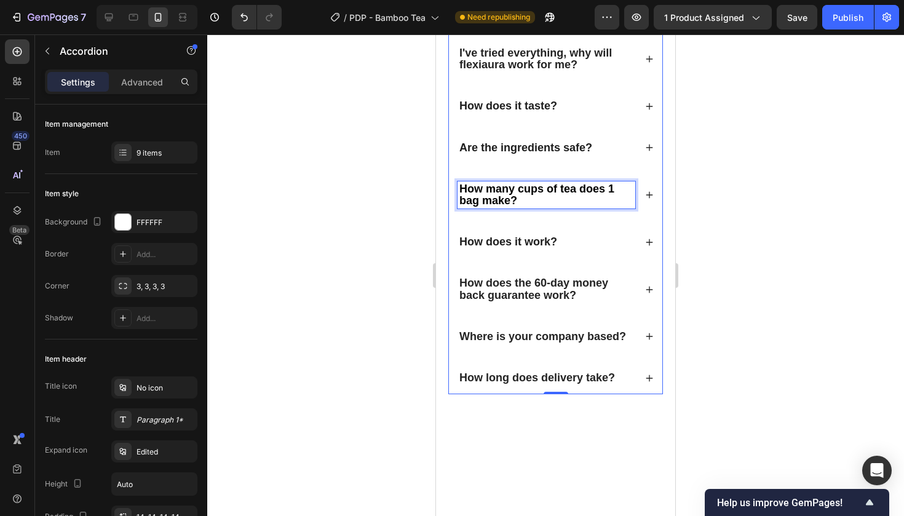
click at [502, 186] on strong "How many cups of tea does 1 bag make?" at bounding box center [537, 195] width 155 height 24
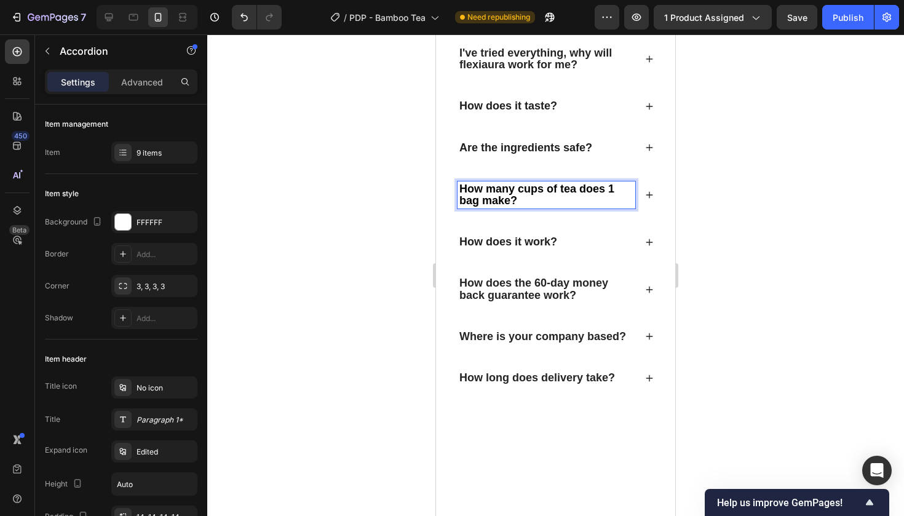
click at [515, 142] on strong "Are the ingredients safe?" at bounding box center [526, 147] width 133 height 12
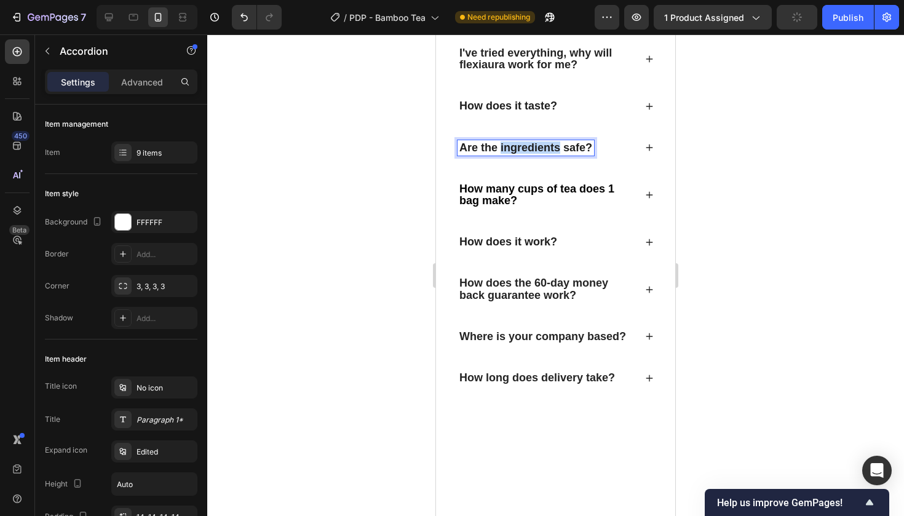
click at [515, 142] on strong "Are the ingredients safe?" at bounding box center [526, 147] width 133 height 12
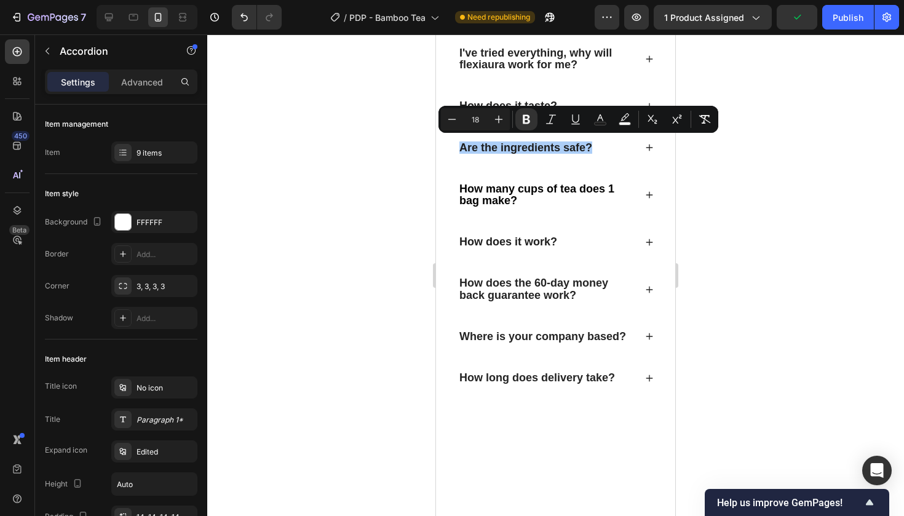
click at [769, 193] on div at bounding box center [555, 275] width 697 height 482
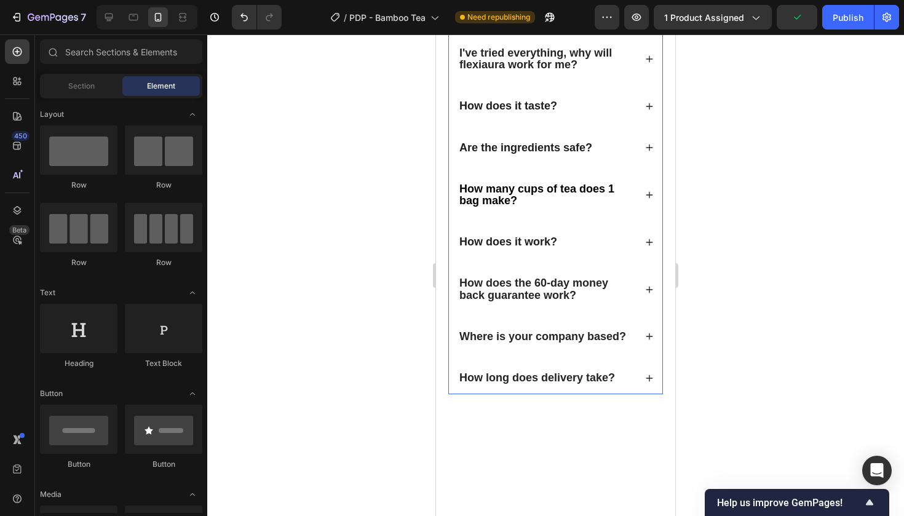
click at [637, 192] on div "How many cups of tea does 1 bag make?" at bounding box center [555, 195] width 213 height 44
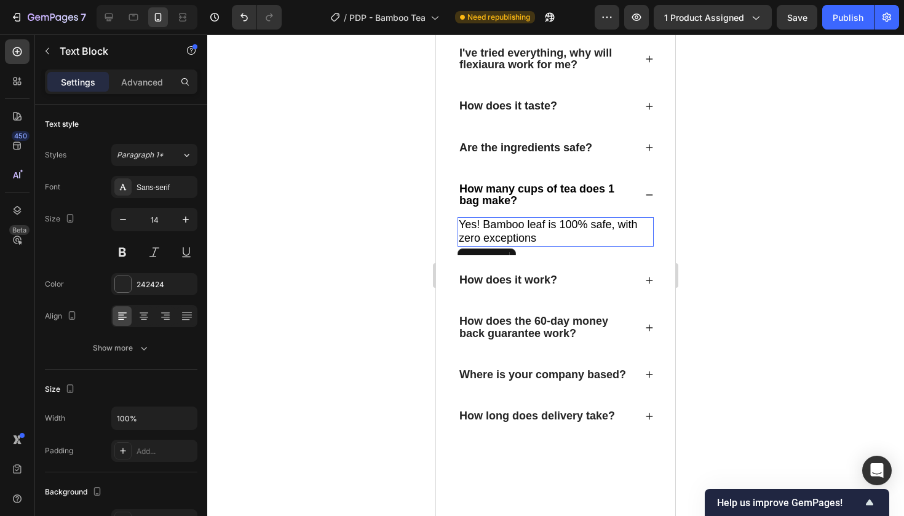
click at [543, 234] on p "Yes! Bamboo leaf is 100% safe, with zero exceptions" at bounding box center [556, 231] width 194 height 27
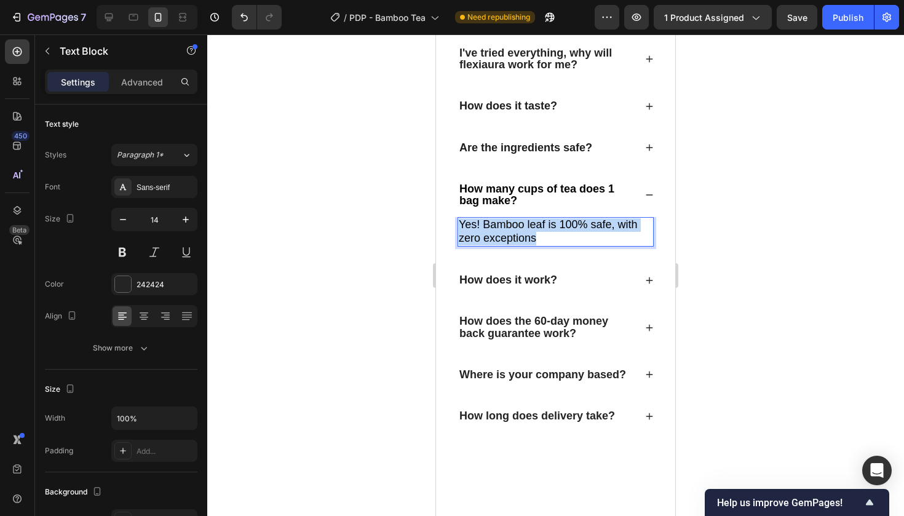
click at [543, 234] on p "Yes! Bamboo leaf is 100% safe, with zero exceptions" at bounding box center [556, 231] width 194 height 27
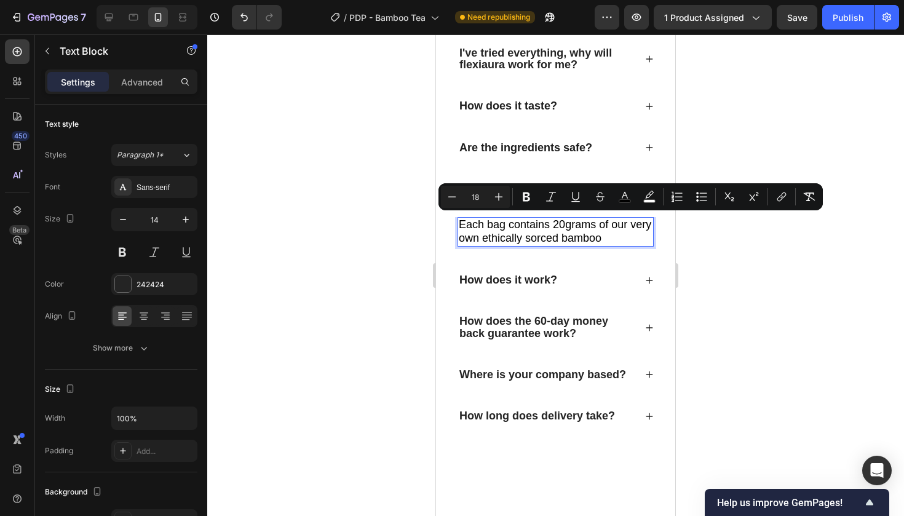
drag, startPoint x: 600, startPoint y: 220, endPoint x: 609, endPoint y: 232, distance: 15.4
click at [609, 232] on p "Each bag contains 20grams of our very own ethically sorced bamboo" at bounding box center [556, 231] width 194 height 27
click at [630, 220] on span "Each bag contains 20grams of our very own ethically sorced bamboo" at bounding box center [555, 231] width 193 height 26
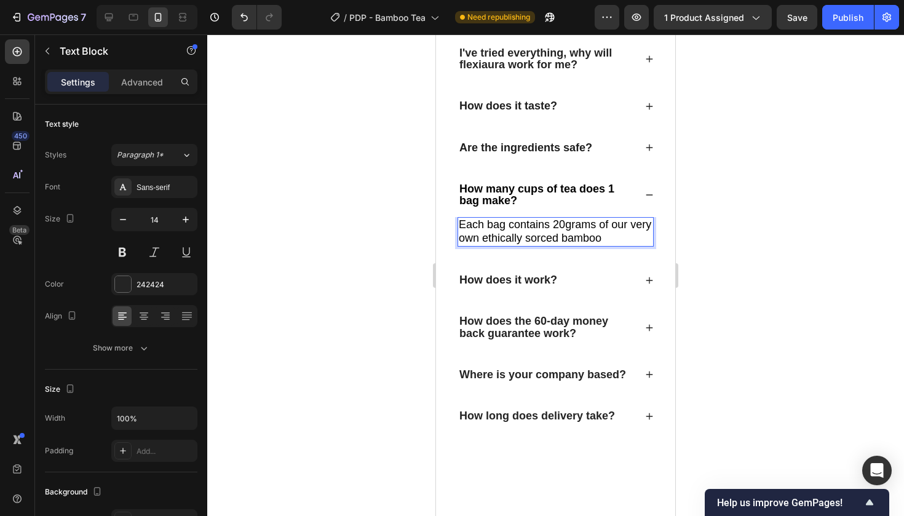
drag, startPoint x: 631, startPoint y: 220, endPoint x: 631, endPoint y: 234, distance: 14.8
click at [631, 234] on p "Each bag contains 20grams of our very own ethically sorced bamboo" at bounding box center [556, 231] width 194 height 27
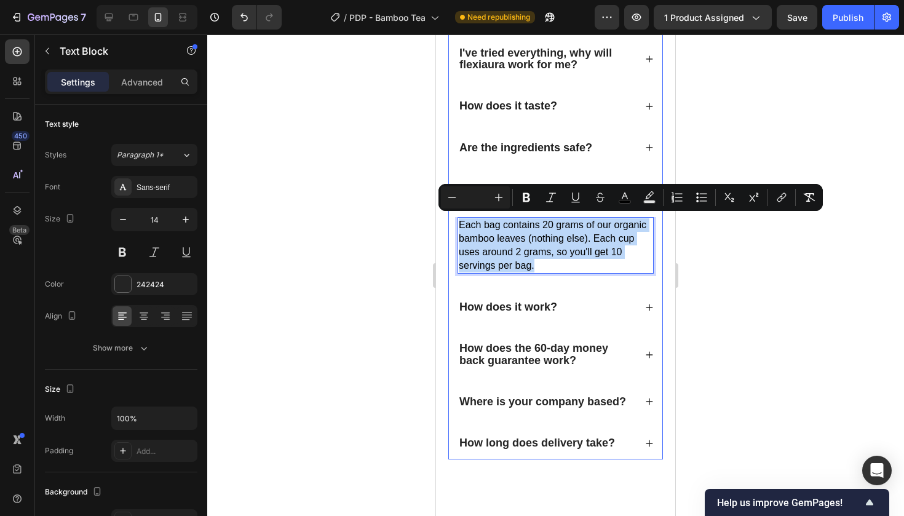
drag, startPoint x: 550, startPoint y: 256, endPoint x: 453, endPoint y: 212, distance: 106.0
click at [453, 212] on div "How many cups of tea does 1 bag make? Each bag contains 20 grams of our organic…" at bounding box center [555, 227] width 213 height 109
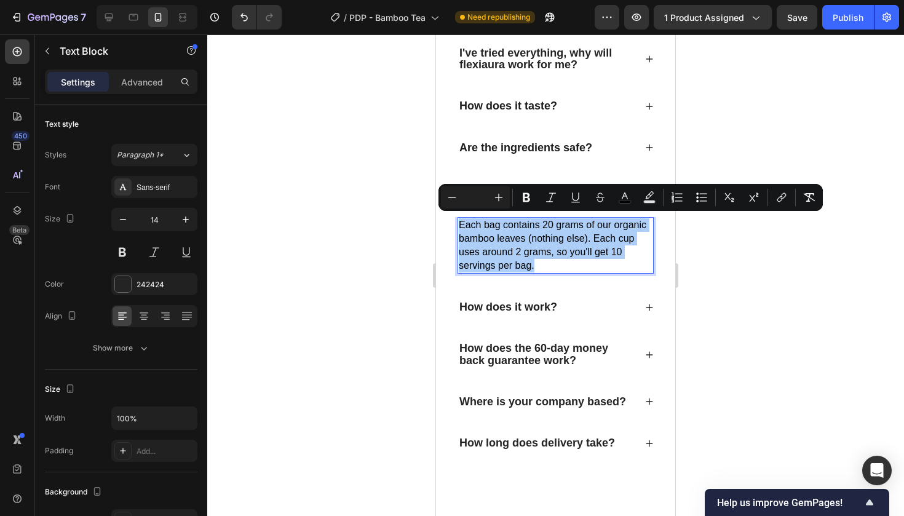
click at [467, 201] on input "Editor contextual toolbar" at bounding box center [475, 197] width 25 height 15
type input "18"
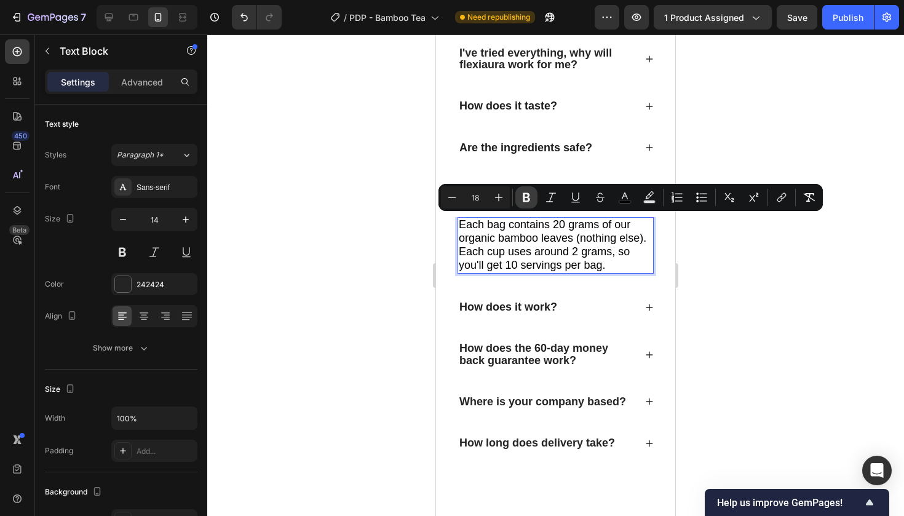
click at [530, 204] on button "Bold" at bounding box center [526, 197] width 22 height 22
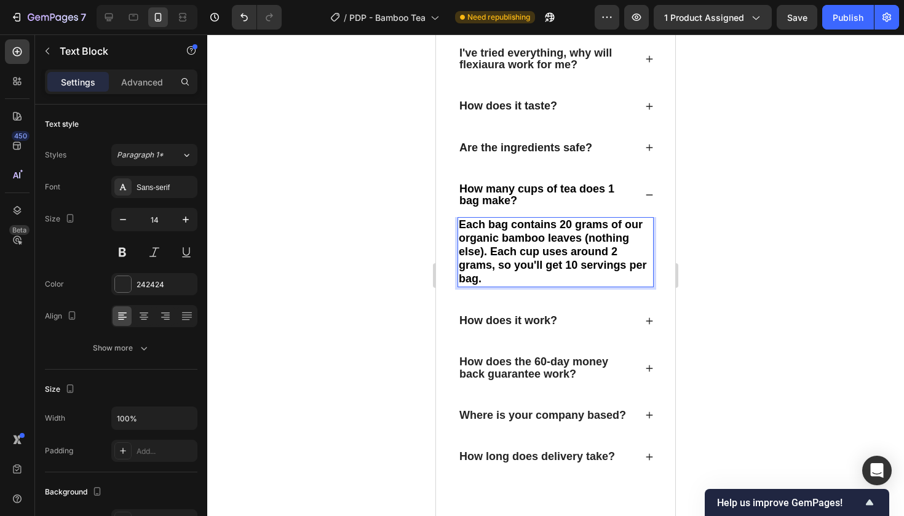
click at [755, 279] on div at bounding box center [555, 275] width 697 height 482
click at [610, 261] on strong "Each bag contains 20 grams of our organic bamboo leaves (nothing else). Each cu…" at bounding box center [553, 251] width 188 height 66
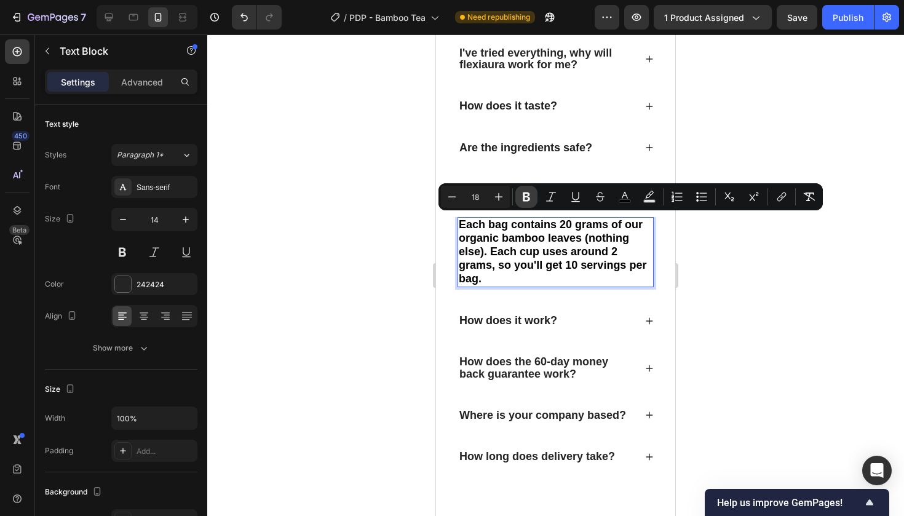
click at [527, 196] on icon "Editor contextual toolbar" at bounding box center [526, 197] width 7 height 9
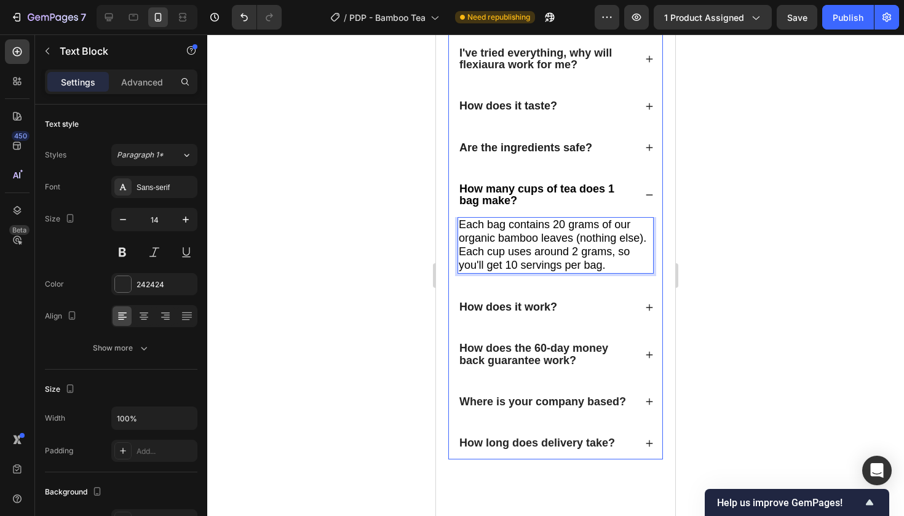
click at [748, 103] on div at bounding box center [555, 275] width 697 height 482
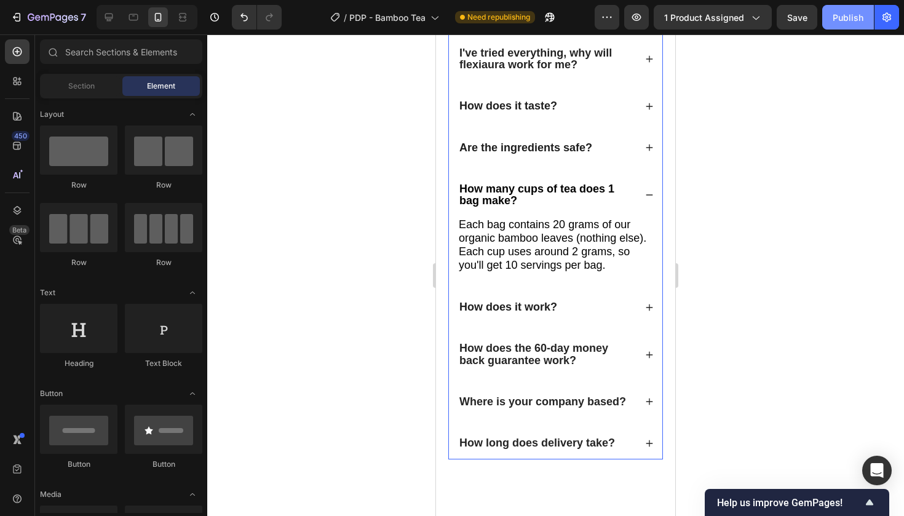
click at [840, 25] on button "Publish" at bounding box center [848, 17] width 52 height 25
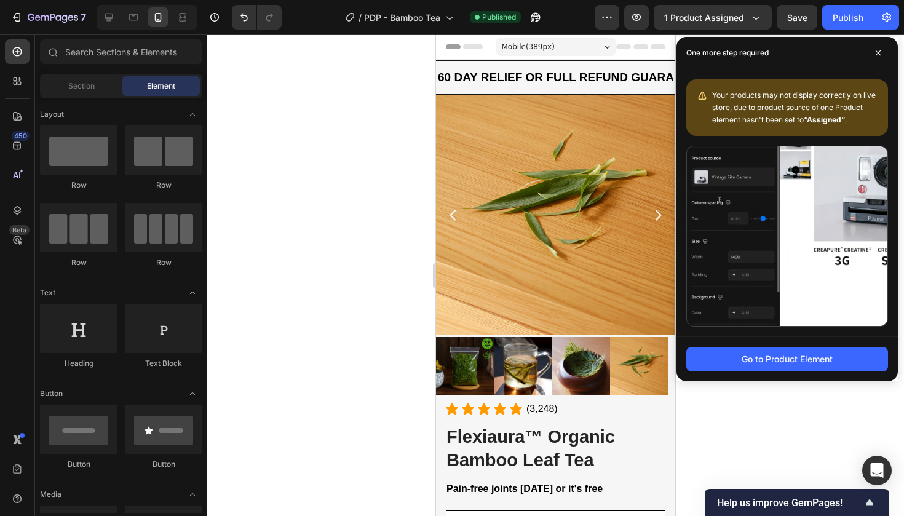
scroll to position [0, 0]
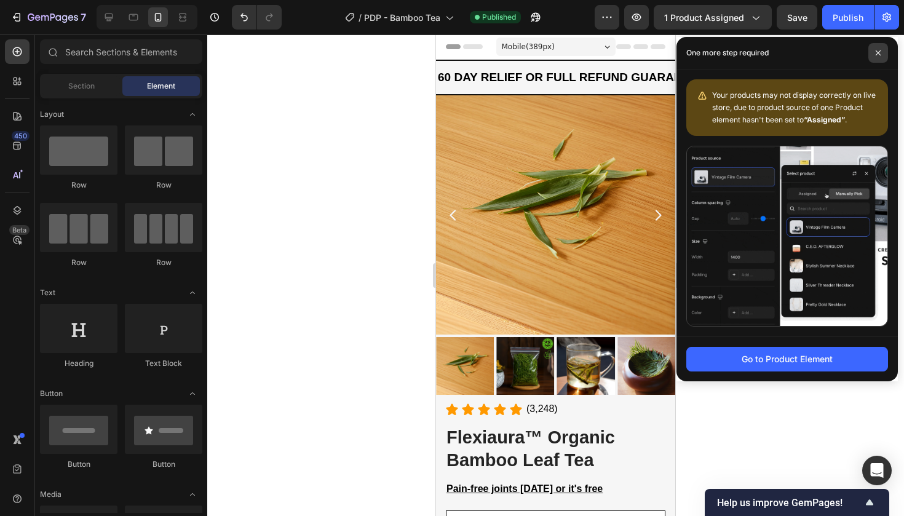
click at [878, 54] on icon at bounding box center [878, 53] width 6 height 6
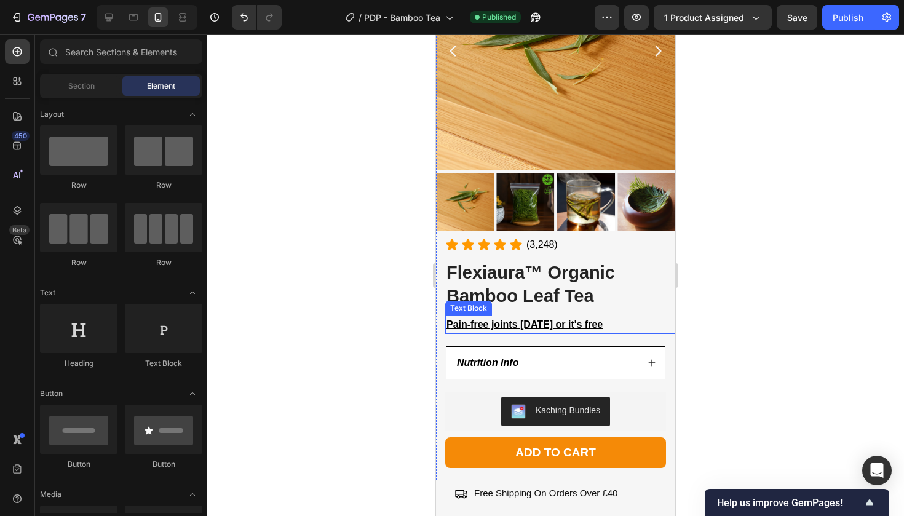
scroll to position [185, 0]
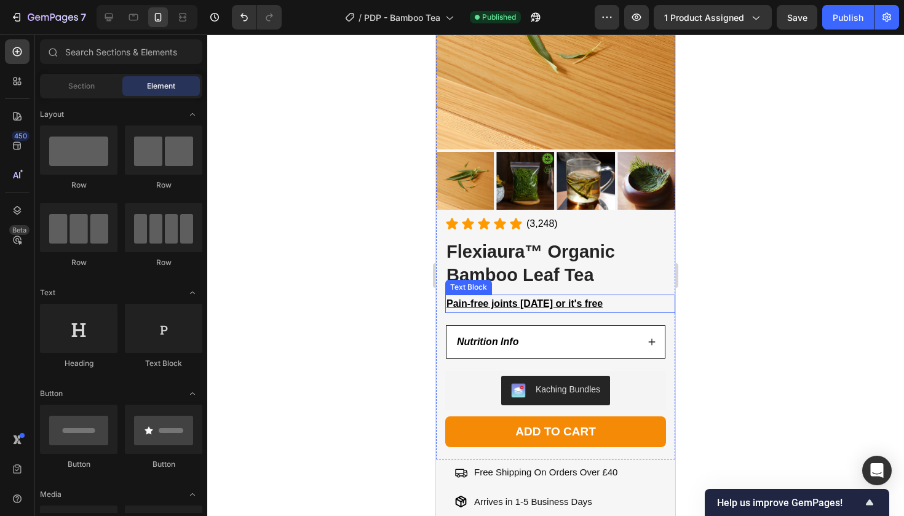
click at [594, 298] on u "Pain-free joints [DATE] or it's free" at bounding box center [525, 303] width 156 height 10
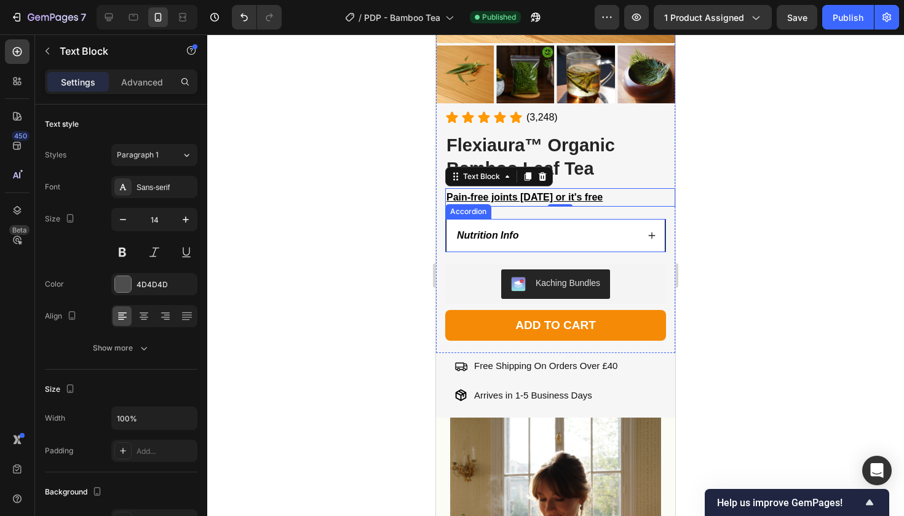
scroll to position [296, 0]
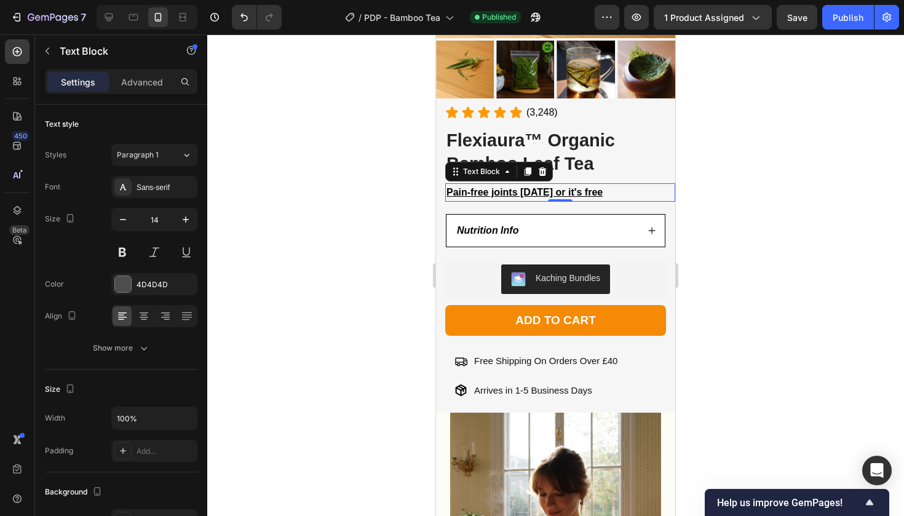
click at [448, 189] on u "Pain-free joints [DATE] or it's free" at bounding box center [525, 192] width 156 height 10
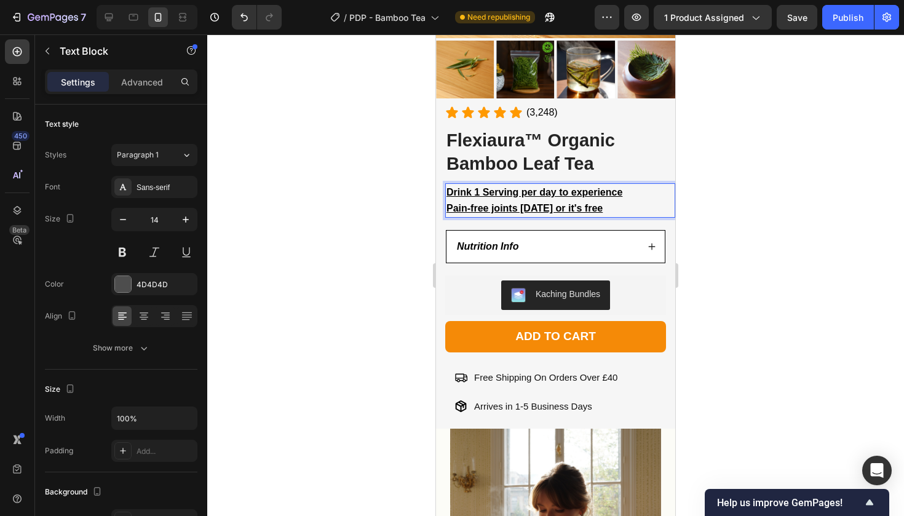
click at [631, 188] on p "Drink 1 Serving per day to experience" at bounding box center [561, 193] width 228 height 16
click at [802, 169] on div at bounding box center [555, 275] width 697 height 482
click at [648, 194] on p "Drink 1 Serving per day to experience" at bounding box center [561, 193] width 228 height 16
click at [453, 207] on u "Pain-free joints [DATE] or it's free" at bounding box center [525, 208] width 156 height 10
click at [666, 194] on u "Drink 1 Serving per day to experience pain-free joints [DATE] or it's free" at bounding box center [557, 200] width 220 height 26
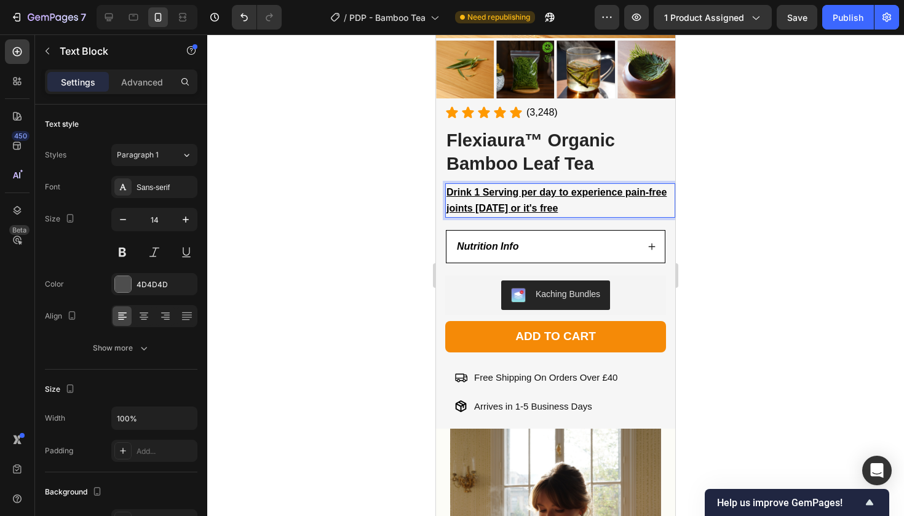
click at [672, 194] on p "Drink 1 Serving per day to experience pain-free joints [DATE] or it's free" at bounding box center [561, 201] width 228 height 32
click at [628, 189] on u "Drink 1 Serving per day to experience pain-free joints [DATE] or it's free" at bounding box center [557, 200] width 220 height 26
click at [733, 178] on div at bounding box center [555, 275] width 697 height 482
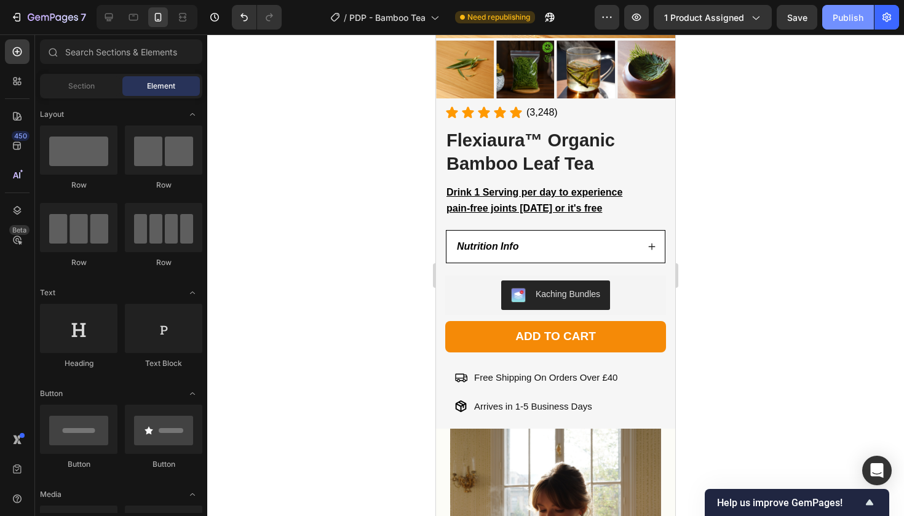
click at [867, 22] on button "Publish" at bounding box center [848, 17] width 52 height 25
